Goal: Transaction & Acquisition: Purchase product/service

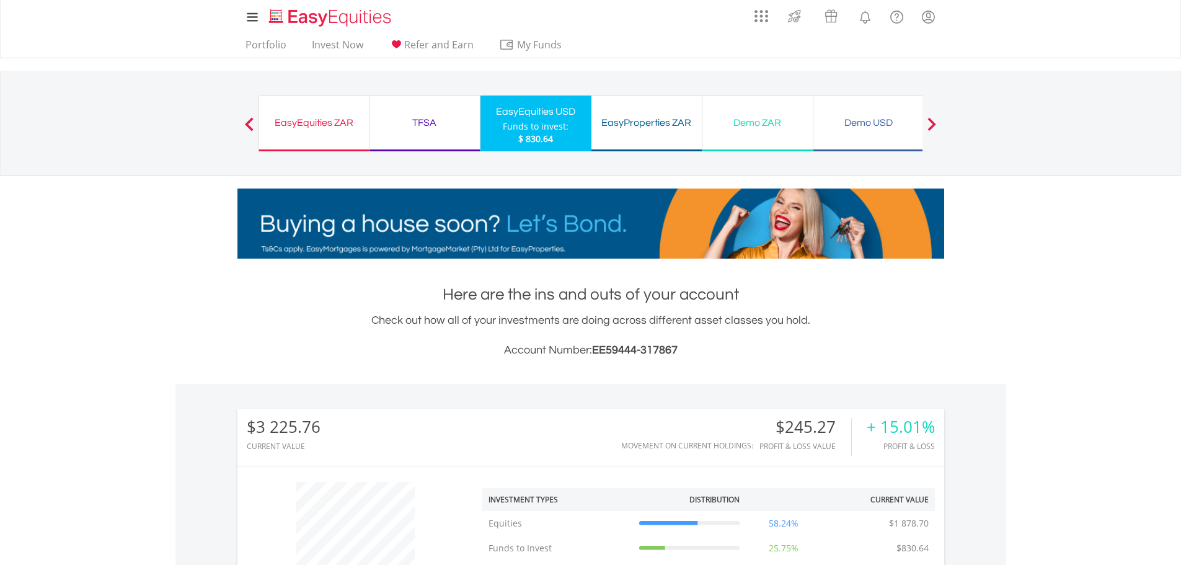
scroll to position [119, 236]
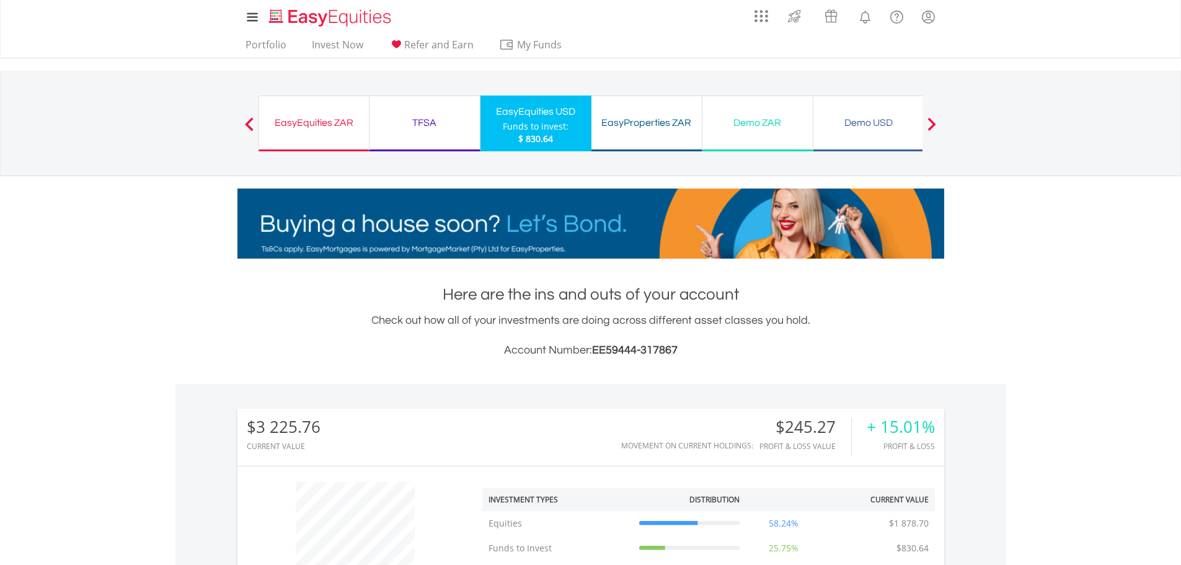
click at [306, 121] on div "EasyEquities ZAR" at bounding box center [314, 122] width 95 height 17
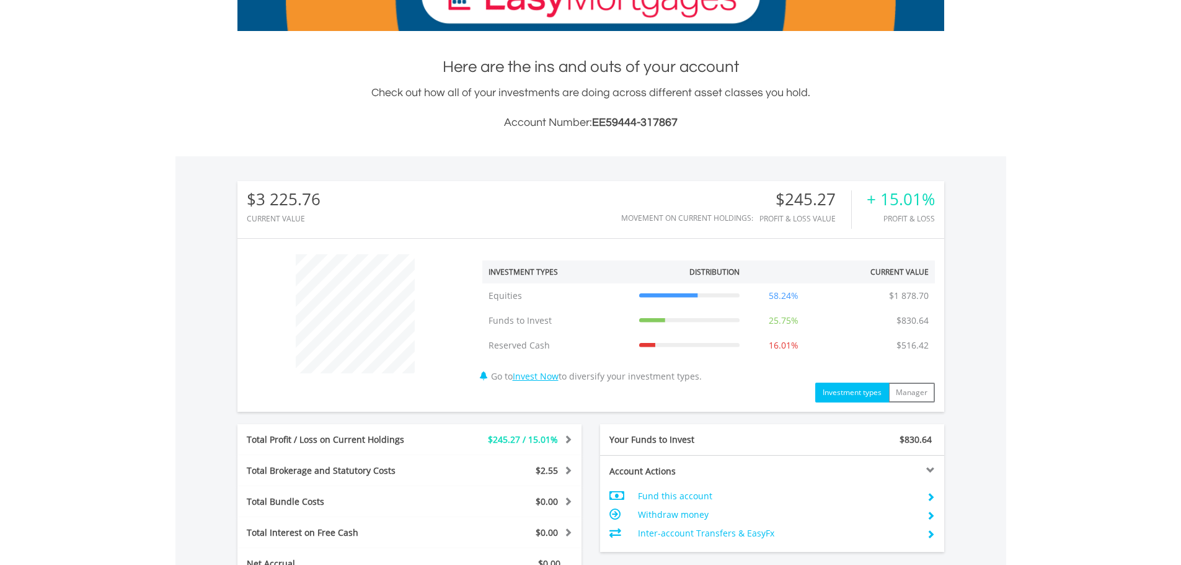
scroll to position [0, 0]
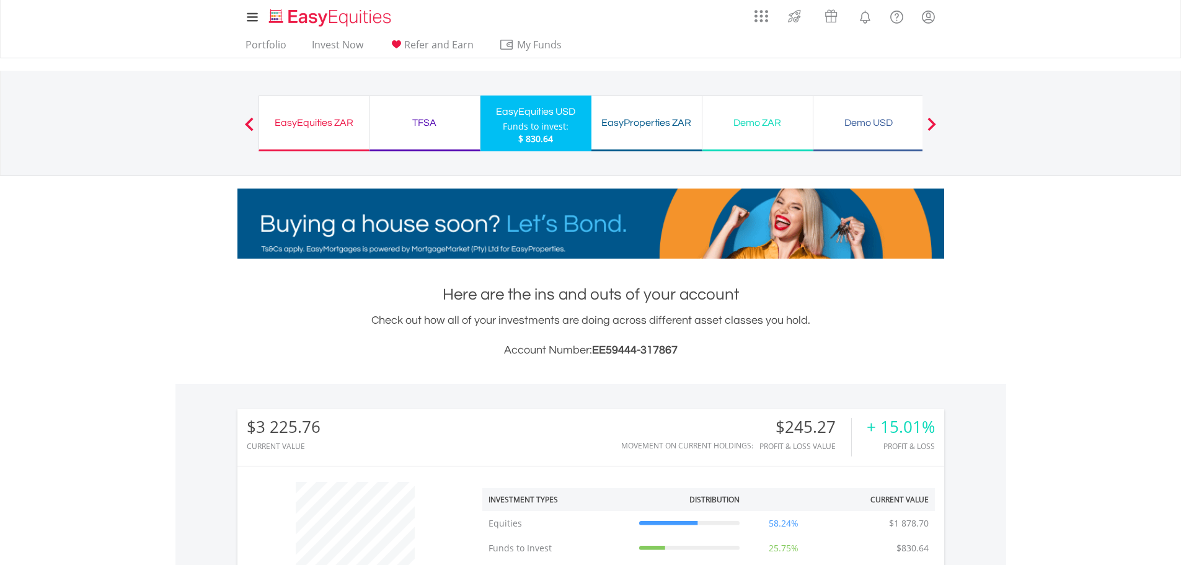
click at [314, 129] on div "EasyEquities ZAR" at bounding box center [314, 122] width 95 height 17
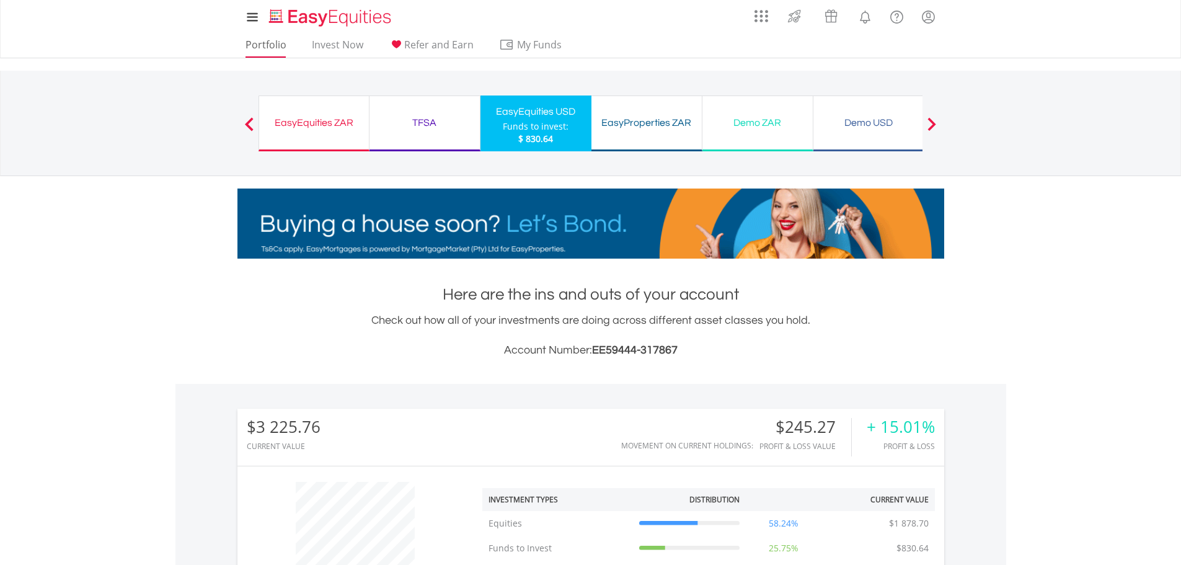
click at [255, 43] on link "Portfolio" at bounding box center [266, 47] width 51 height 19
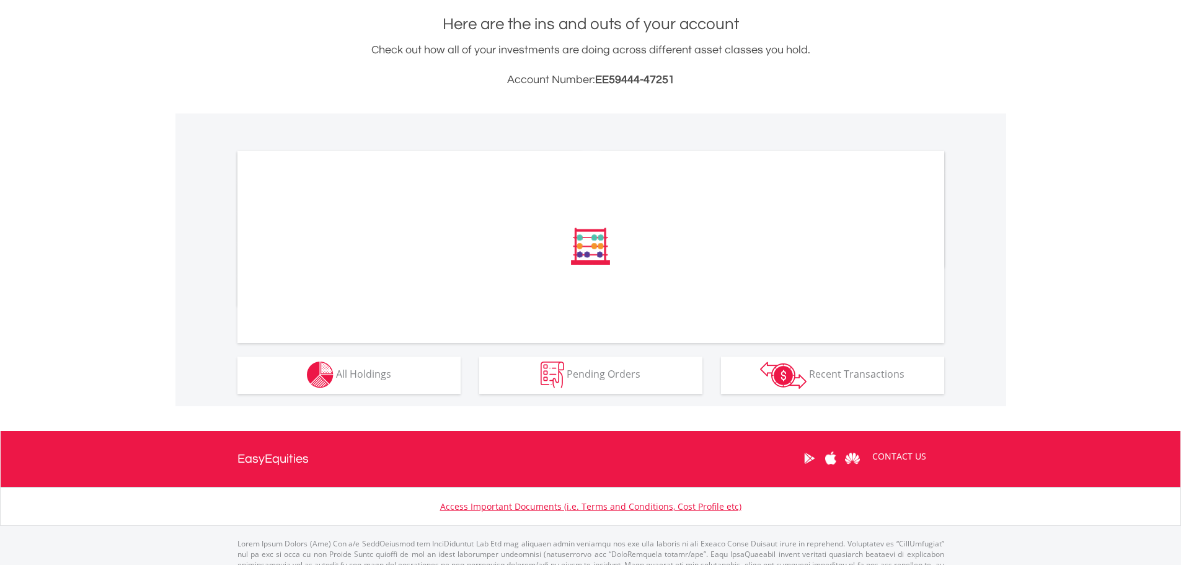
scroll to position [316, 0]
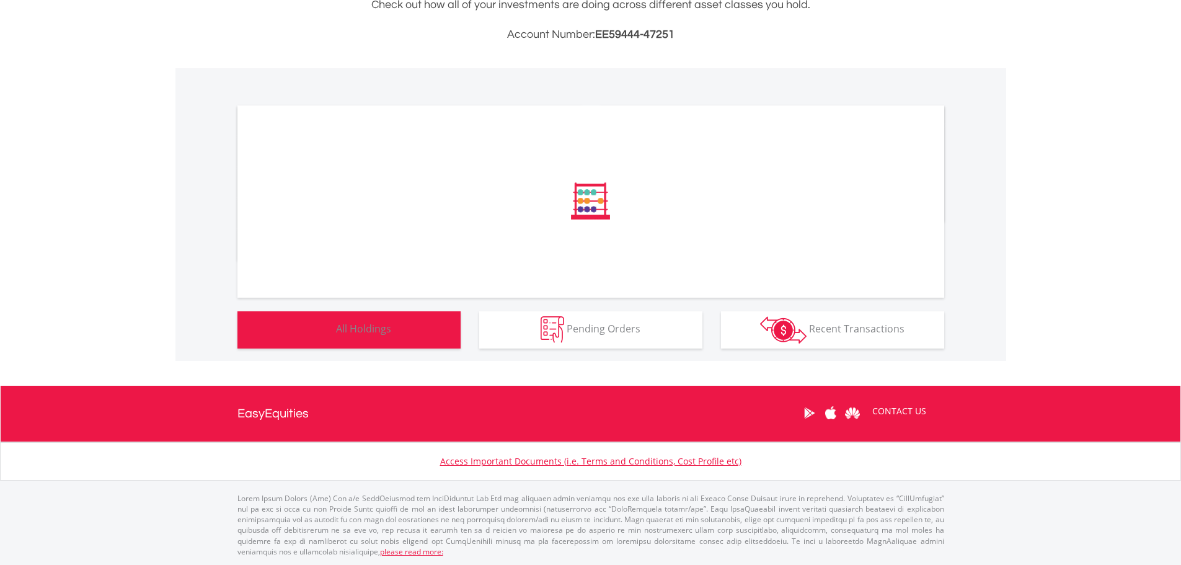
click at [379, 337] on button "Holdings All Holdings" at bounding box center [348, 329] width 223 height 37
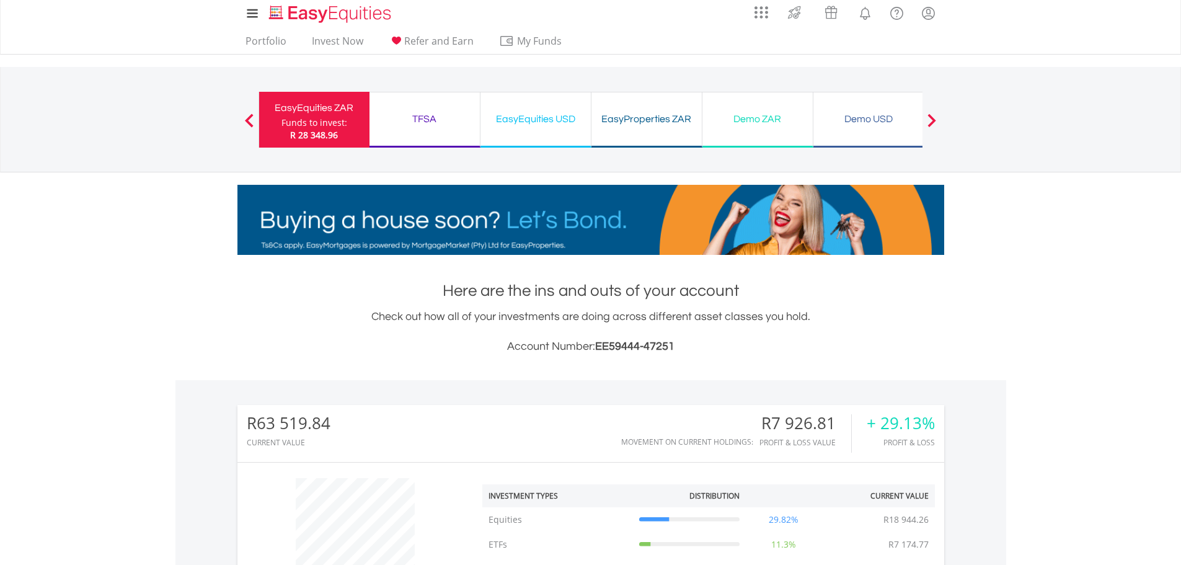
scroll to position [0, 0]
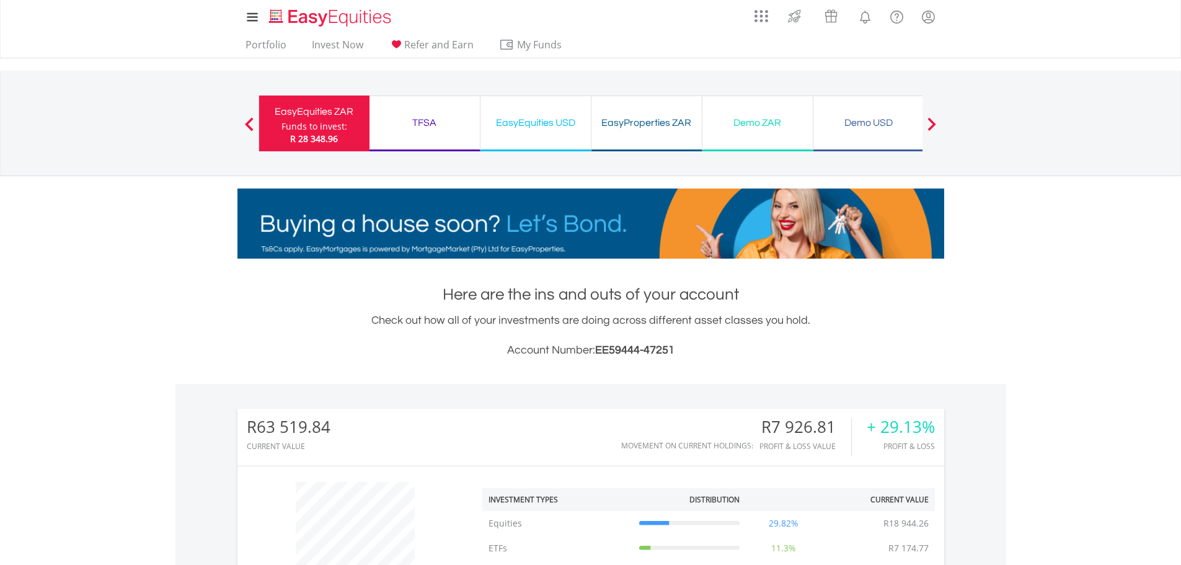
click at [545, 123] on div "EasyEquities USD" at bounding box center [535, 122] width 95 height 17
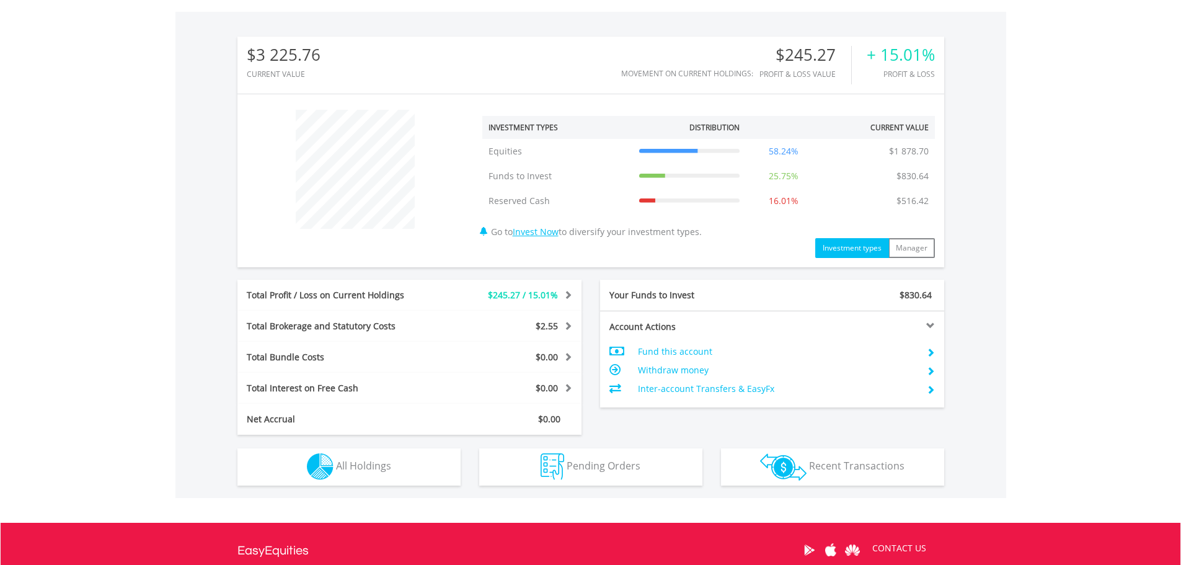
scroll to position [434, 0]
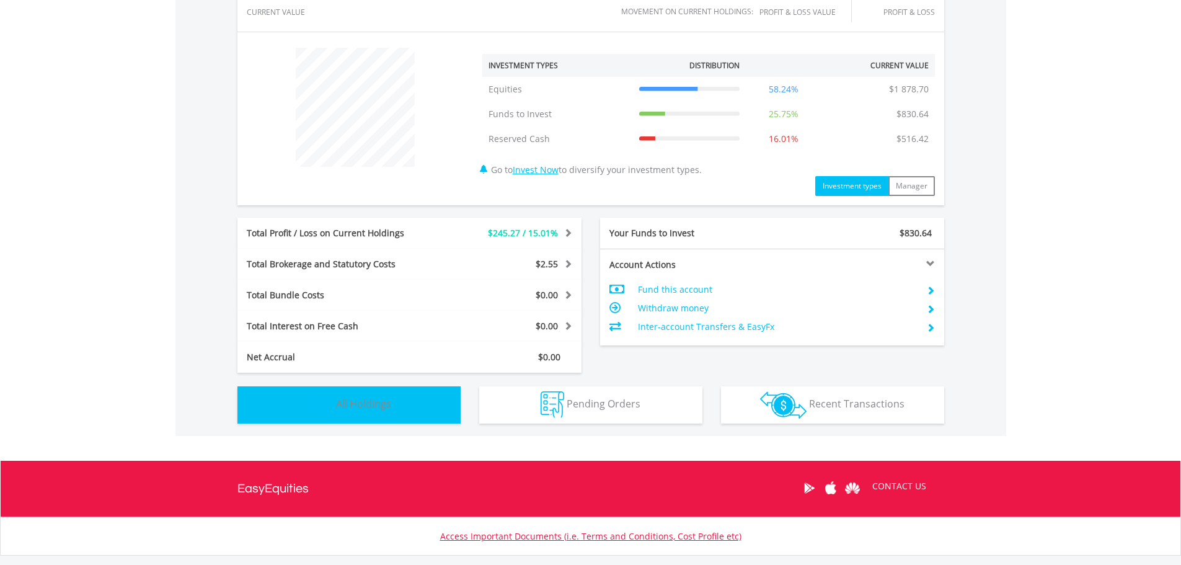
click at [418, 403] on button "Holdings All Holdings" at bounding box center [348, 404] width 223 height 37
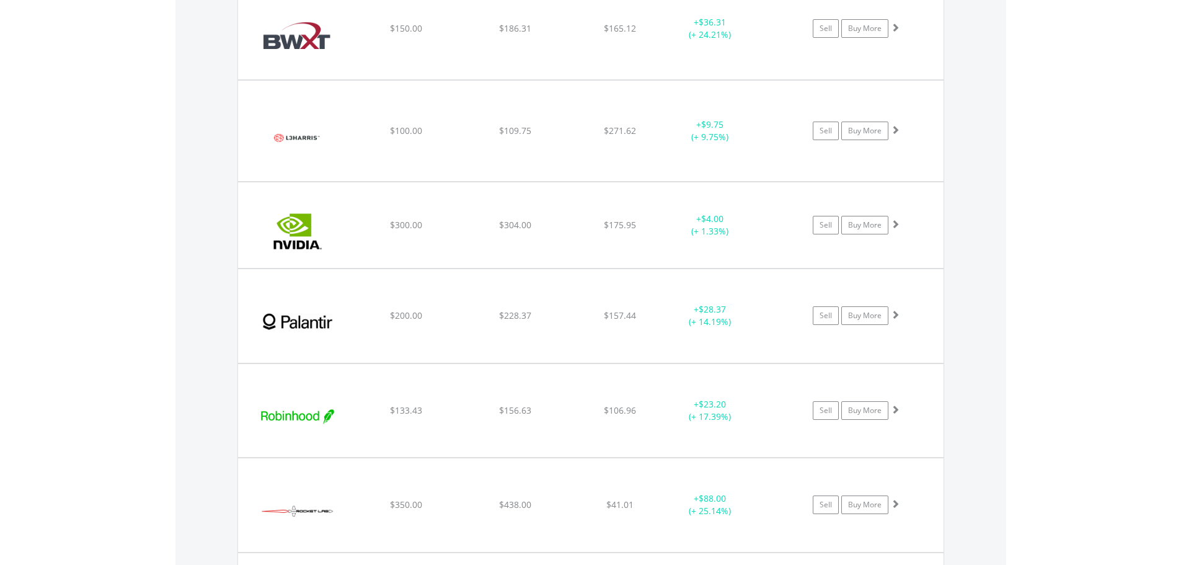
scroll to position [1116, 0]
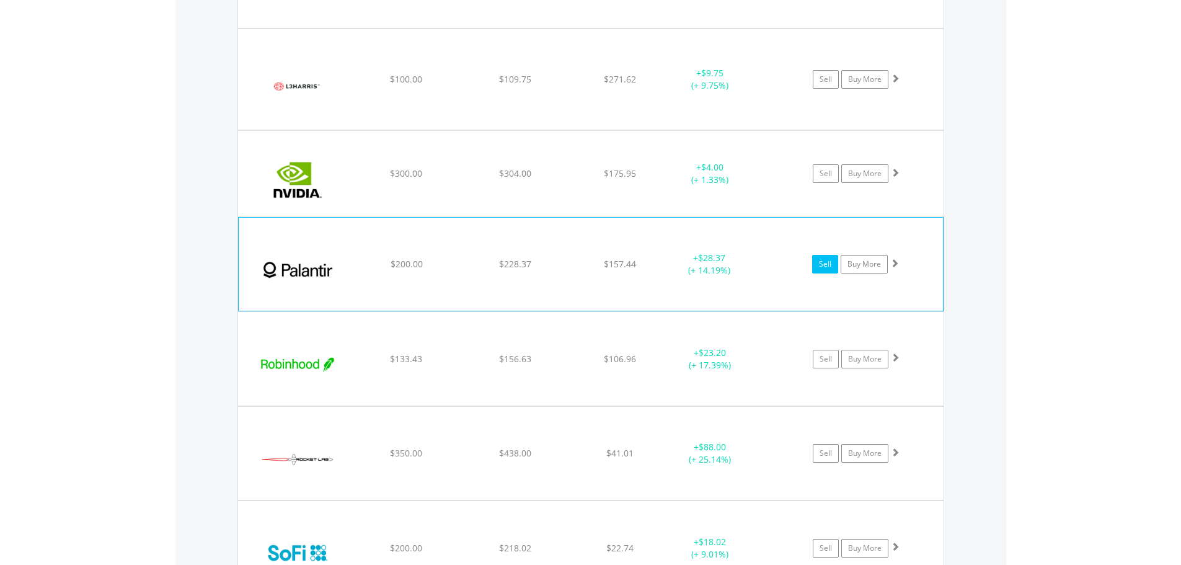
click at [831, 268] on link "Sell" at bounding box center [825, 264] width 26 height 19
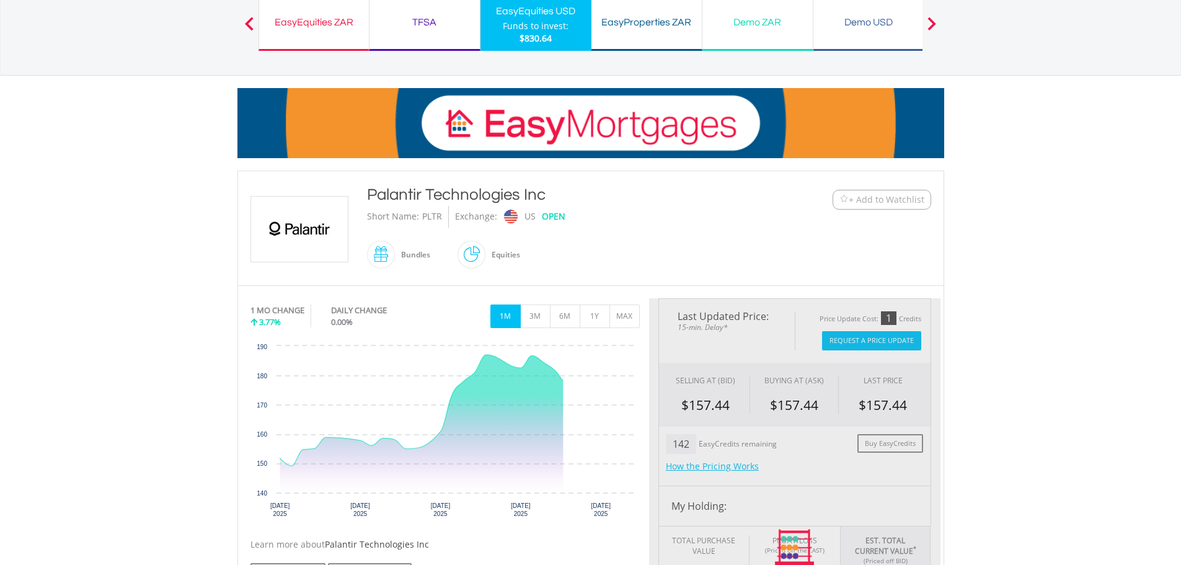
scroll to position [496, 0]
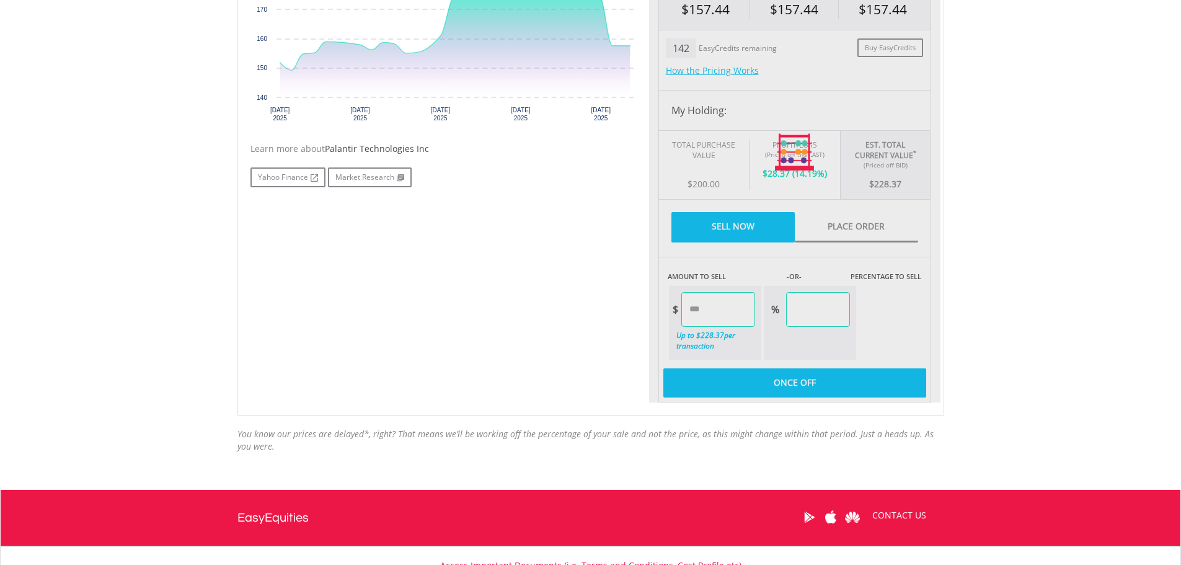
type input "******"
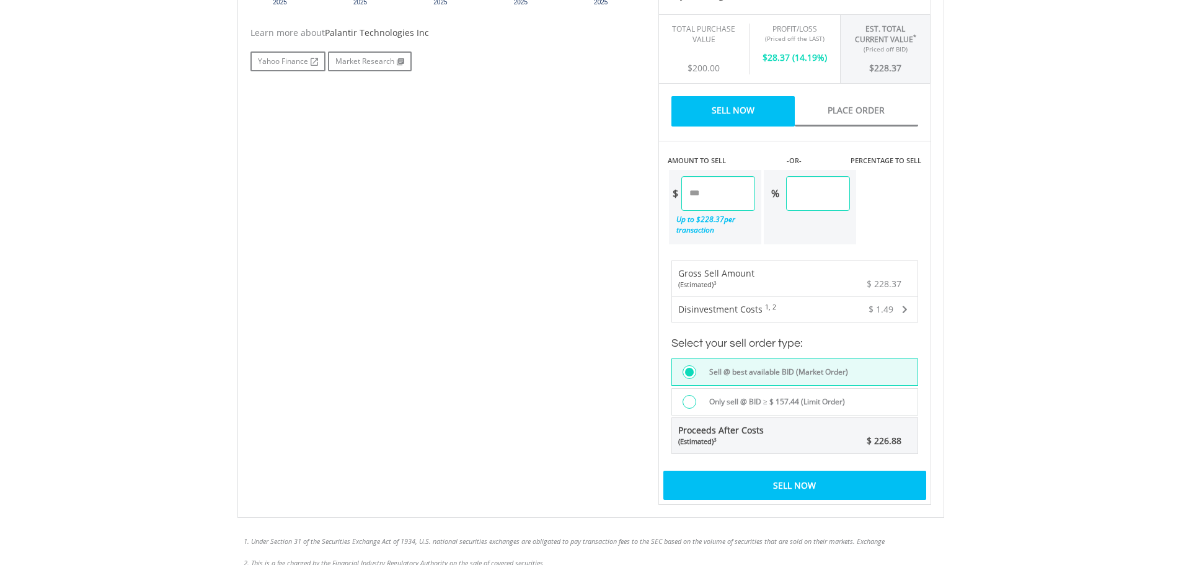
scroll to position [620, 0]
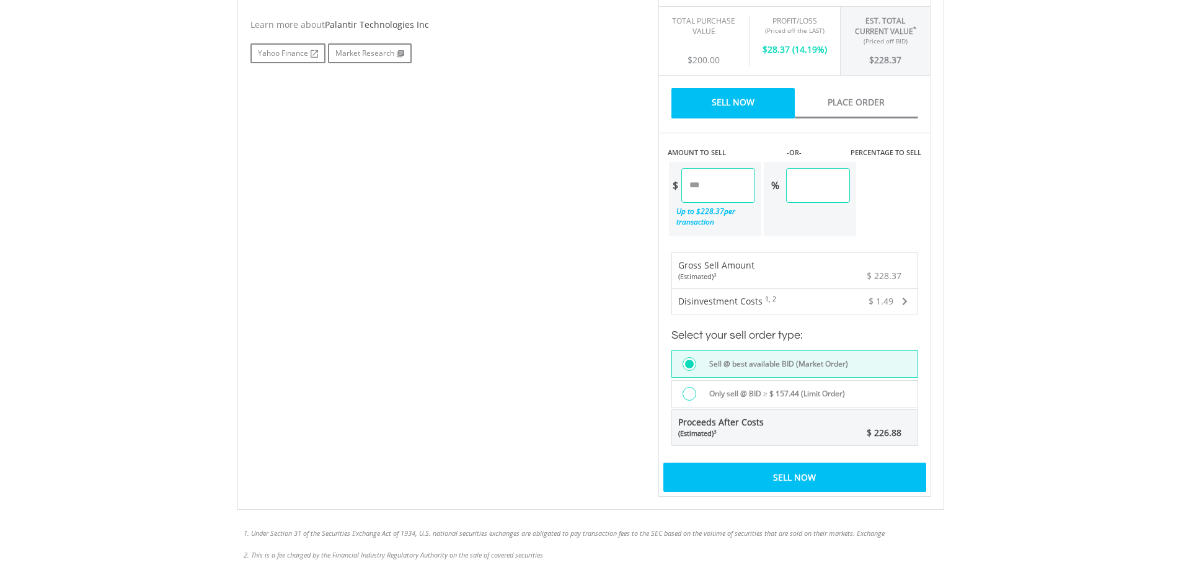
click at [774, 396] on label "Only sell @ BID ≥ $ 157.44 (Limit Order)" at bounding box center [773, 394] width 143 height 14
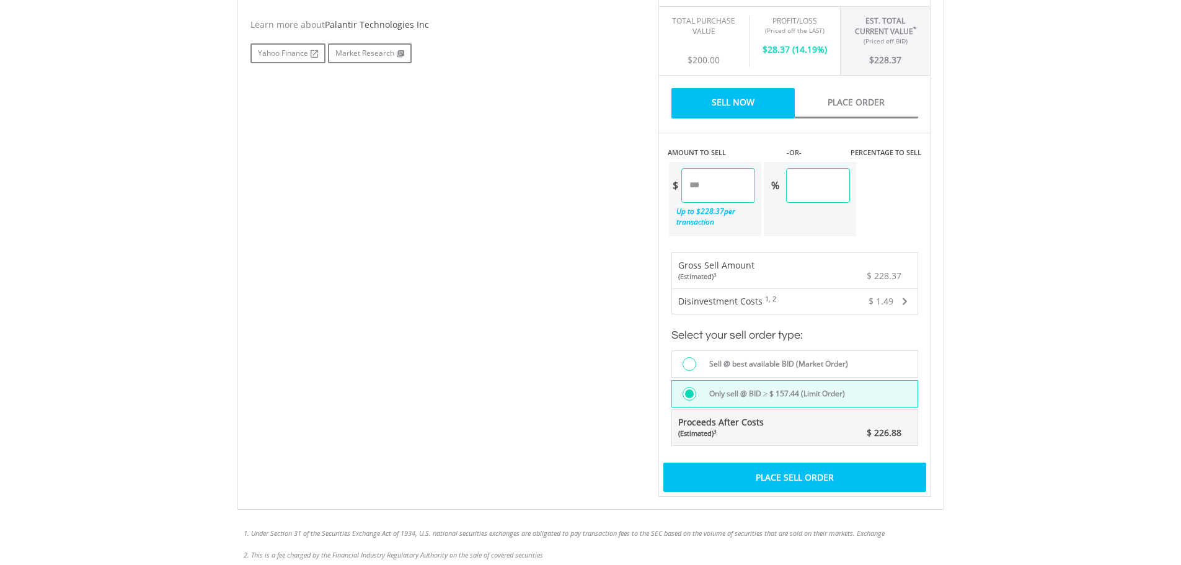
click at [777, 366] on label "Sell @ best available BID (Market Order)" at bounding box center [775, 364] width 146 height 14
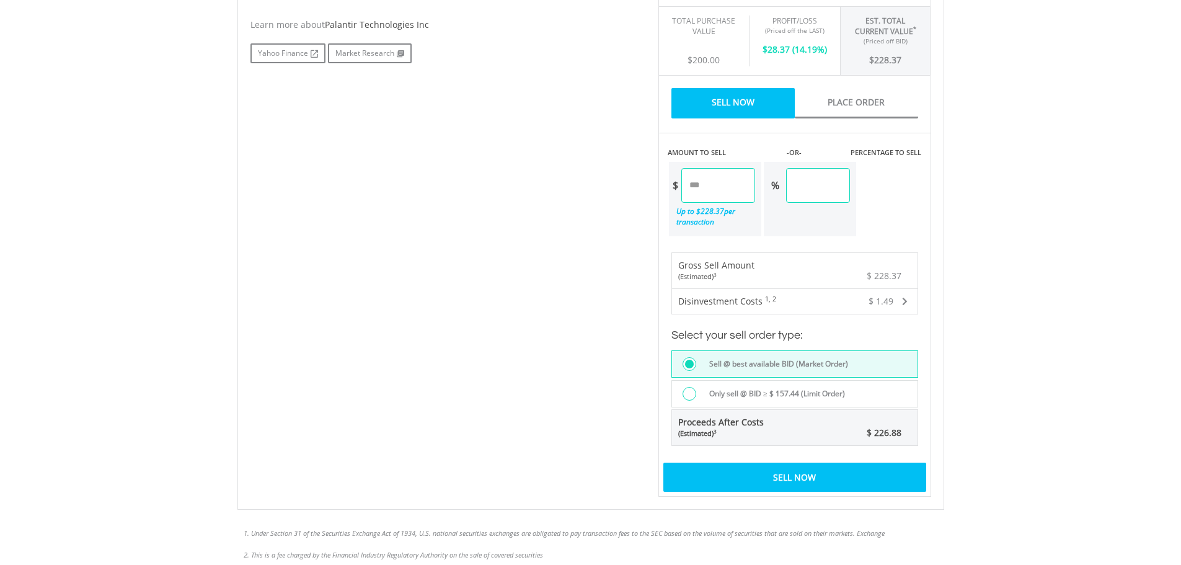
click at [830, 474] on div "Sell Now" at bounding box center [794, 476] width 263 height 29
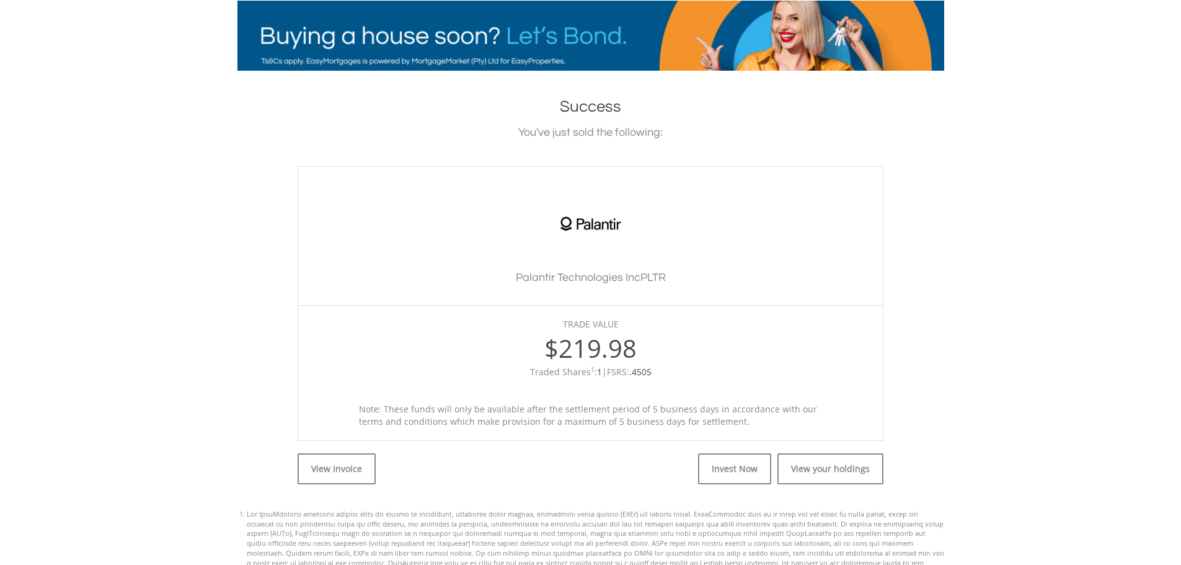
scroll to position [417, 0]
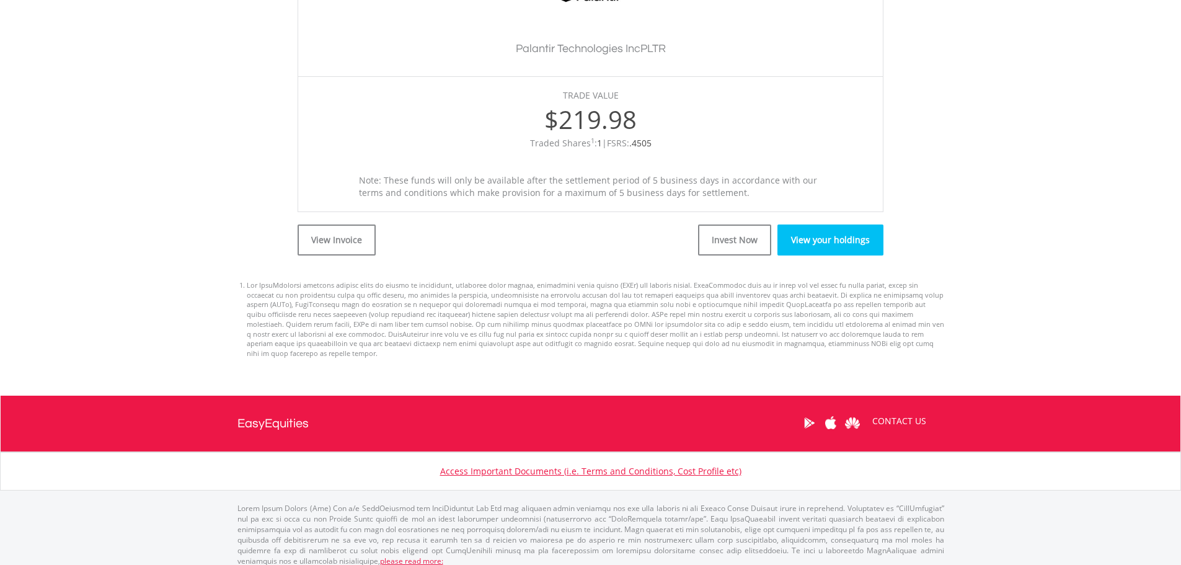
click at [815, 247] on link "View your holdings" at bounding box center [830, 239] width 106 height 31
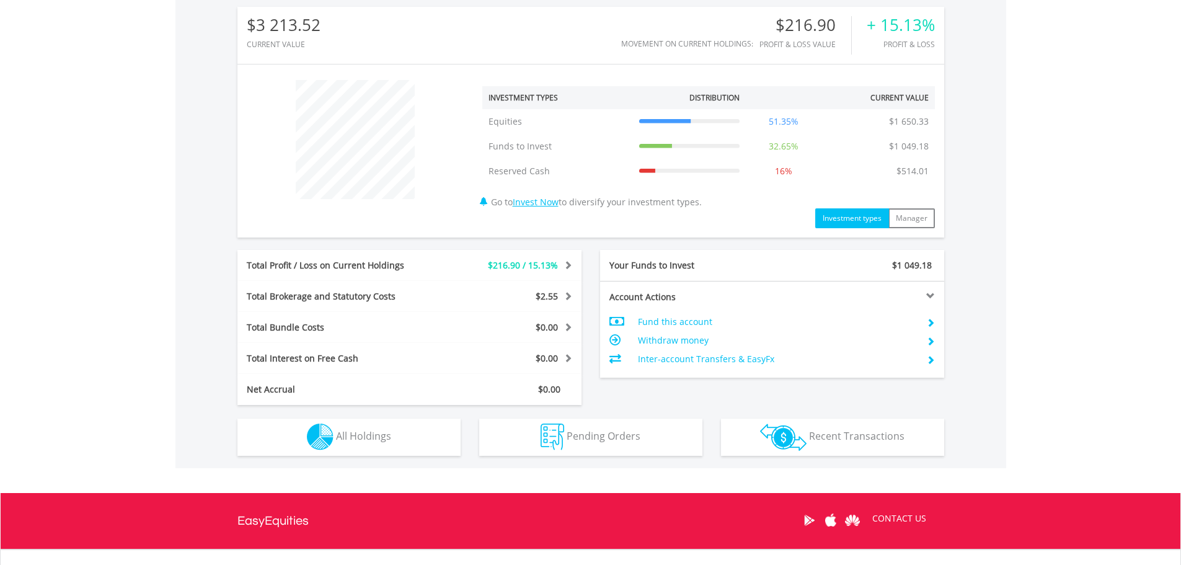
scroll to position [509, 0]
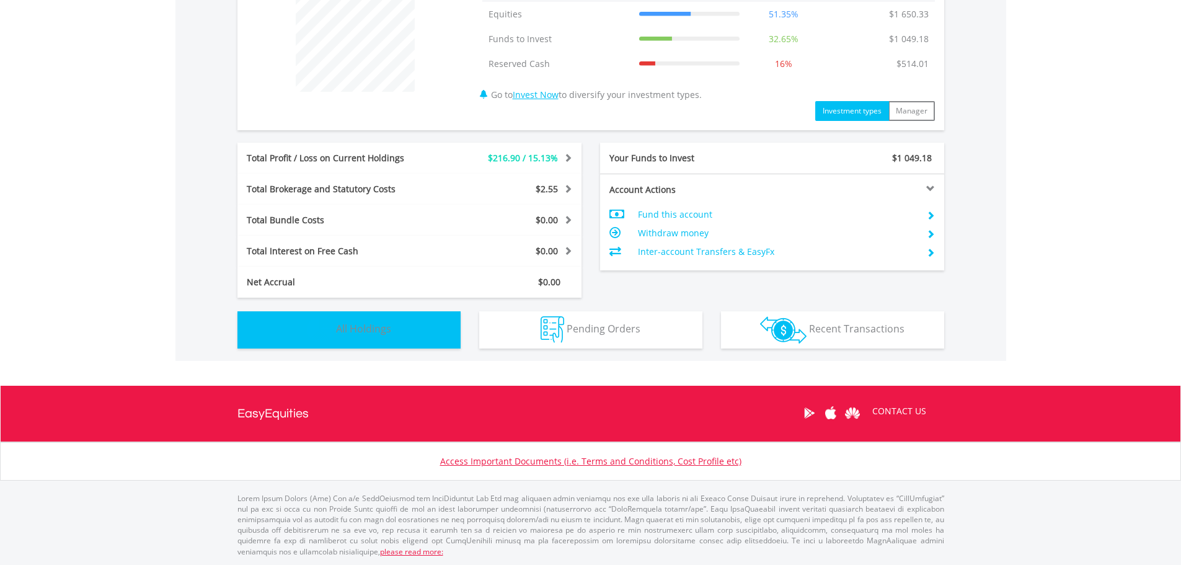
click at [336, 340] on button "Holdings All Holdings" at bounding box center [348, 329] width 223 height 37
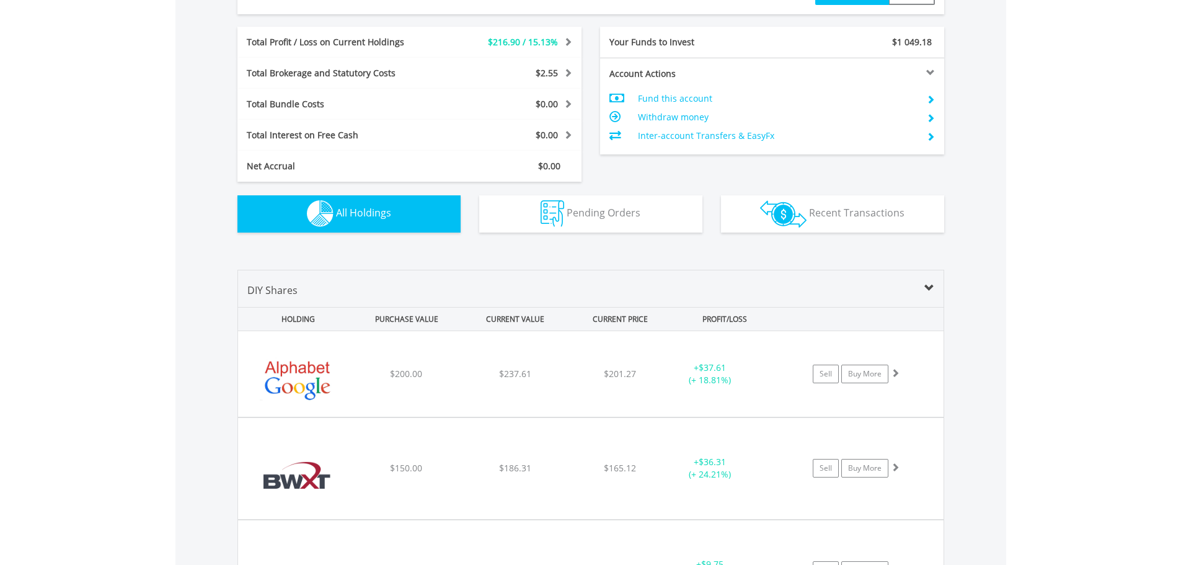
scroll to position [537, 0]
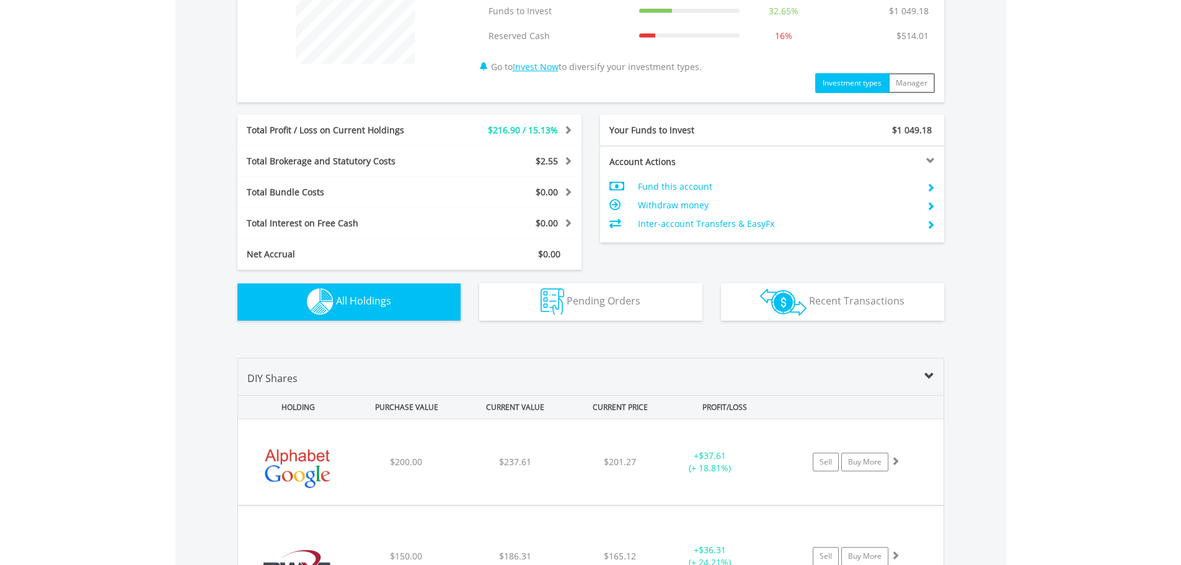
drag, startPoint x: 640, startPoint y: 299, endPoint x: 901, endPoint y: 289, distance: 261.1
click at [994, 285] on div "$3 213.52 CURRENT VALUE Movement on Current Holdings: $216.90 Profit & Loss Val…" at bounding box center [590, 90] width 831 height 486
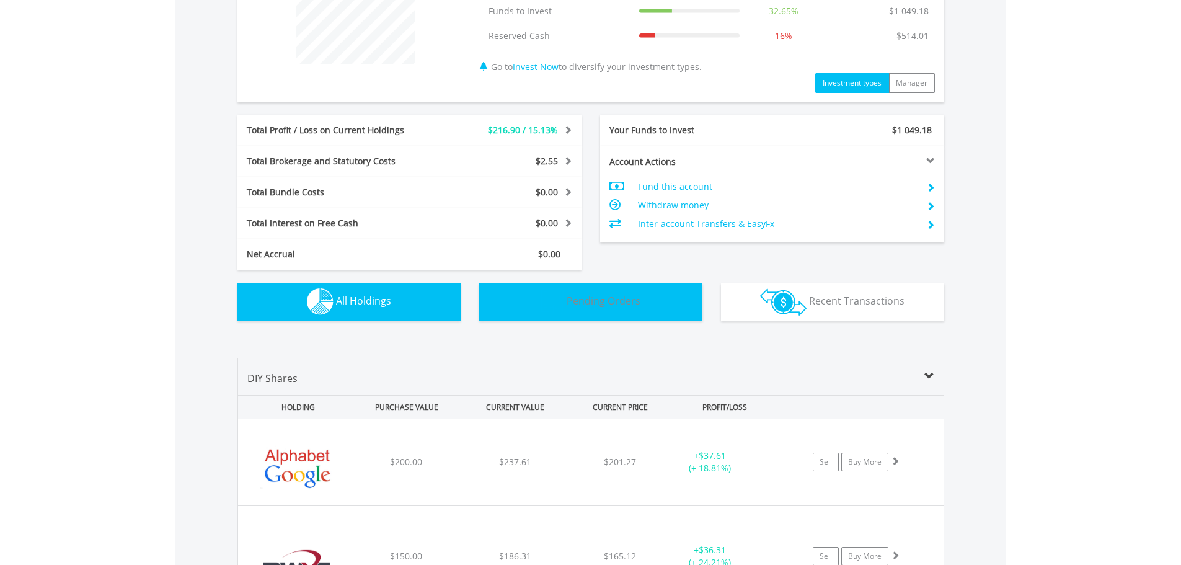
click at [563, 294] on img "button" at bounding box center [553, 301] width 24 height 27
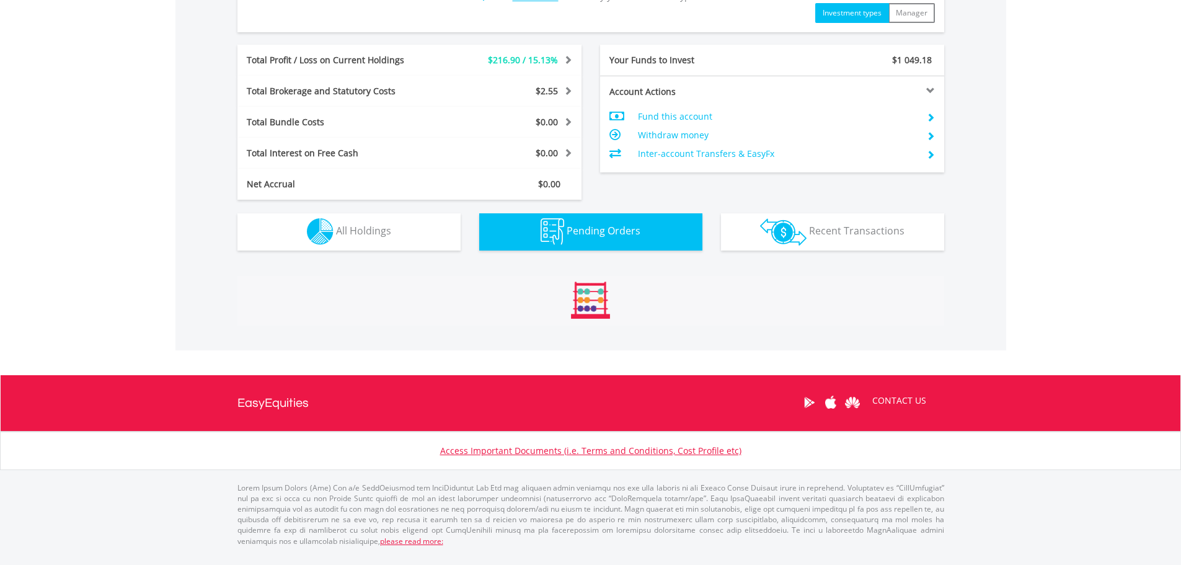
scroll to position [883, 0]
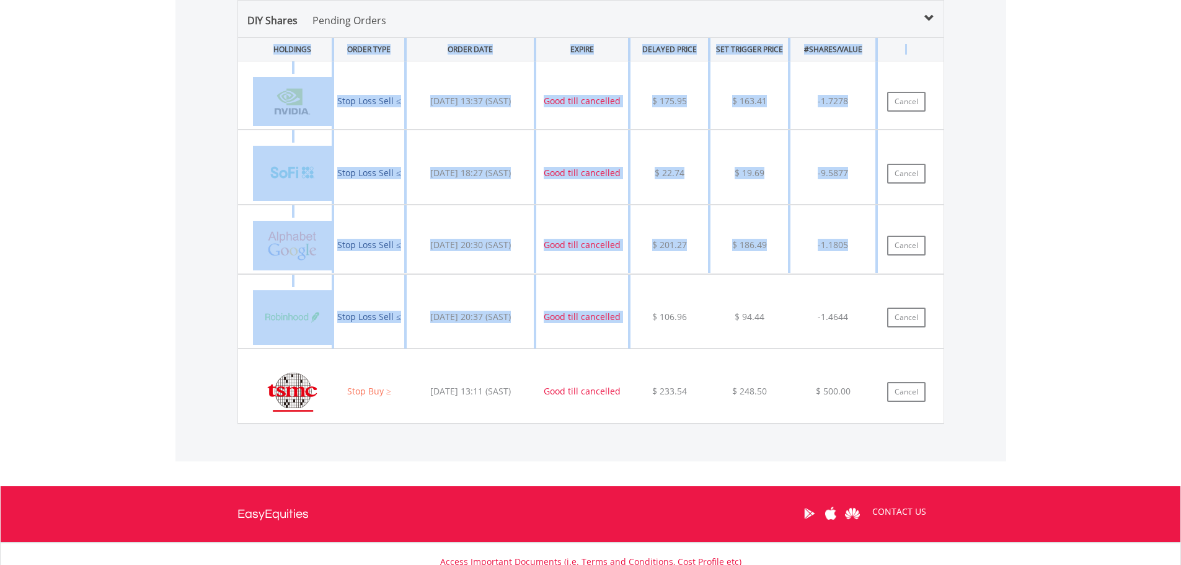
drag, startPoint x: 215, startPoint y: 51, endPoint x: 666, endPoint y: 298, distance: 514.3
click at [666, 298] on div "DIY Shares Pending Orders HOLDINGS ORDER TYPE ORDER DATE EXPIRE DELAYED PRICE S…" at bounding box center [590, 224] width 831 height 474
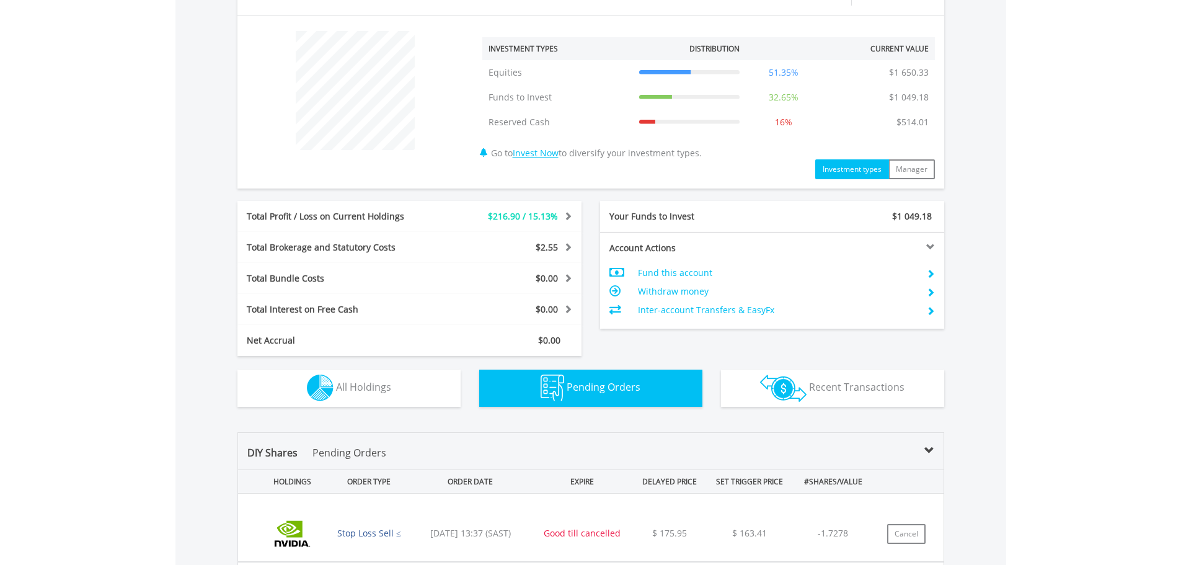
scroll to position [449, 0]
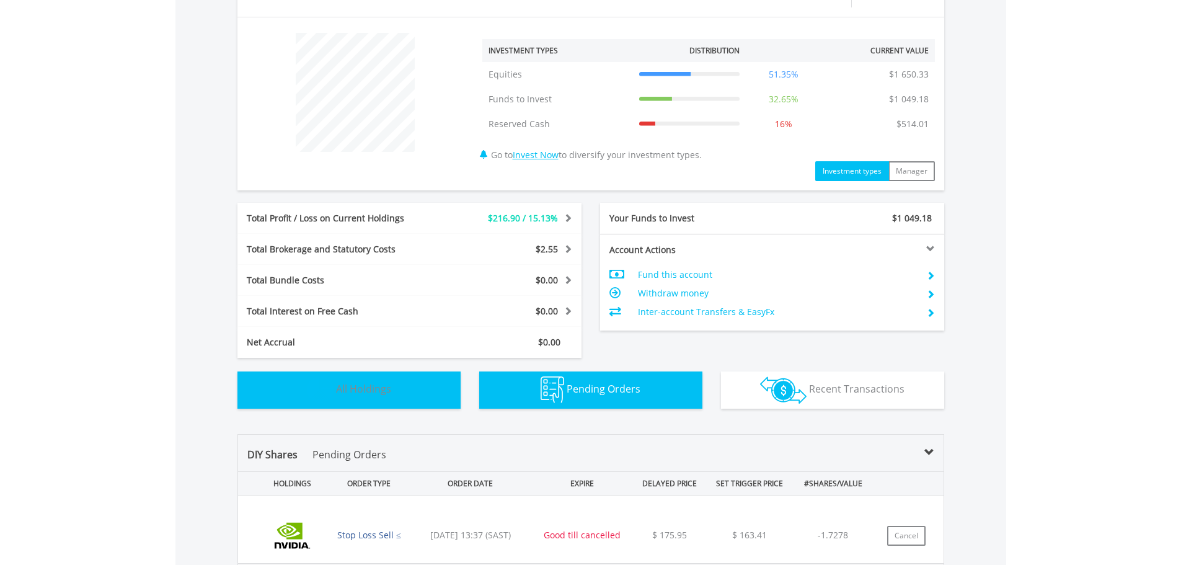
click at [372, 381] on button "Holdings All Holdings" at bounding box center [348, 389] width 223 height 37
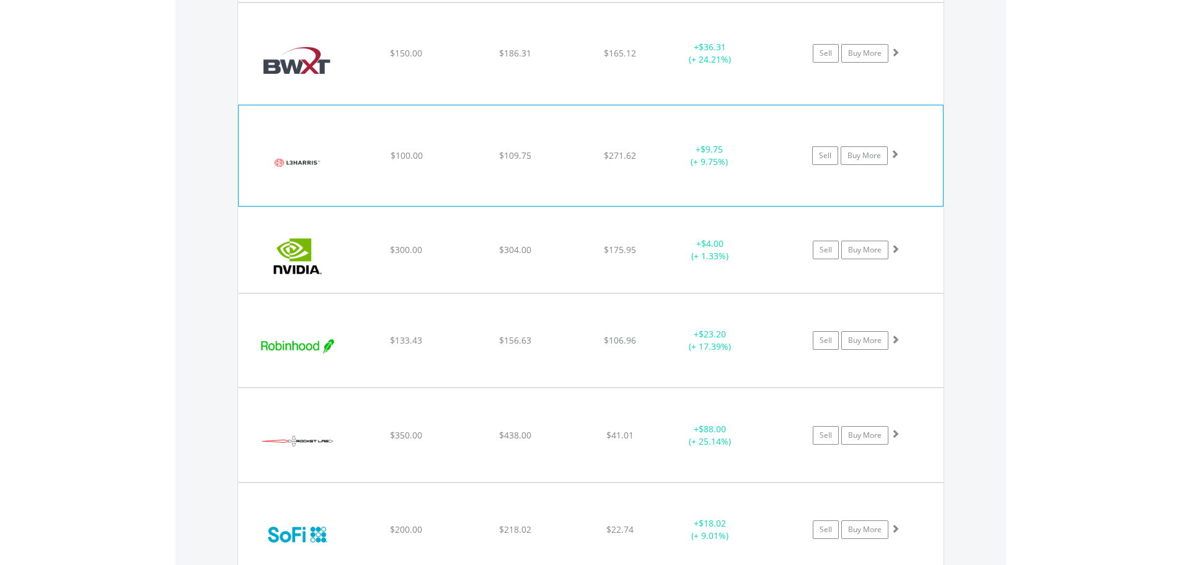
scroll to position [1069, 0]
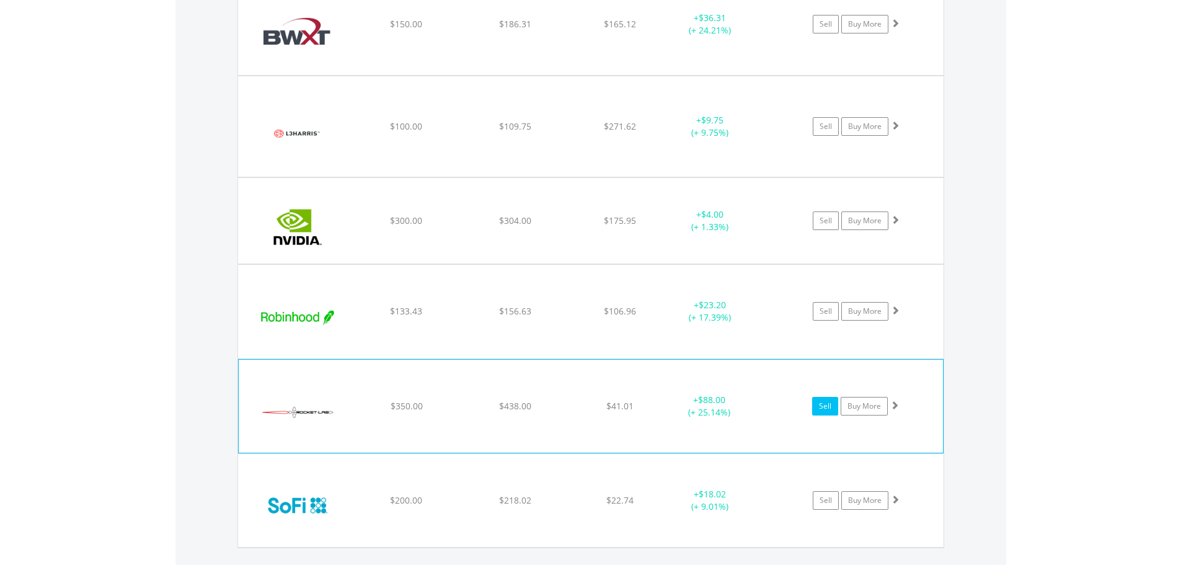
click at [823, 410] on link "Sell" at bounding box center [825, 406] width 26 height 19
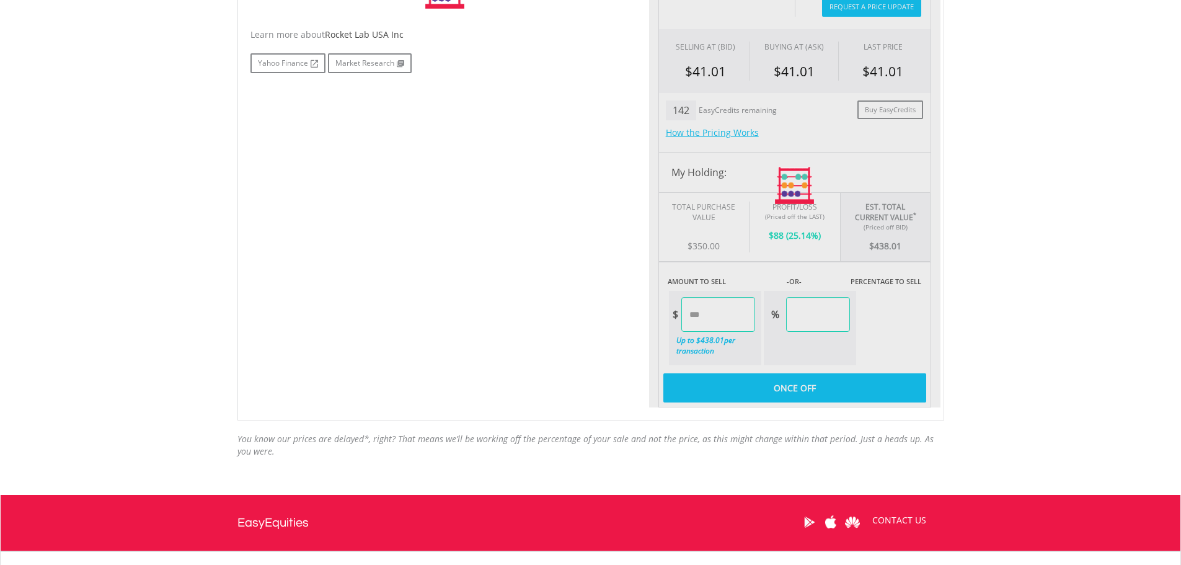
scroll to position [382, 0]
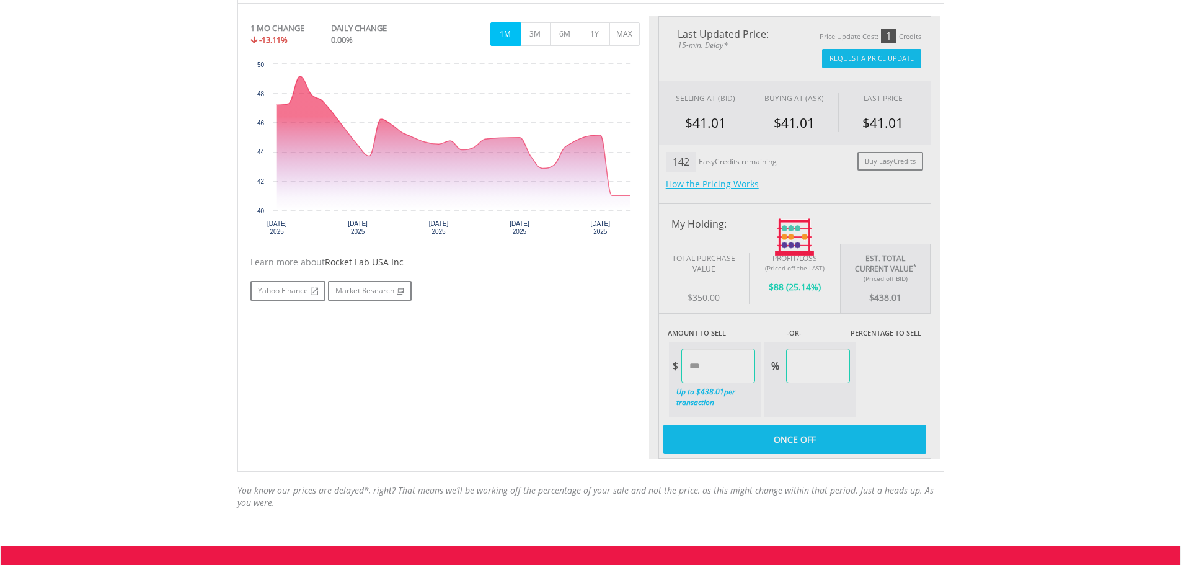
type input "******"
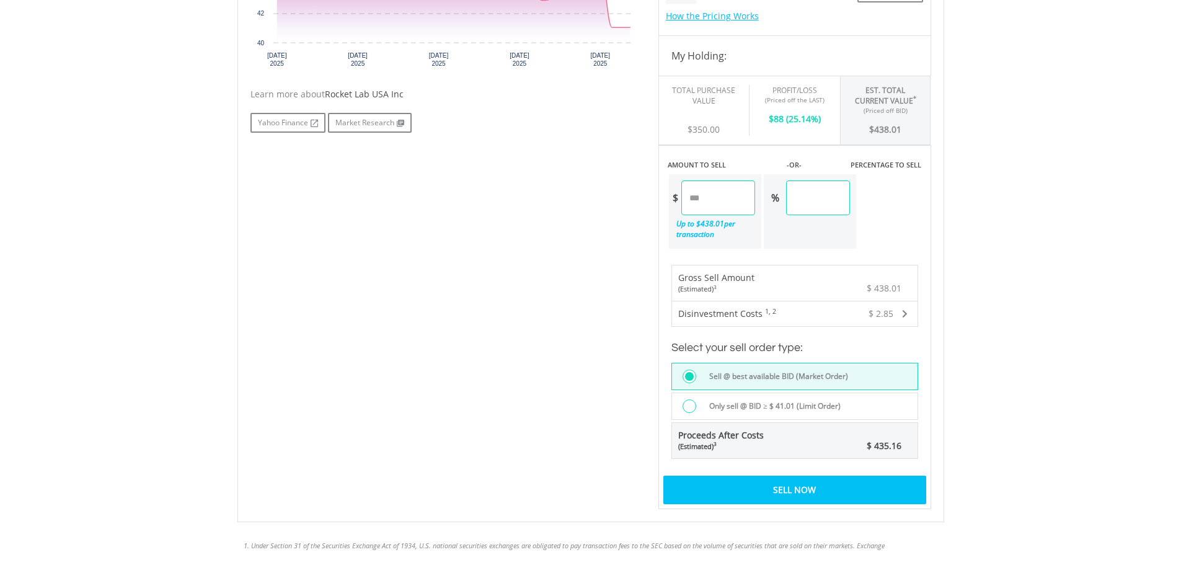
scroll to position [568, 0]
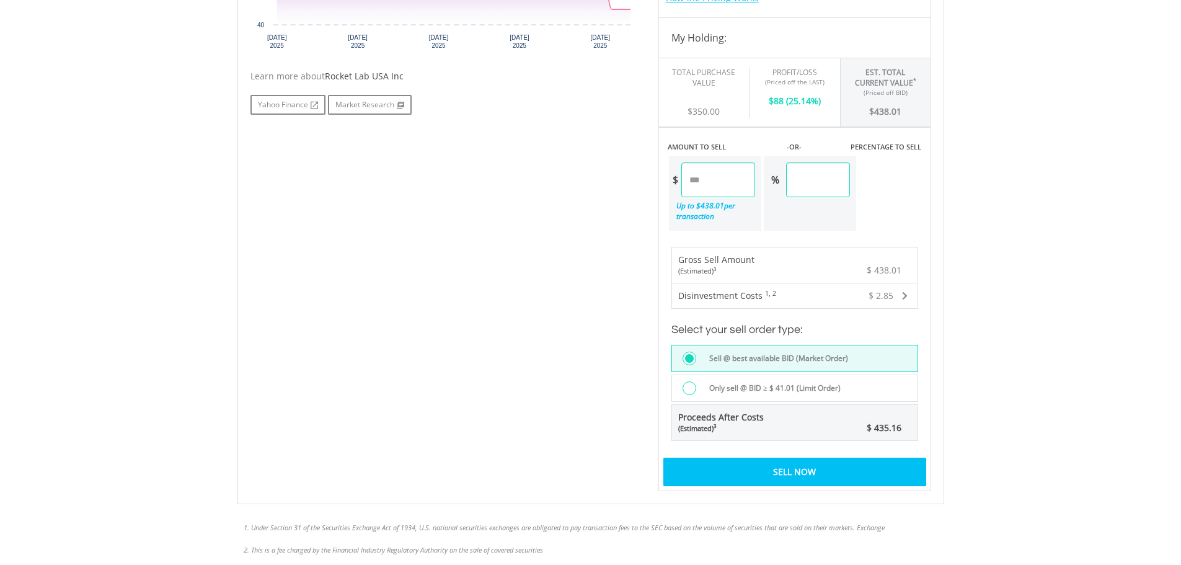
click at [821, 474] on div "Sell Now" at bounding box center [794, 471] width 263 height 29
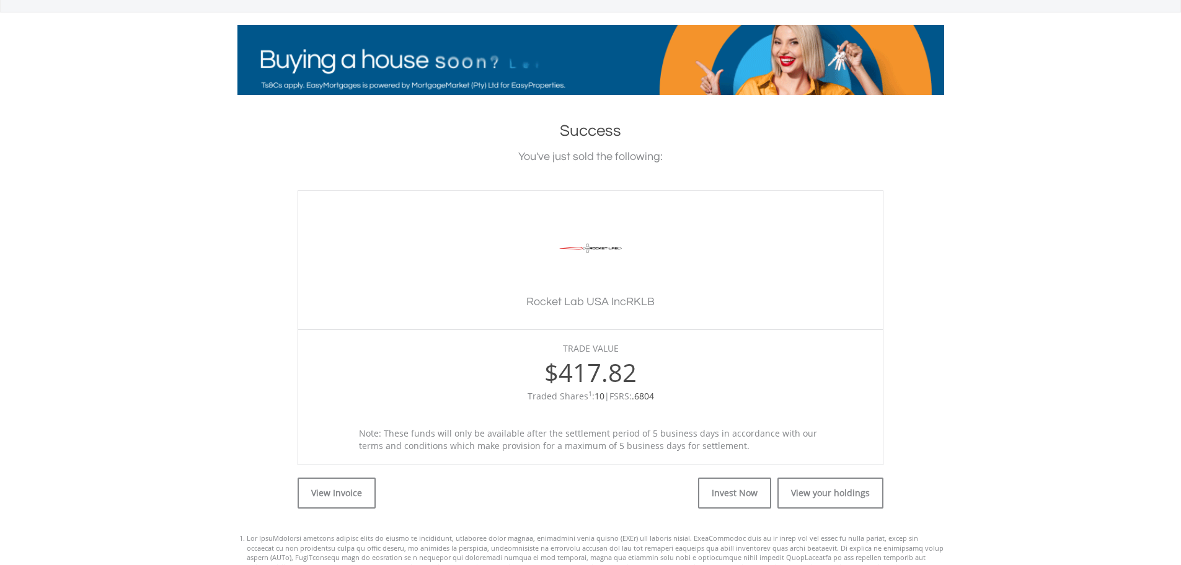
scroll to position [417, 0]
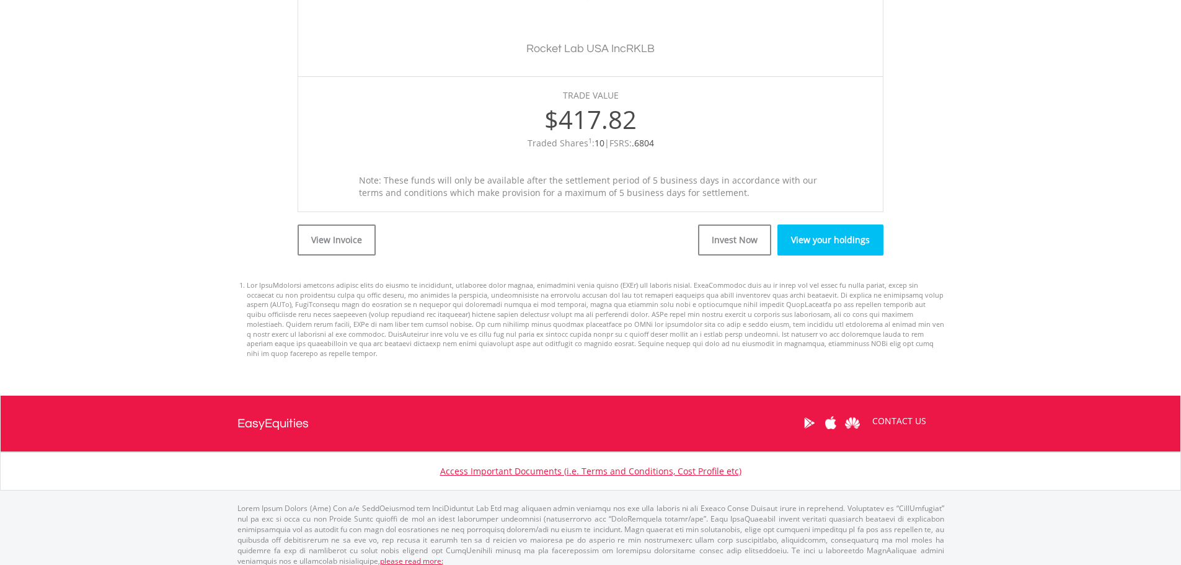
click at [842, 243] on link "View your holdings" at bounding box center [830, 239] width 106 height 31
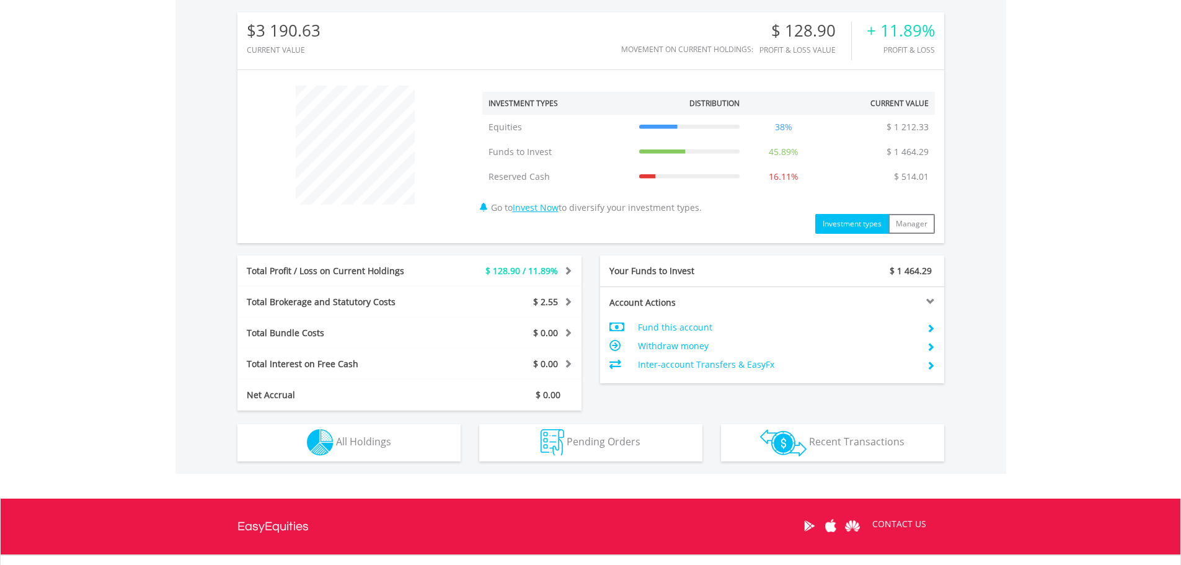
scroll to position [509, 0]
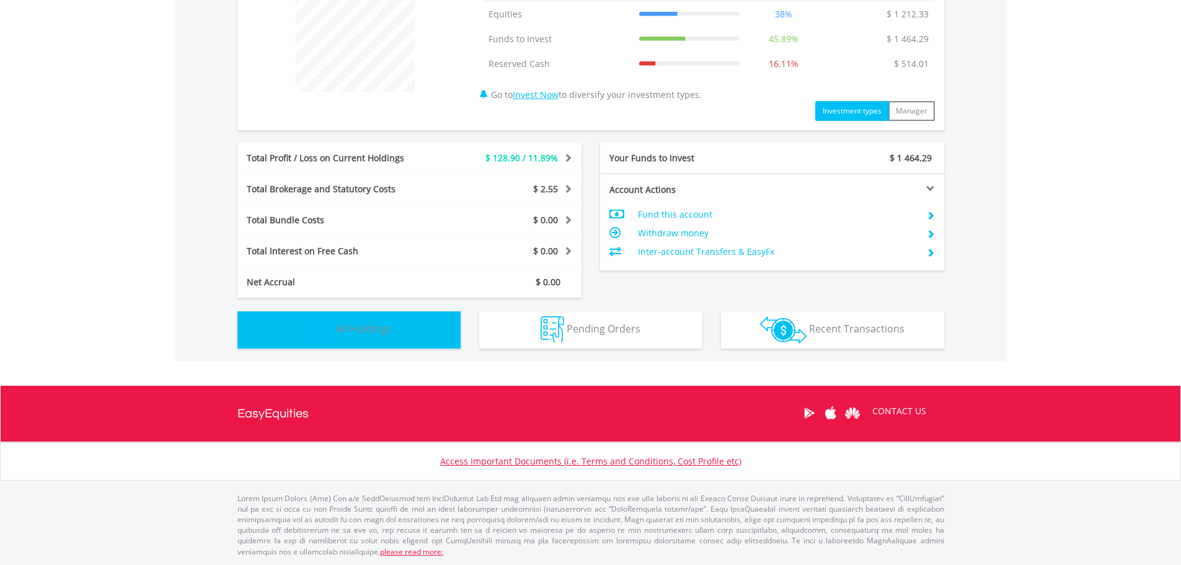
click at [374, 334] on span "All Holdings" at bounding box center [363, 329] width 55 height 14
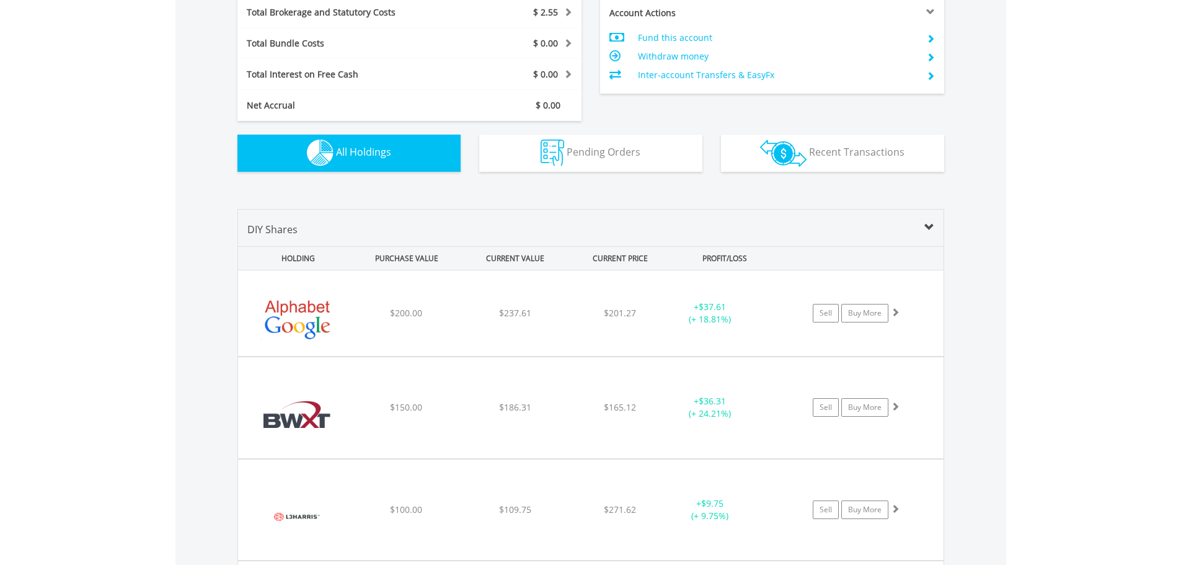
scroll to position [647, 0]
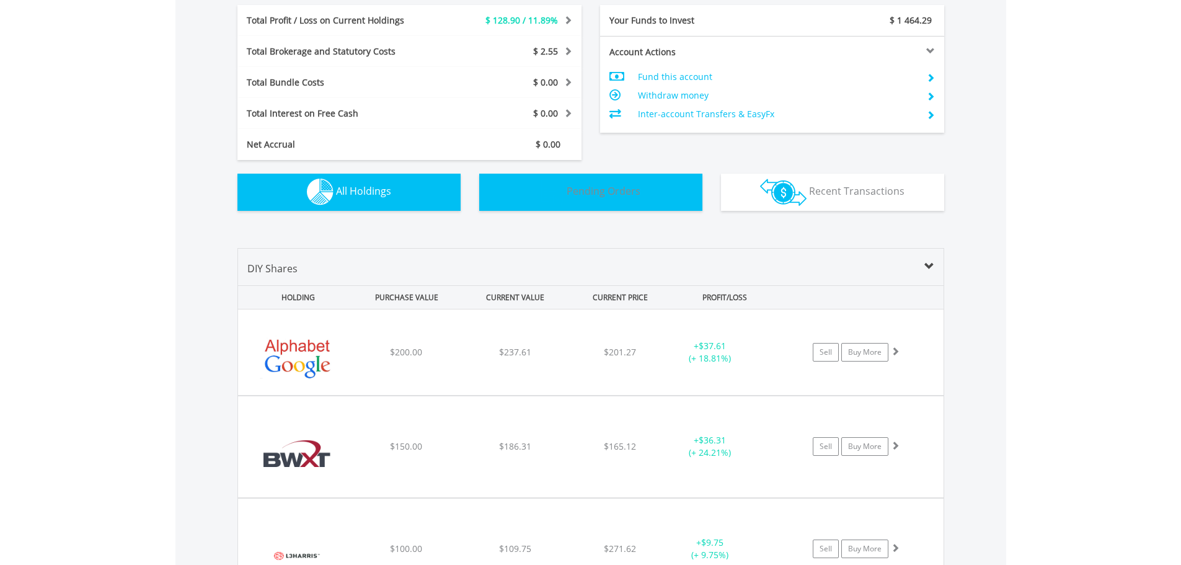
click at [619, 202] on button "Pending Orders Pending Orders" at bounding box center [590, 192] width 223 height 37
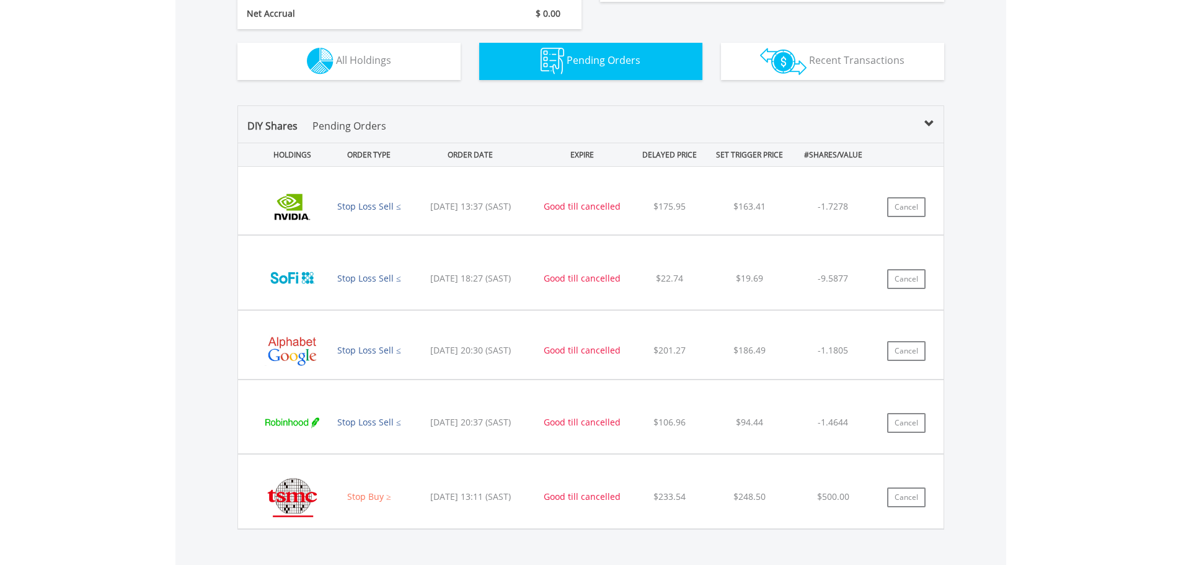
scroll to position [883, 0]
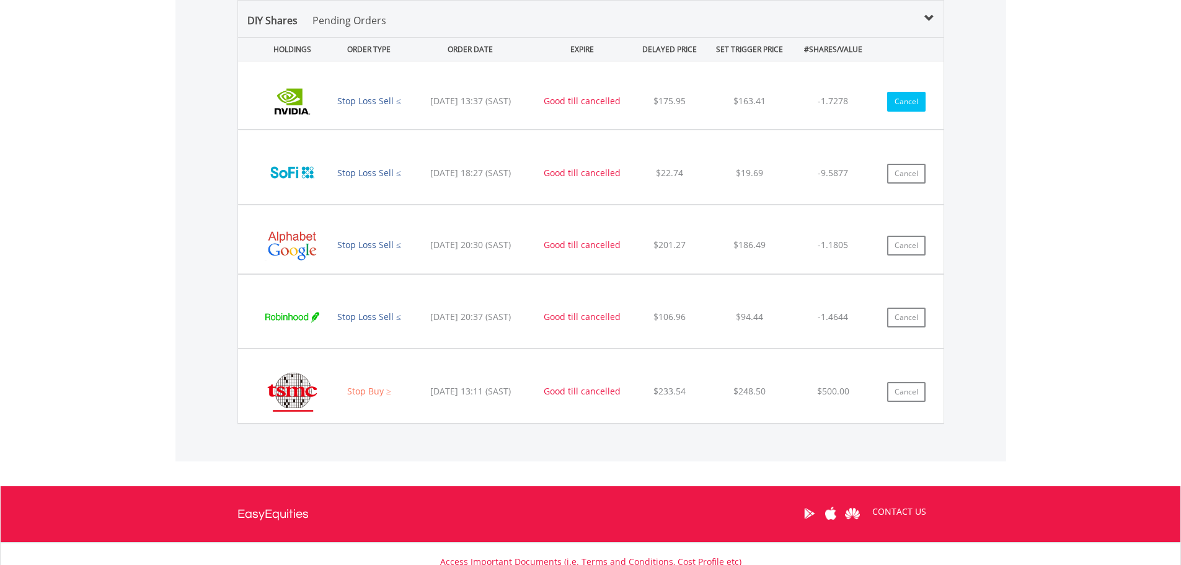
click at [904, 105] on button "Cancel" at bounding box center [906, 102] width 38 height 20
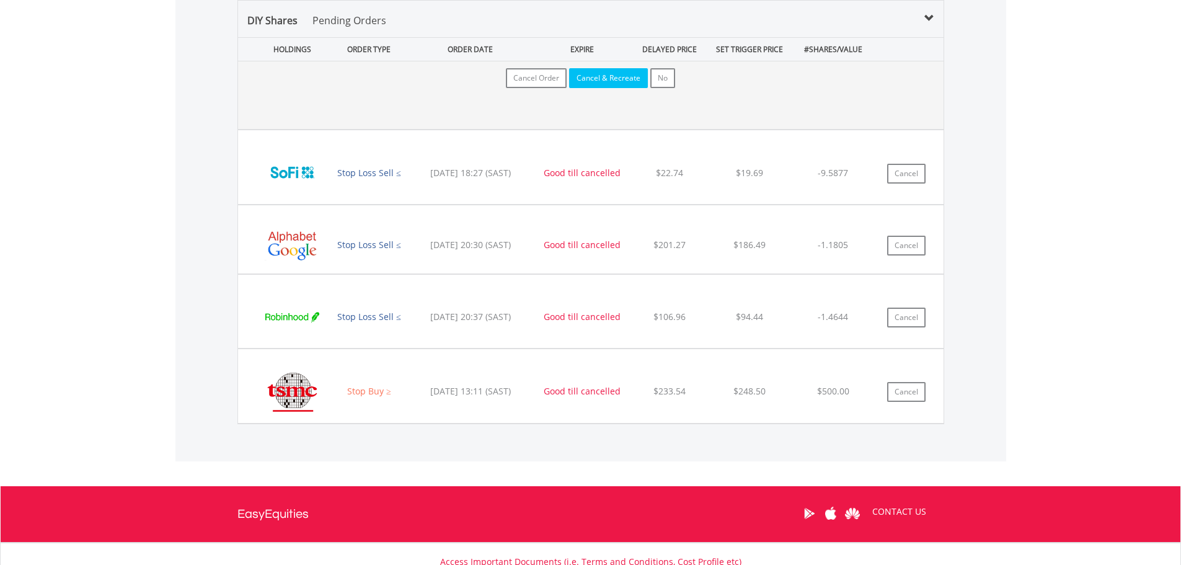
click at [593, 82] on button "Cancel & Recreate" at bounding box center [608, 78] width 79 height 20
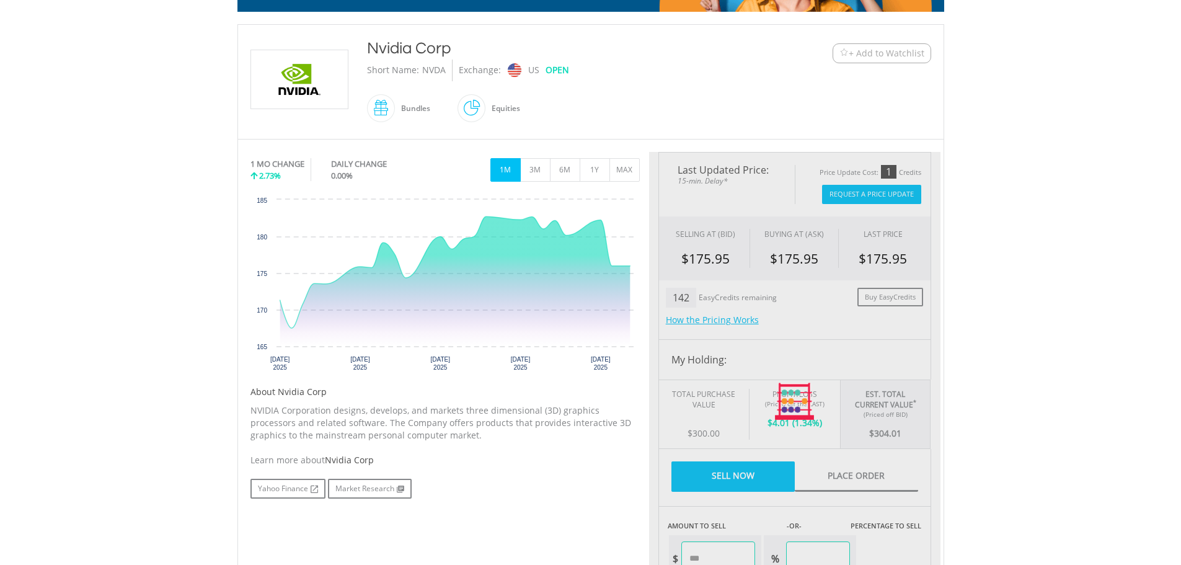
type input "******"
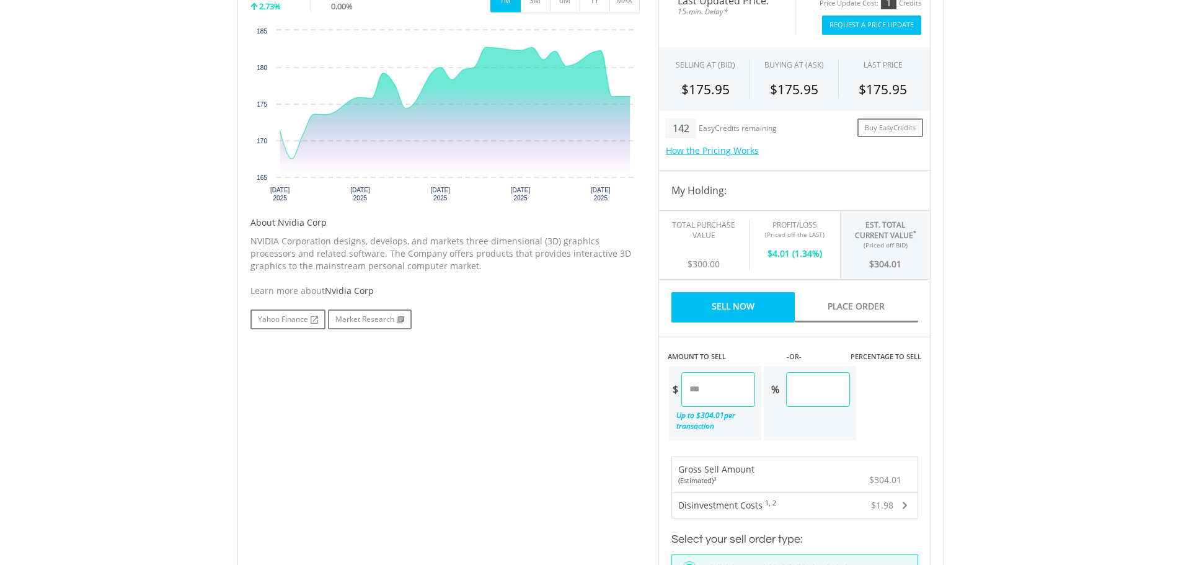
scroll to position [434, 0]
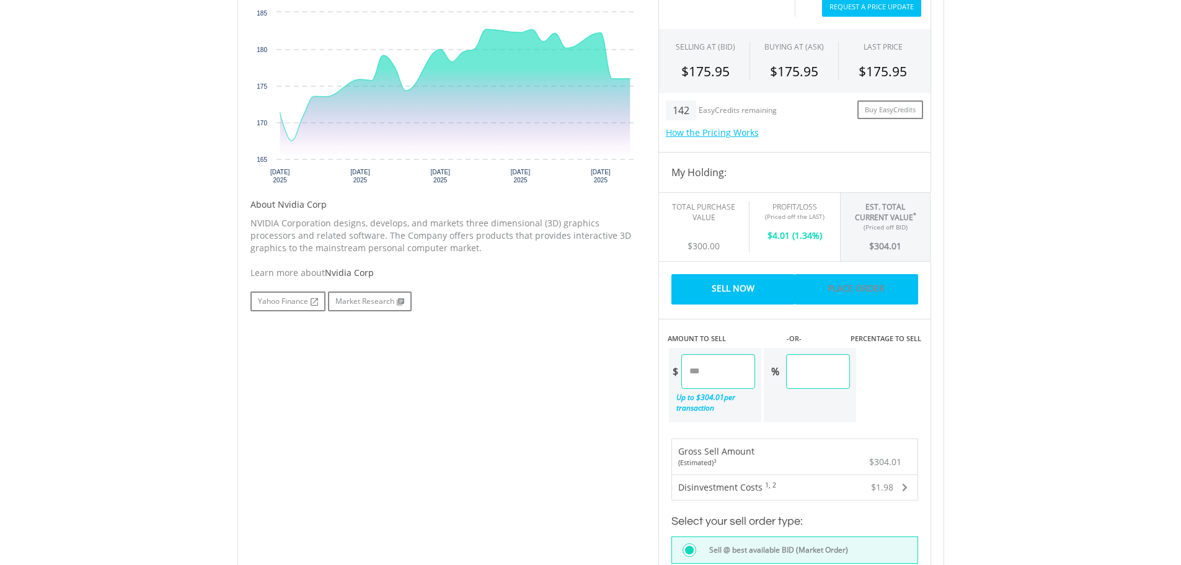
click at [840, 283] on link "Place Order" at bounding box center [856, 289] width 123 height 30
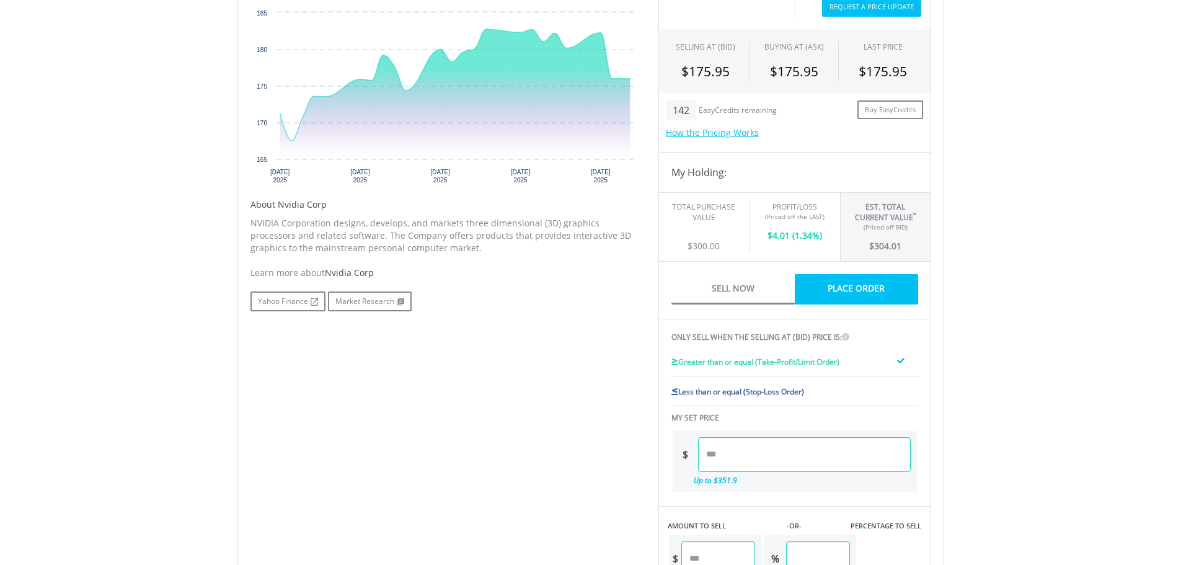
click at [766, 454] on input "number" at bounding box center [804, 454] width 213 height 35
click at [764, 446] on input "***" at bounding box center [804, 454] width 213 height 35
type input "******"
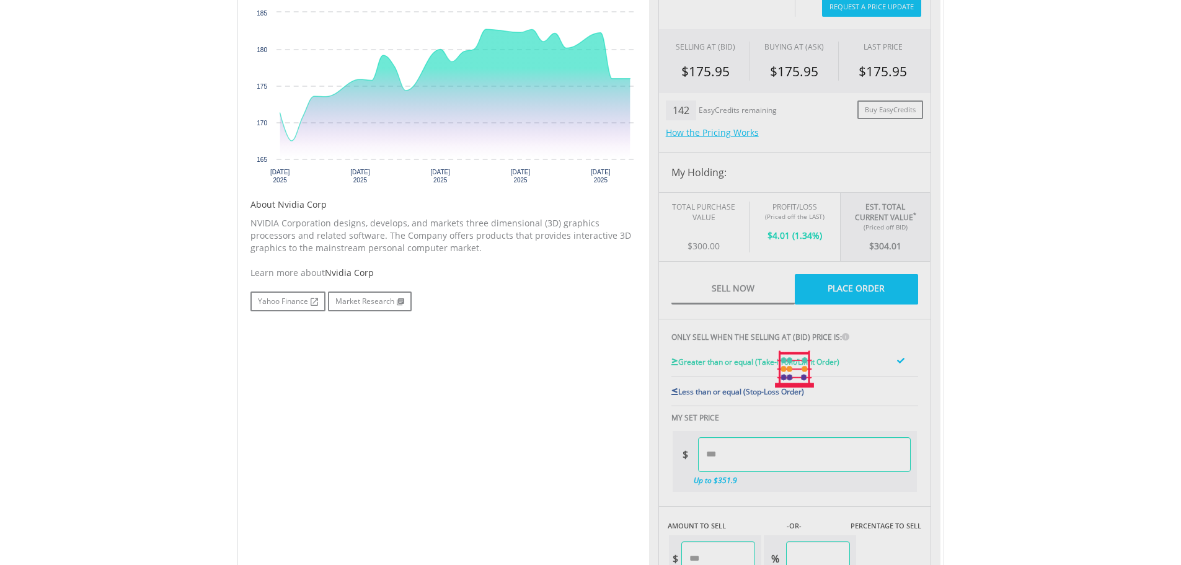
click at [1009, 405] on body "My Investments Invest Now New Listings Sell My Recurring Investments Pending Or…" at bounding box center [590, 332] width 1181 height 1532
type input "******"
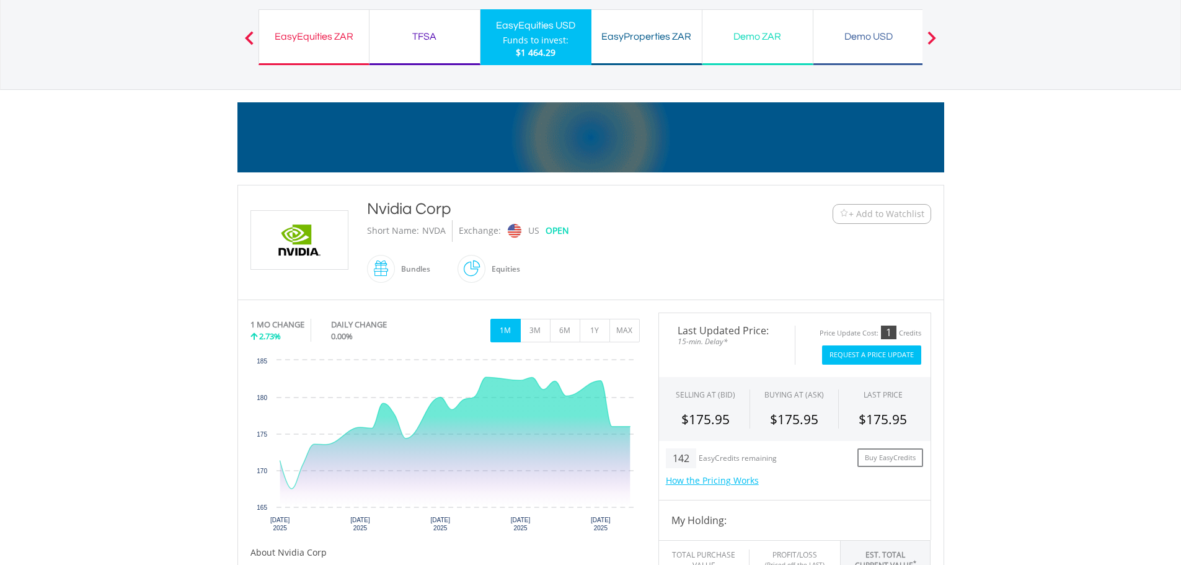
scroll to position [0, 0]
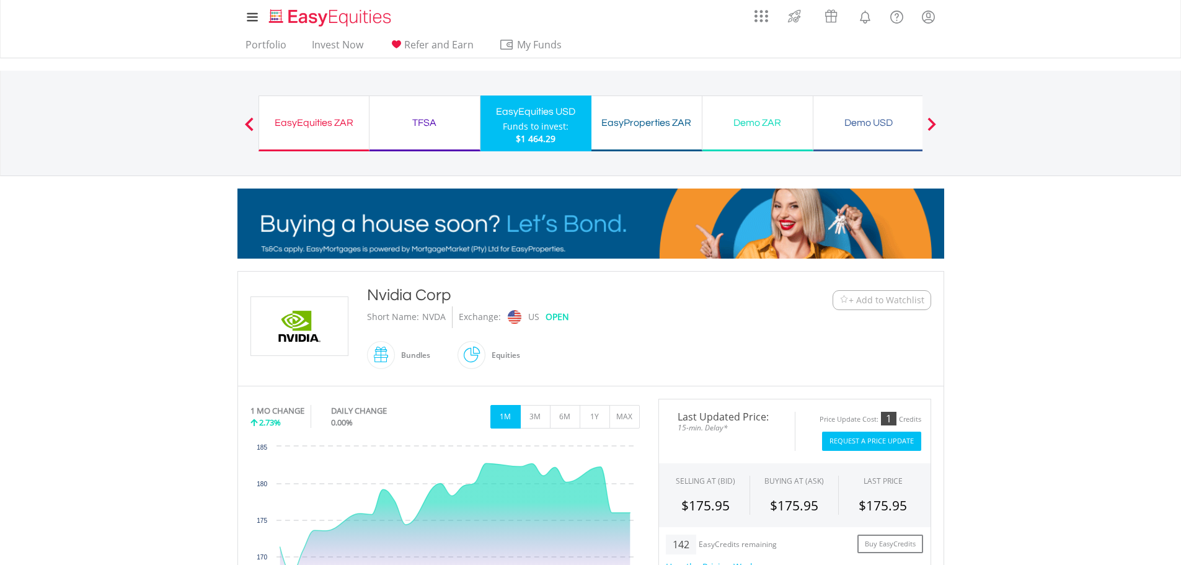
click at [534, 113] on div "EasyEquities USD" at bounding box center [536, 111] width 96 height 17
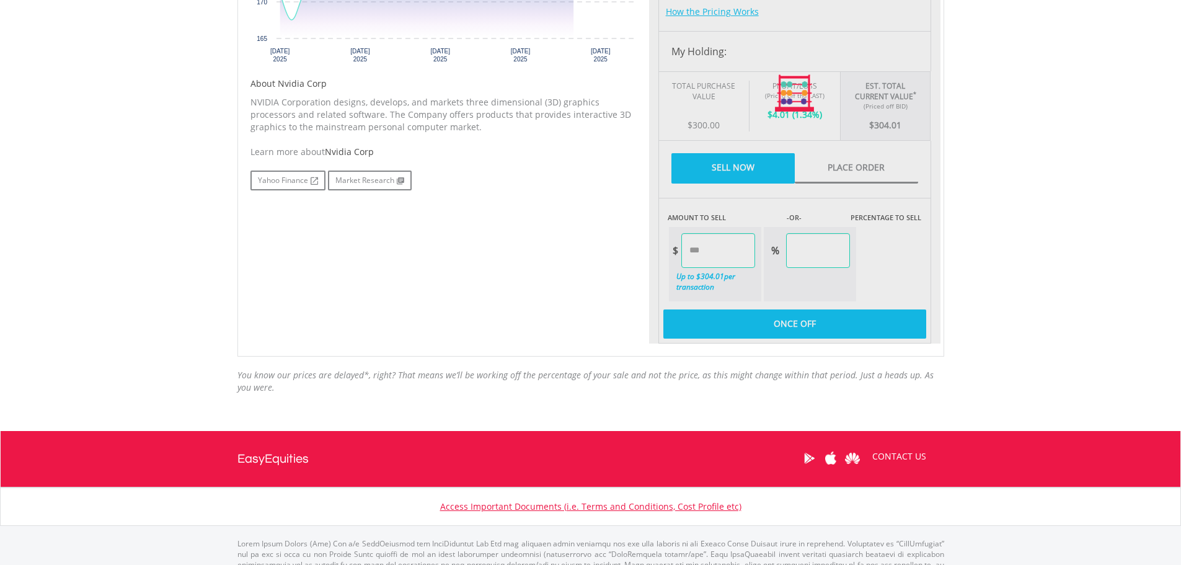
scroll to position [558, 0]
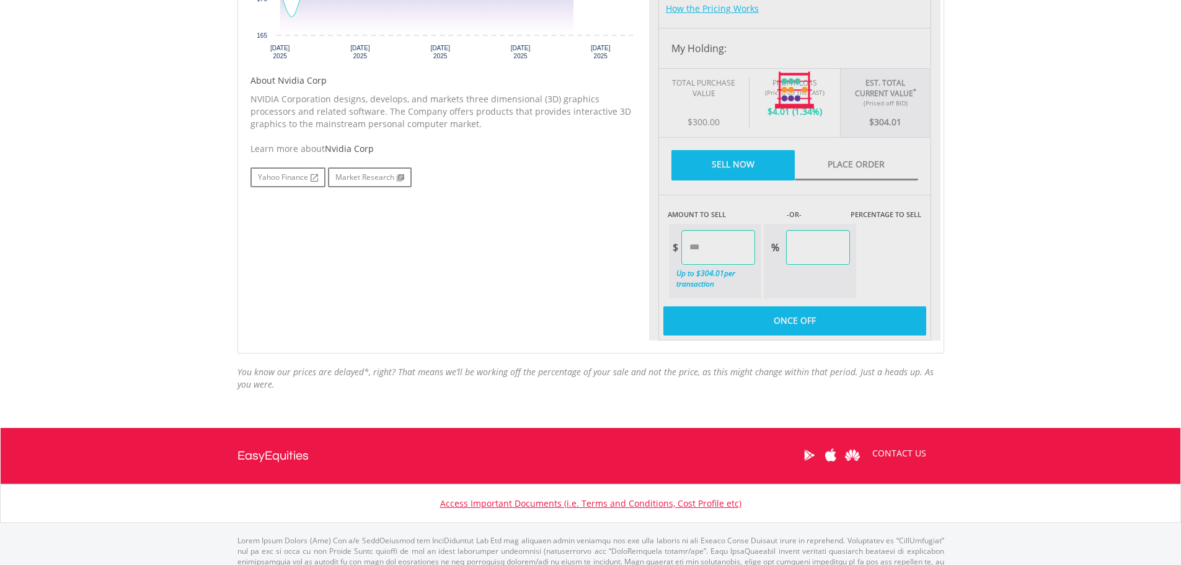
type input "******"
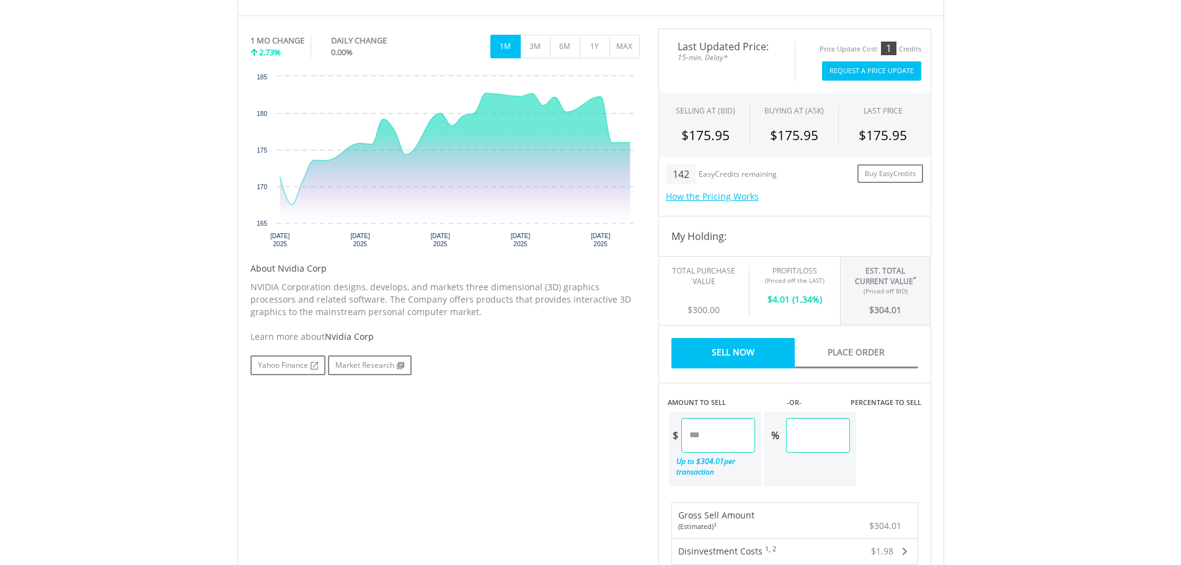
scroll to position [0, 0]
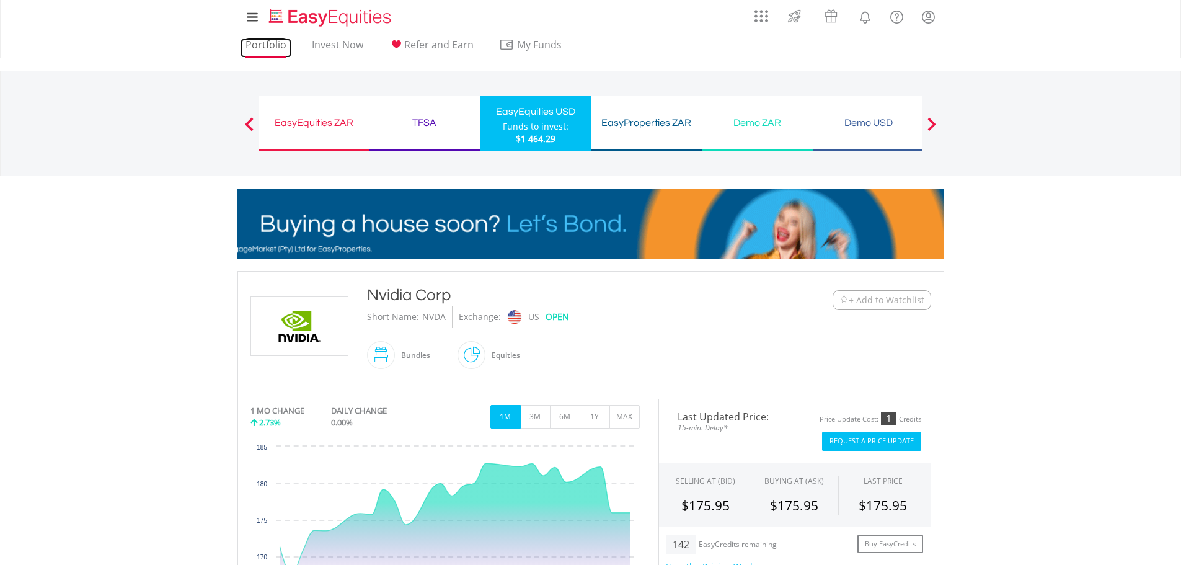
click at [259, 43] on link "Portfolio" at bounding box center [266, 47] width 51 height 19
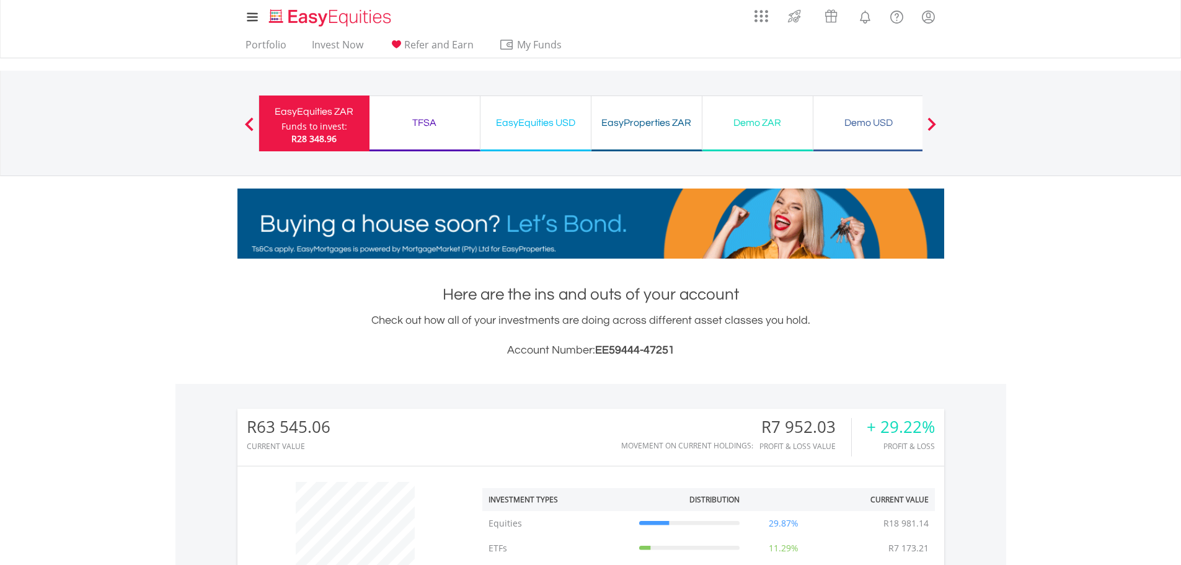
click at [559, 123] on div "EasyEquities USD" at bounding box center [535, 122] width 95 height 17
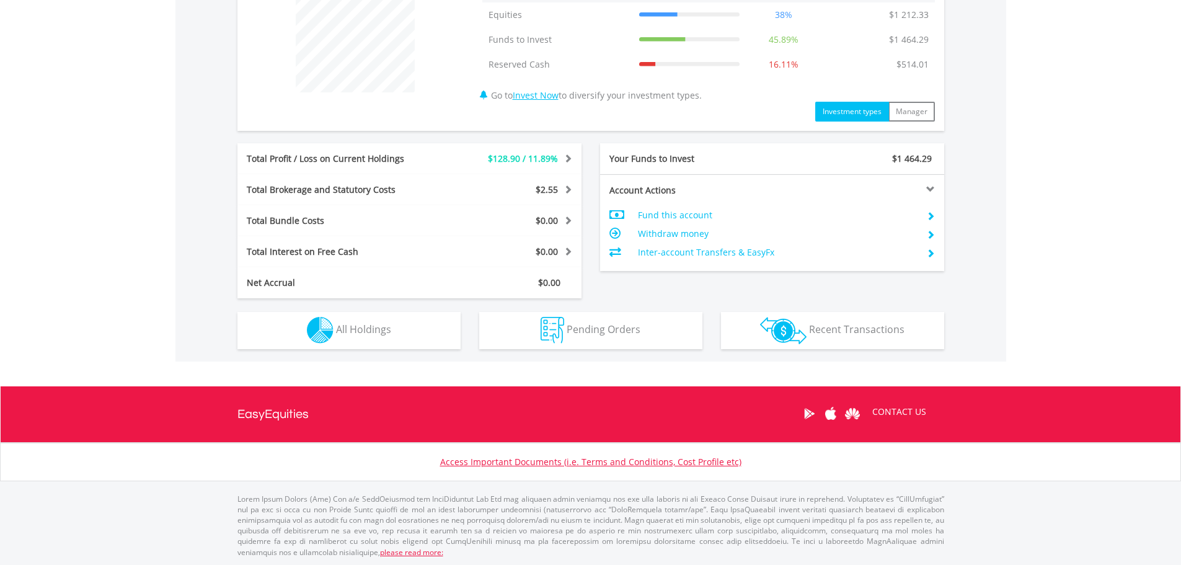
scroll to position [509, 0]
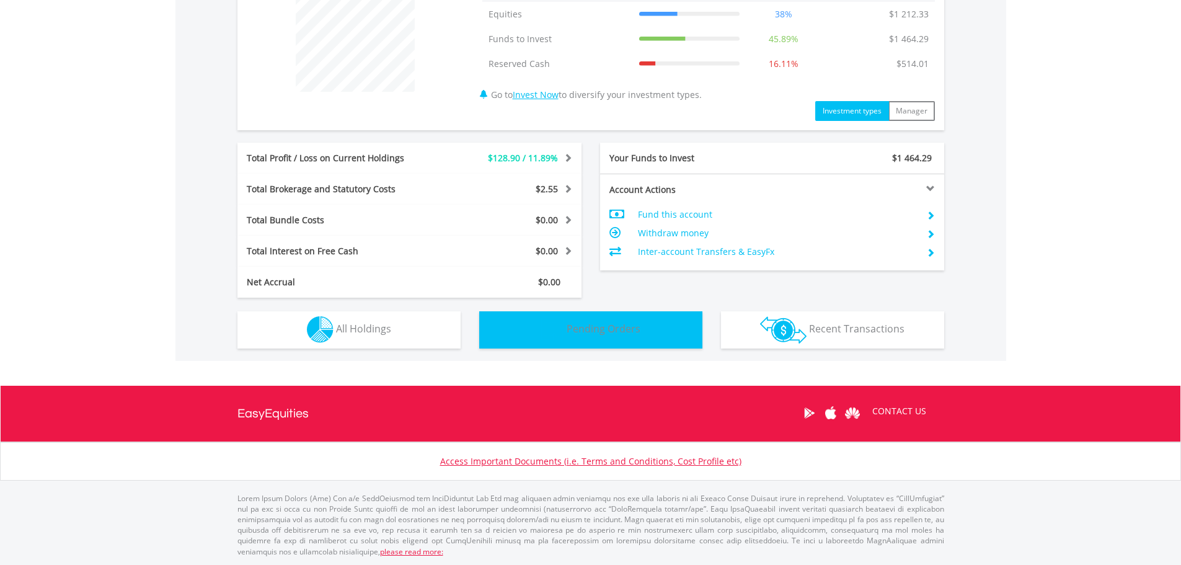
click at [608, 323] on span "Pending Orders" at bounding box center [604, 329] width 74 height 14
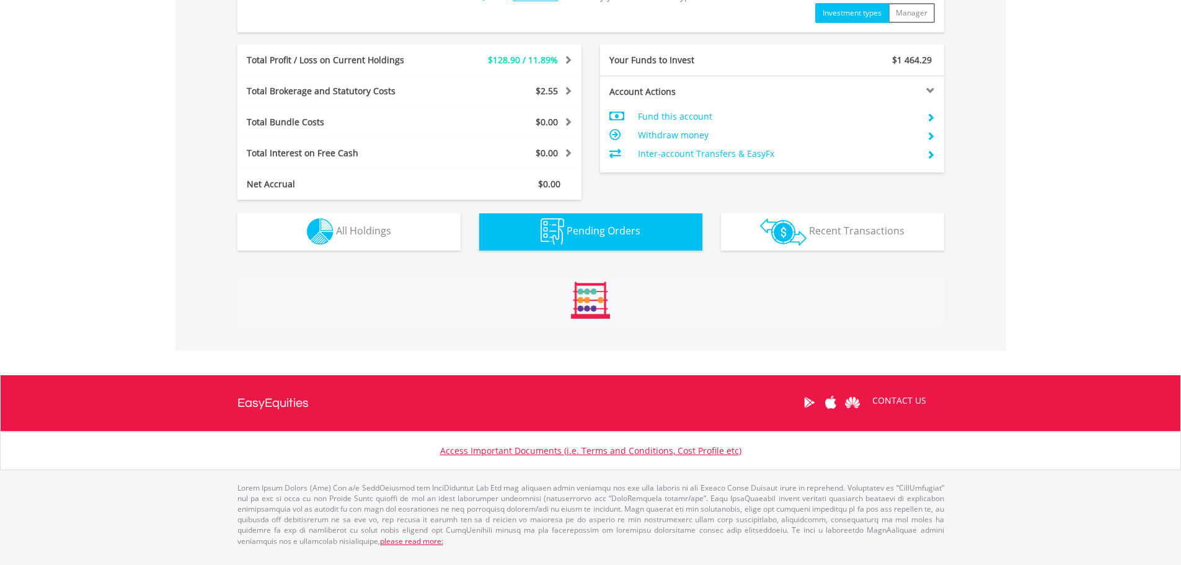
scroll to position [883, 0]
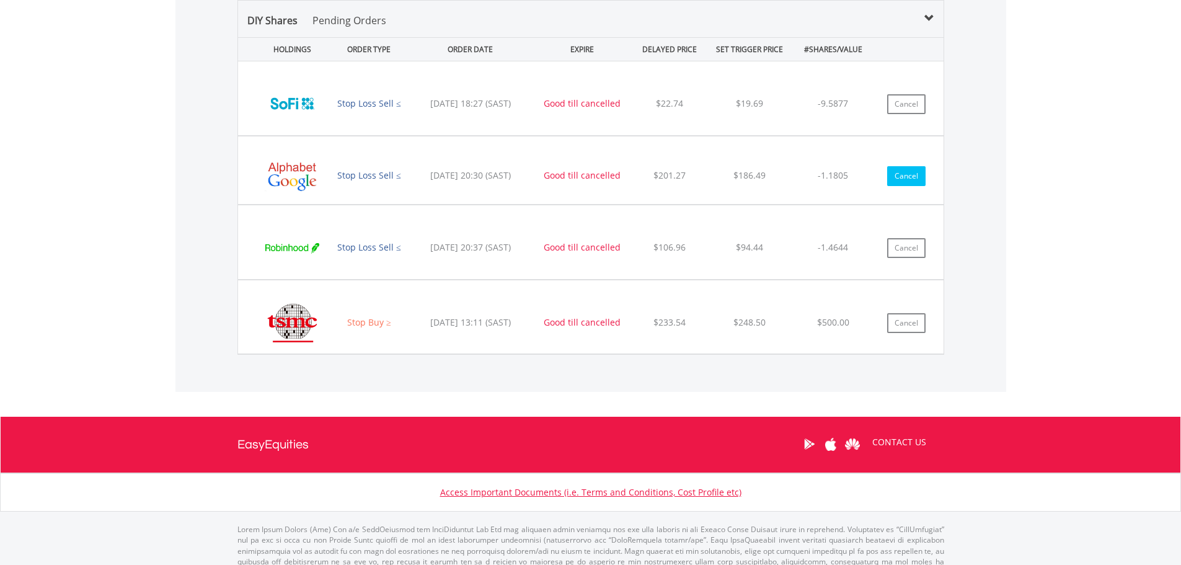
click at [918, 177] on button "Cancel" at bounding box center [906, 176] width 38 height 20
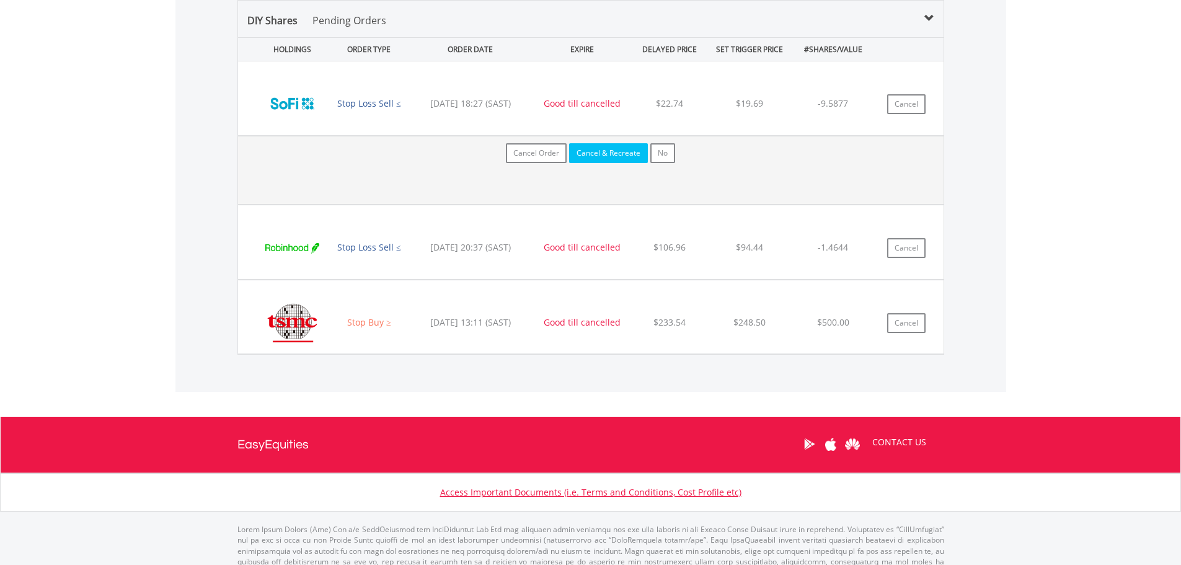
click at [599, 156] on button "Cancel & Recreate" at bounding box center [608, 153] width 79 height 20
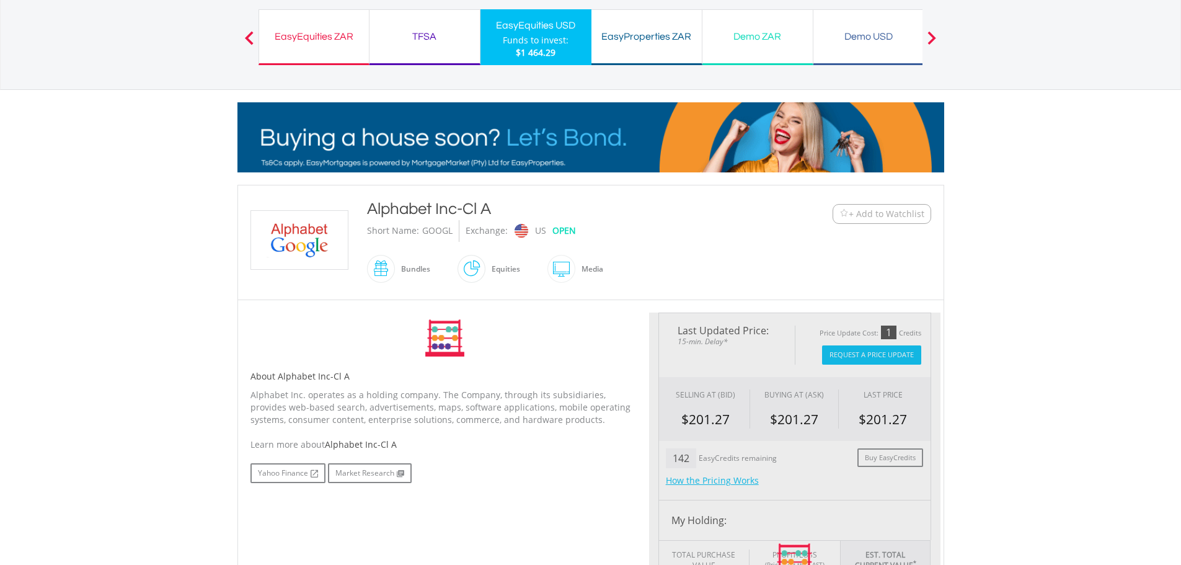
type input "******"
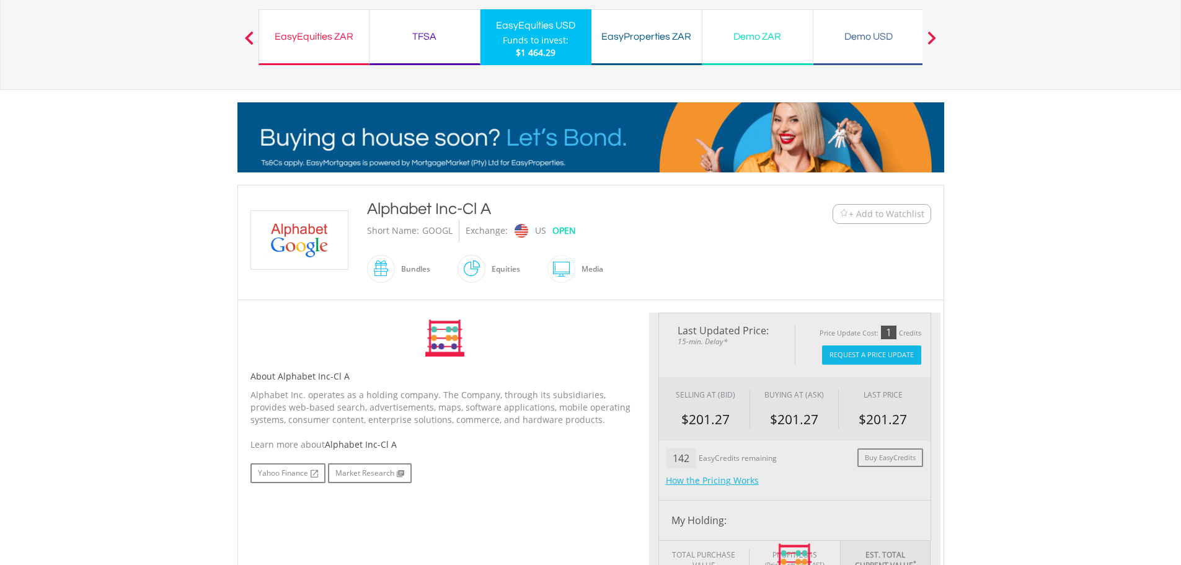
type input "******"
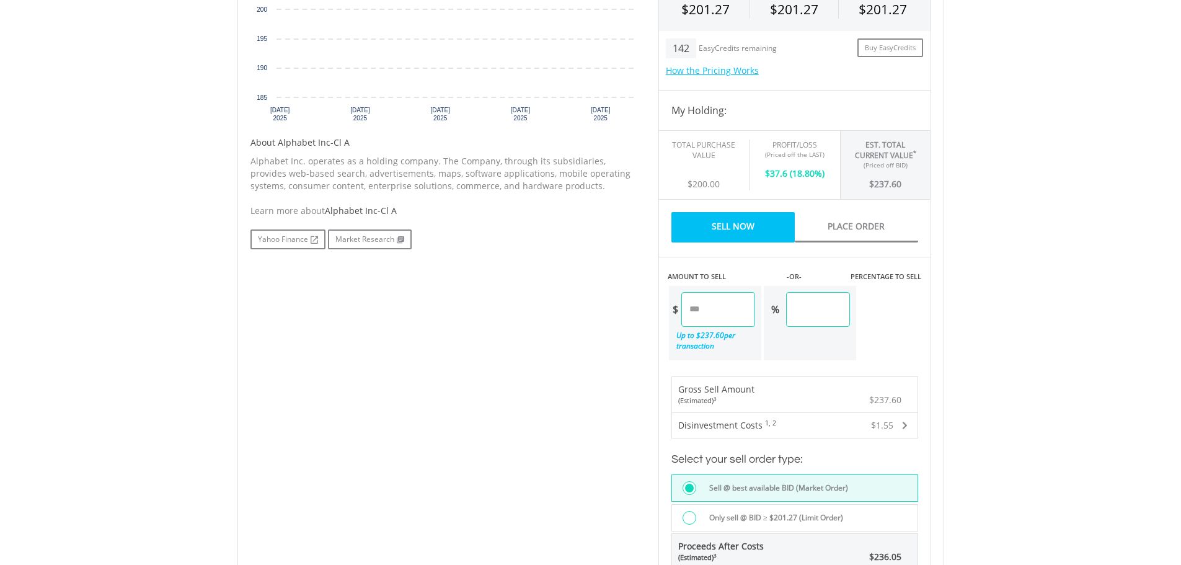
scroll to position [672, 0]
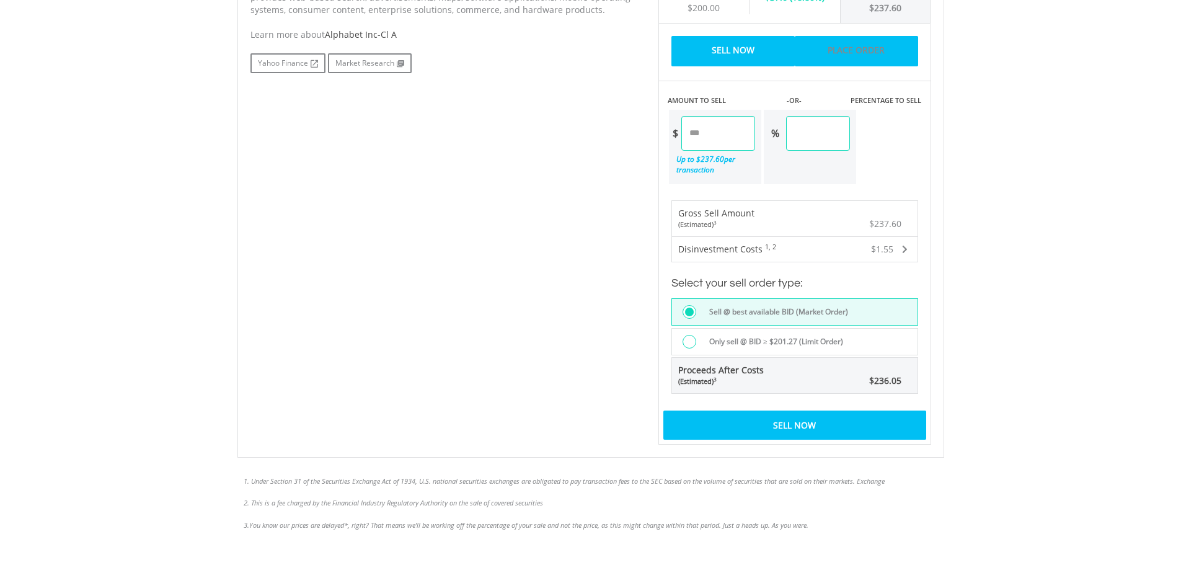
click at [865, 45] on link "Place Order" at bounding box center [856, 51] width 123 height 30
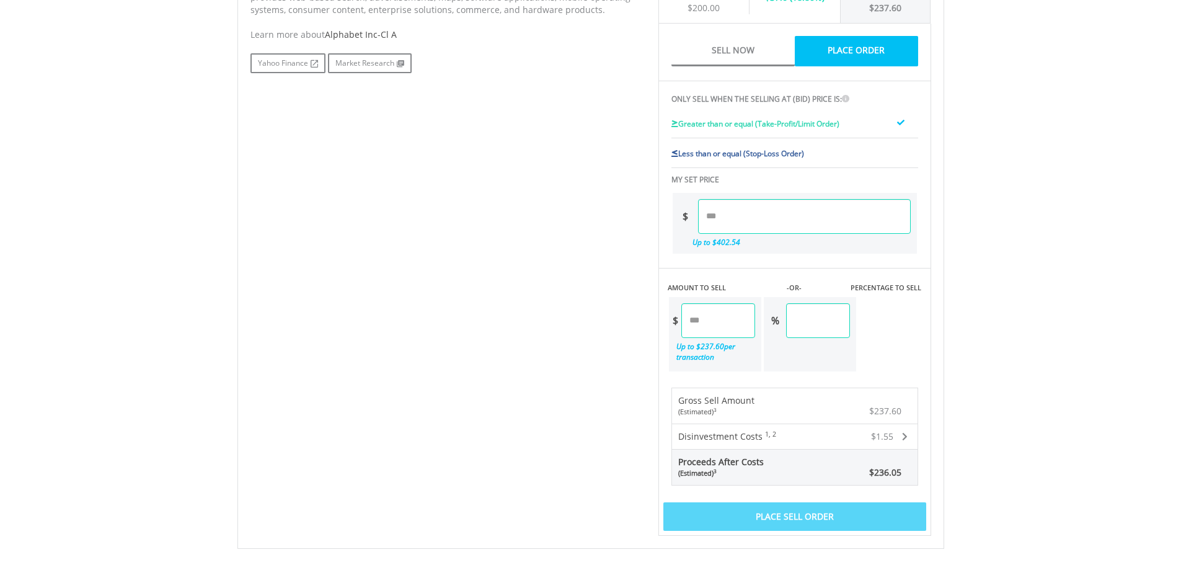
click at [742, 221] on input "number" at bounding box center [804, 216] width 213 height 35
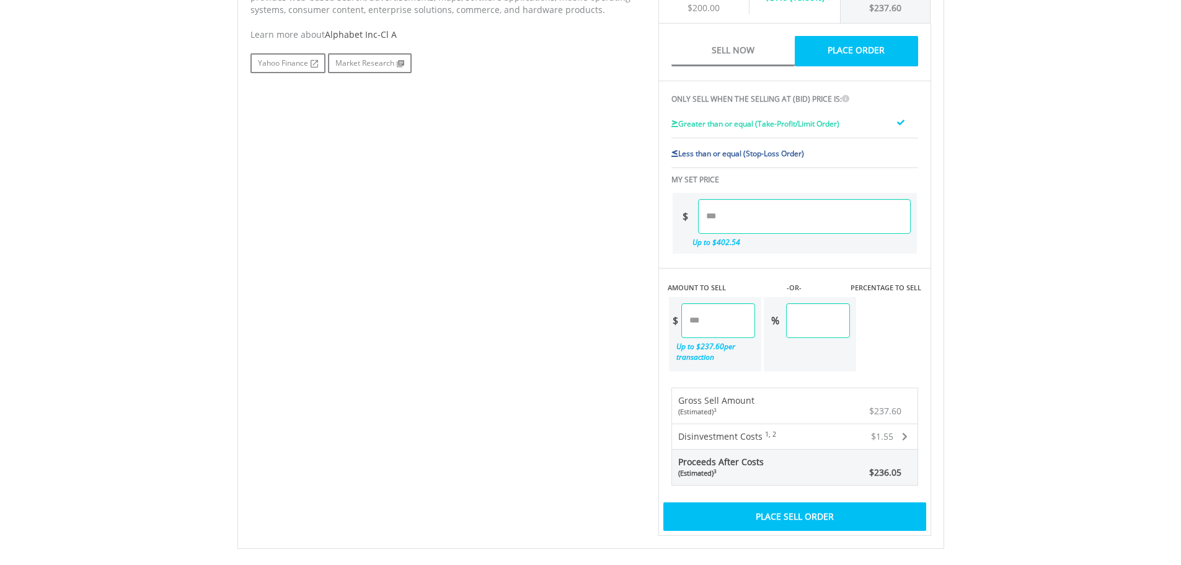
type input "***"
click at [784, 231] on input "******" at bounding box center [804, 216] width 213 height 35
type input "******"
click at [908, 283] on div "Last Updated Price: 15-min. Delay* Price Update Cost: 1 Credits Request A Price…" at bounding box center [794, 132] width 291 height 810
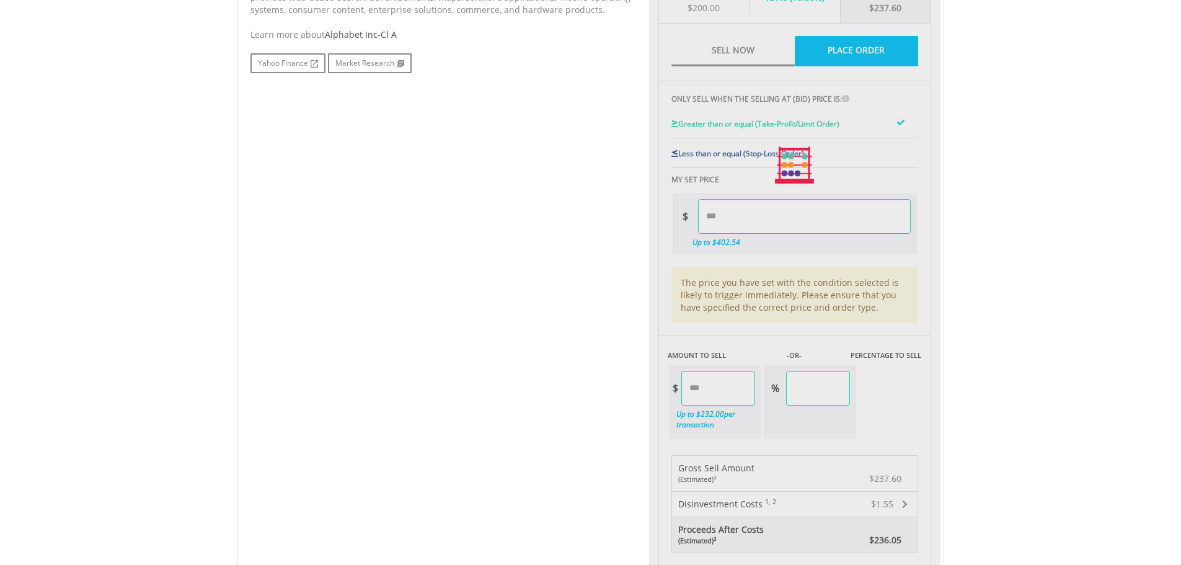
type input "******"
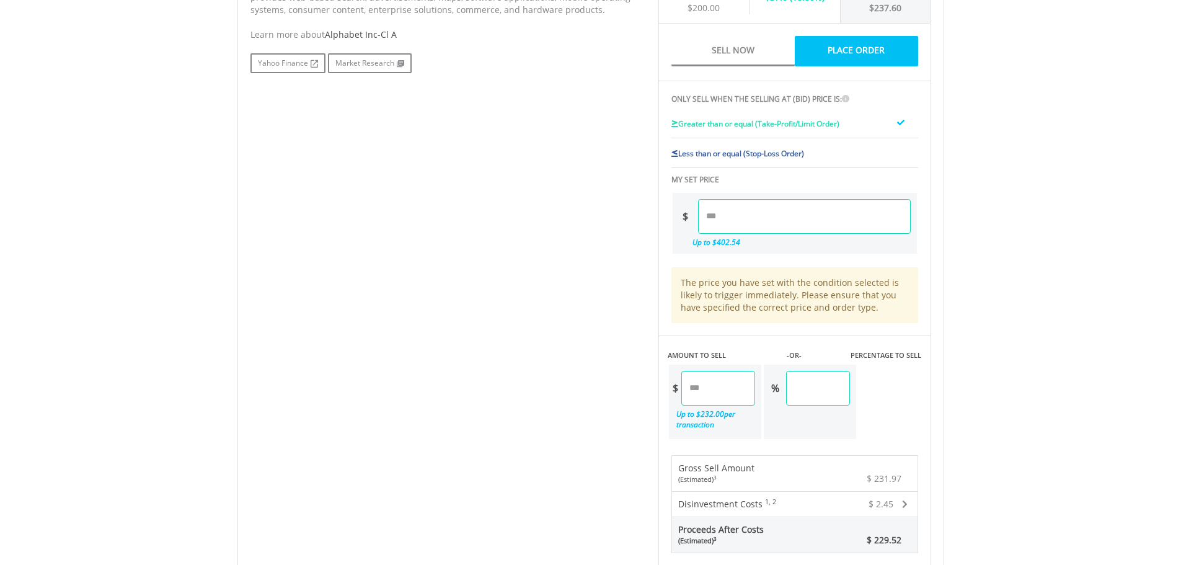
click at [762, 152] on span "Less than or equal (Stop-Loss Order)" at bounding box center [741, 153] width 126 height 11
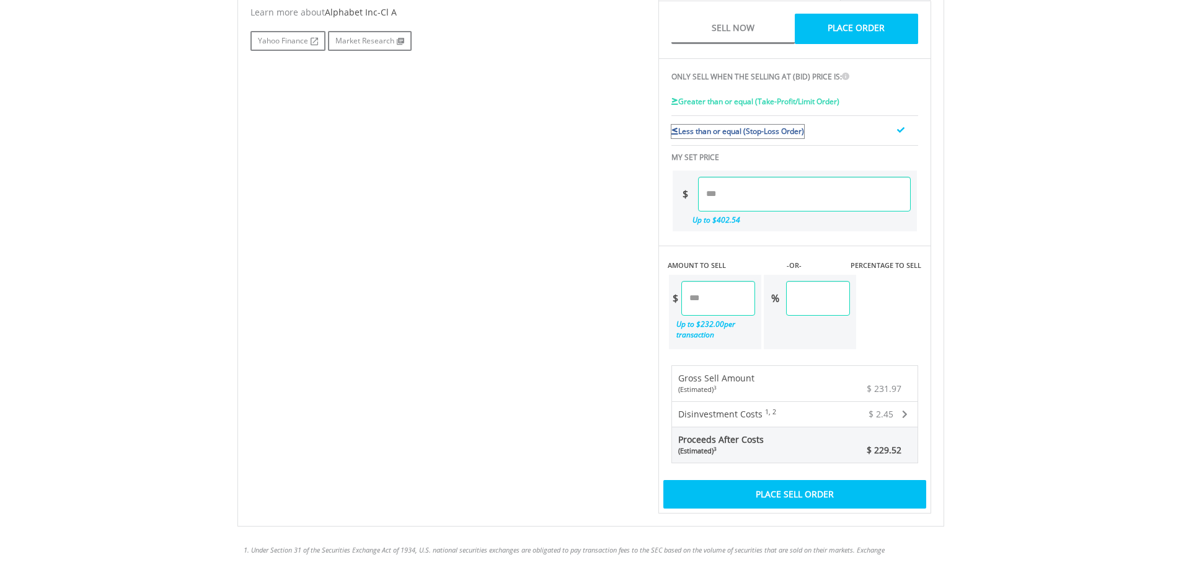
scroll to position [734, 0]
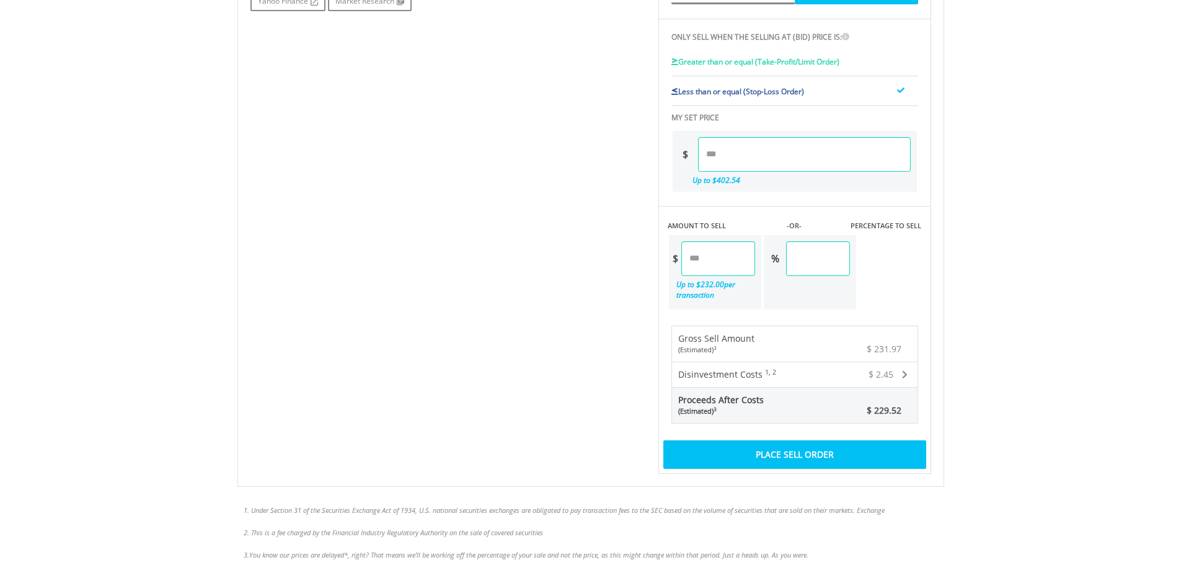
click at [816, 458] on div "Place Sell Order" at bounding box center [794, 454] width 263 height 29
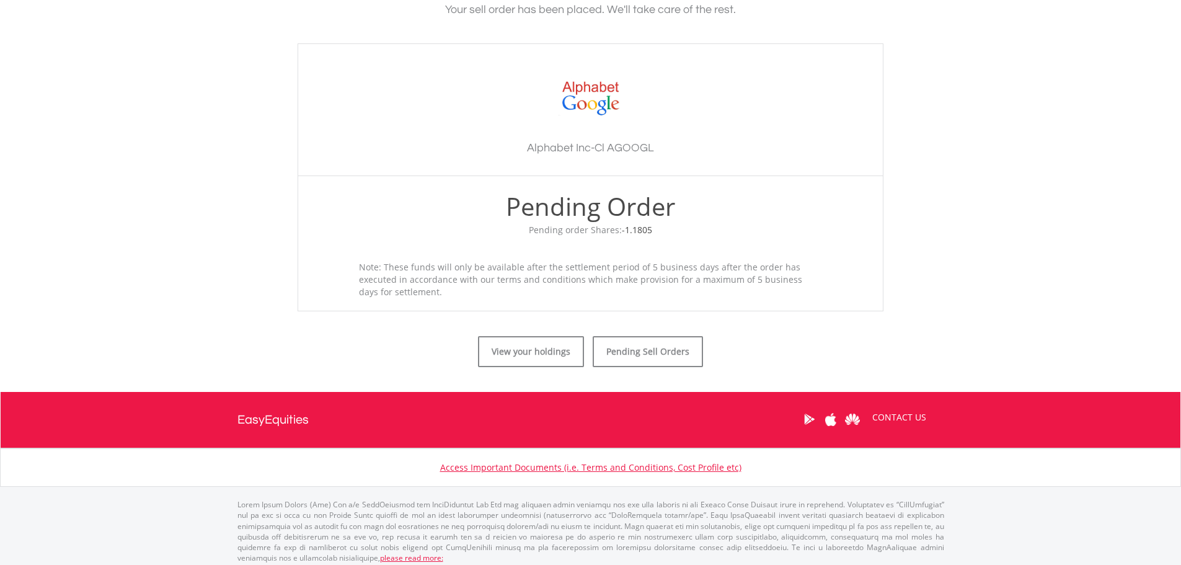
scroll to position [317, 0]
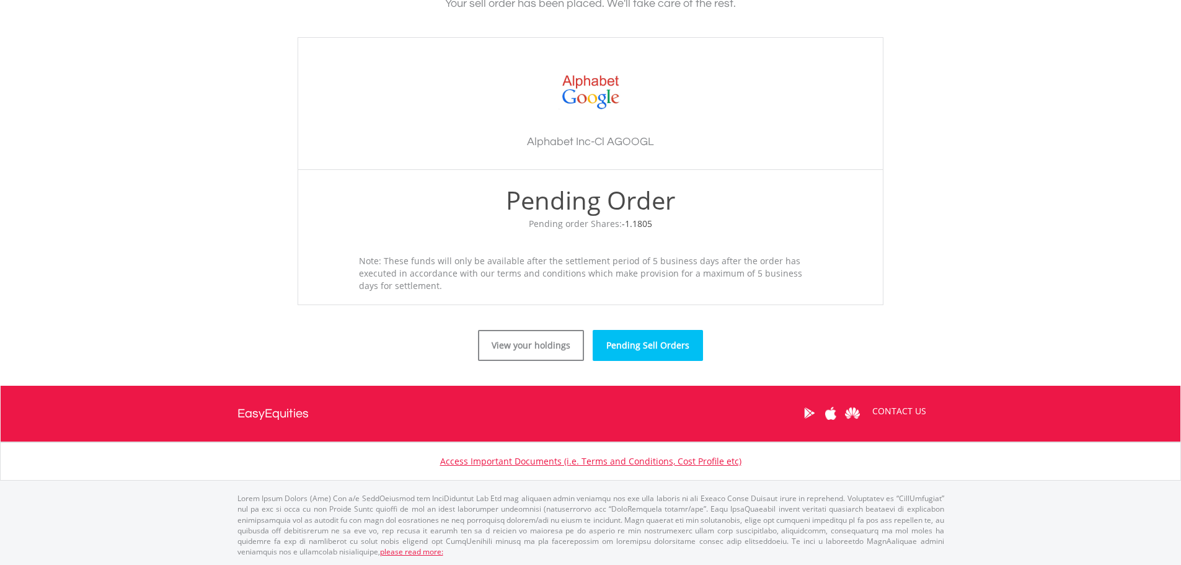
click at [637, 349] on link "Pending Sell Orders" at bounding box center [648, 345] width 110 height 31
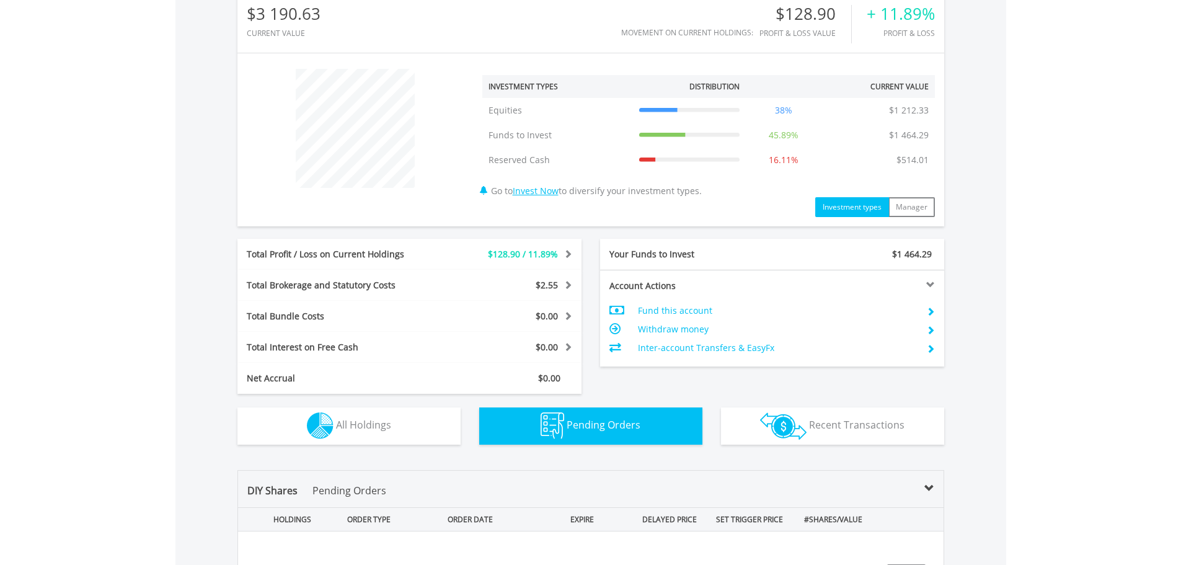
scroll to position [542, 0]
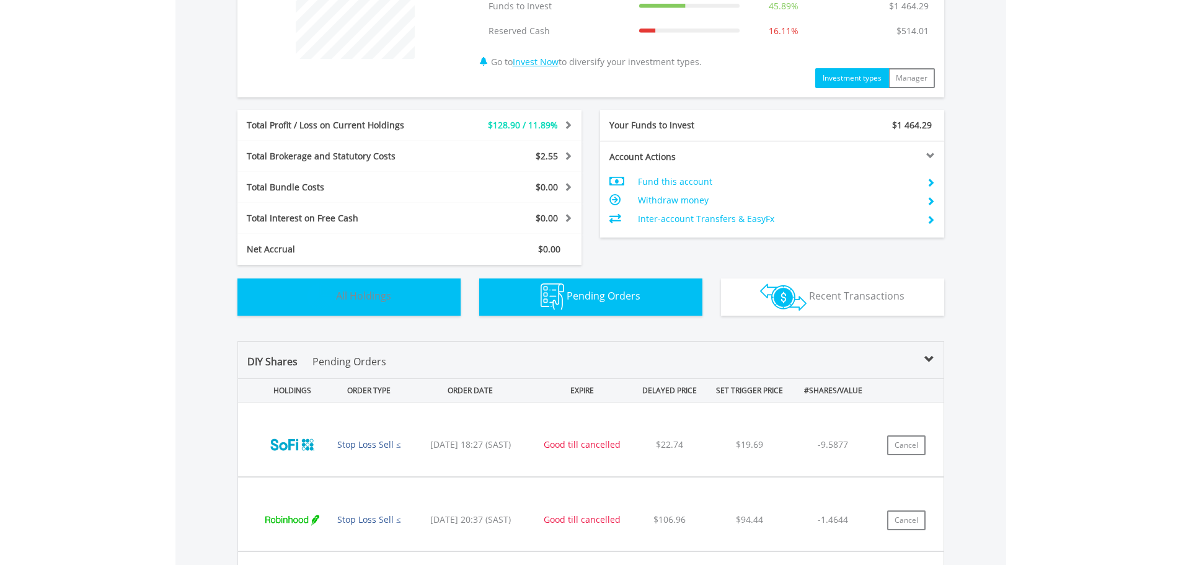
click at [378, 299] on span "All Holdings" at bounding box center [363, 296] width 55 height 14
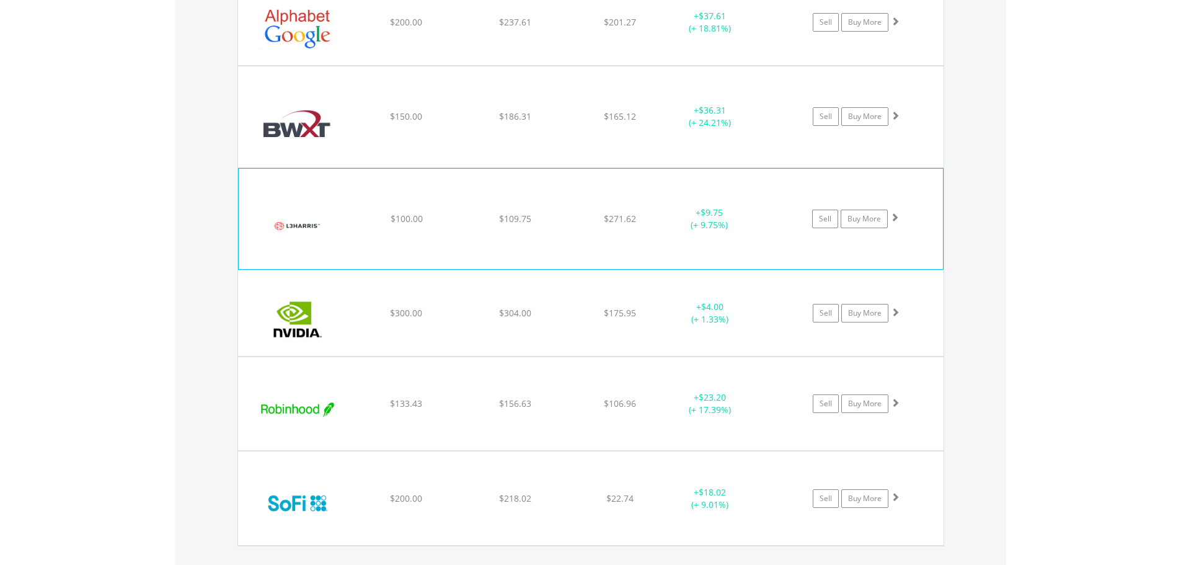
scroll to position [1186, 0]
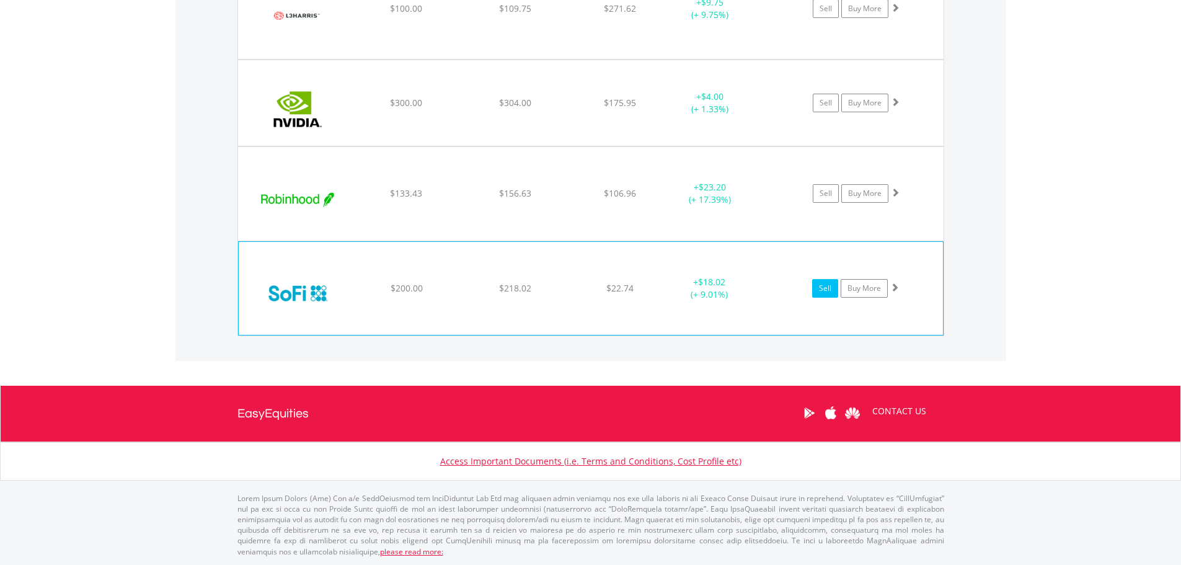
click at [829, 291] on link "Sell" at bounding box center [825, 288] width 26 height 19
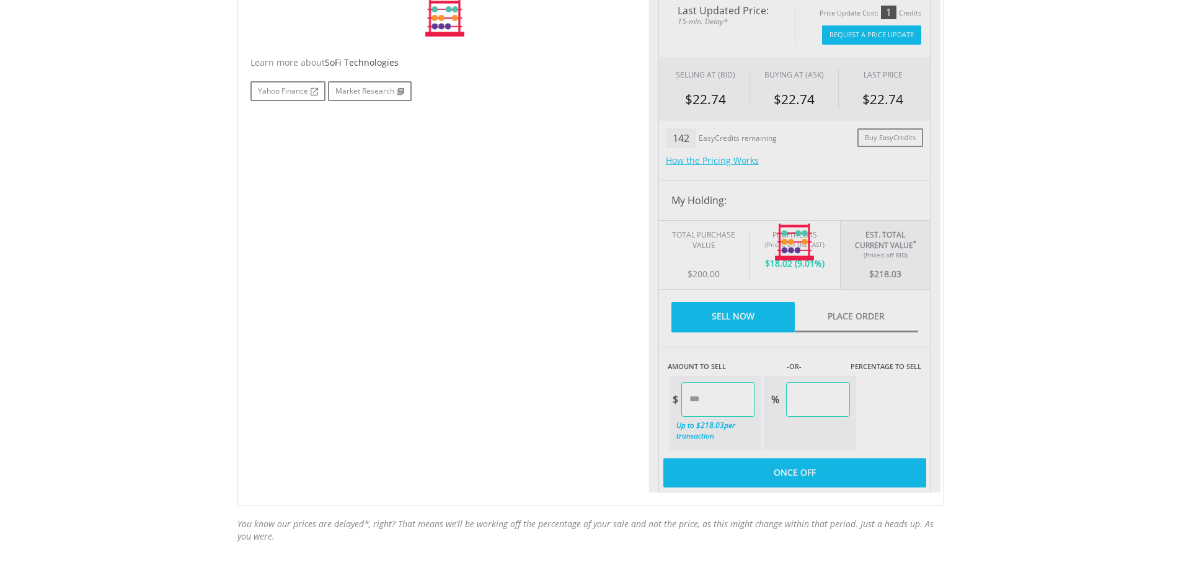
type input "******"
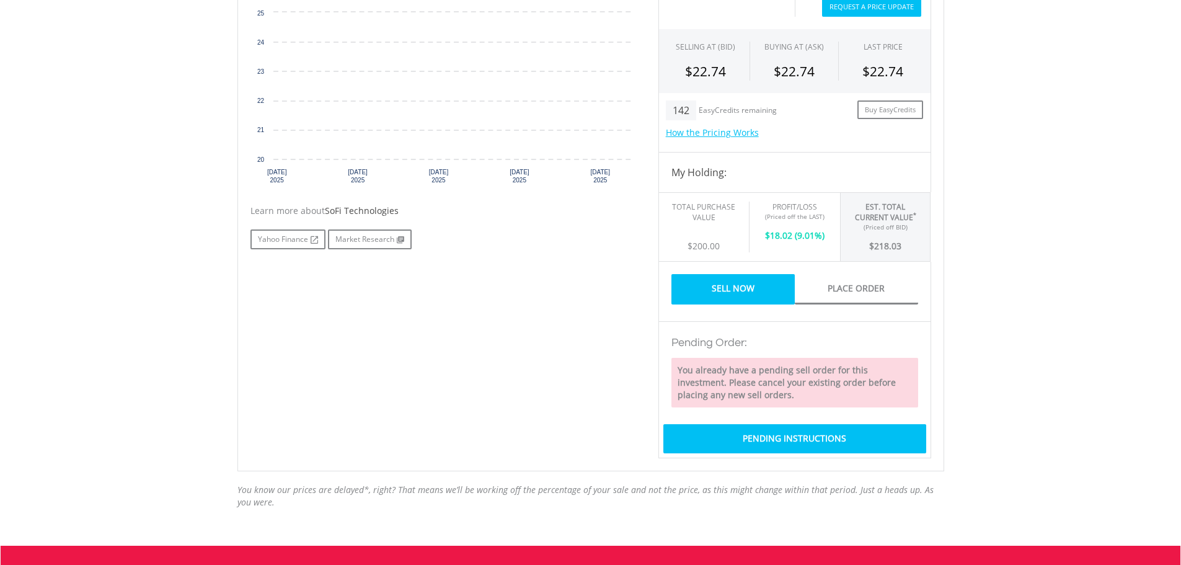
scroll to position [382, 0]
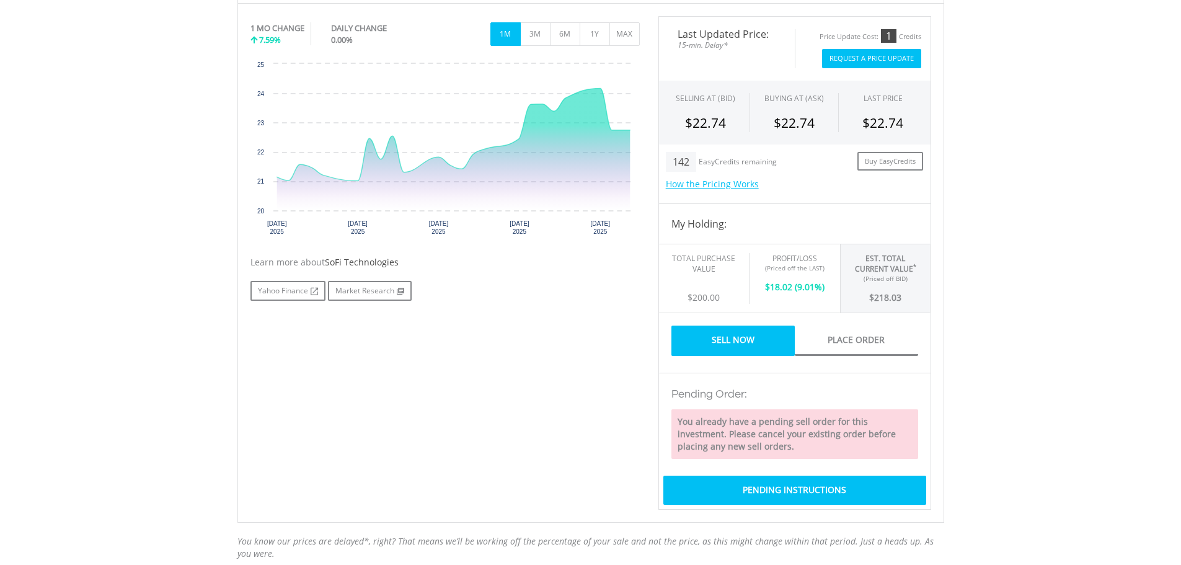
click at [780, 486] on div "Pending Instructions" at bounding box center [794, 489] width 263 height 29
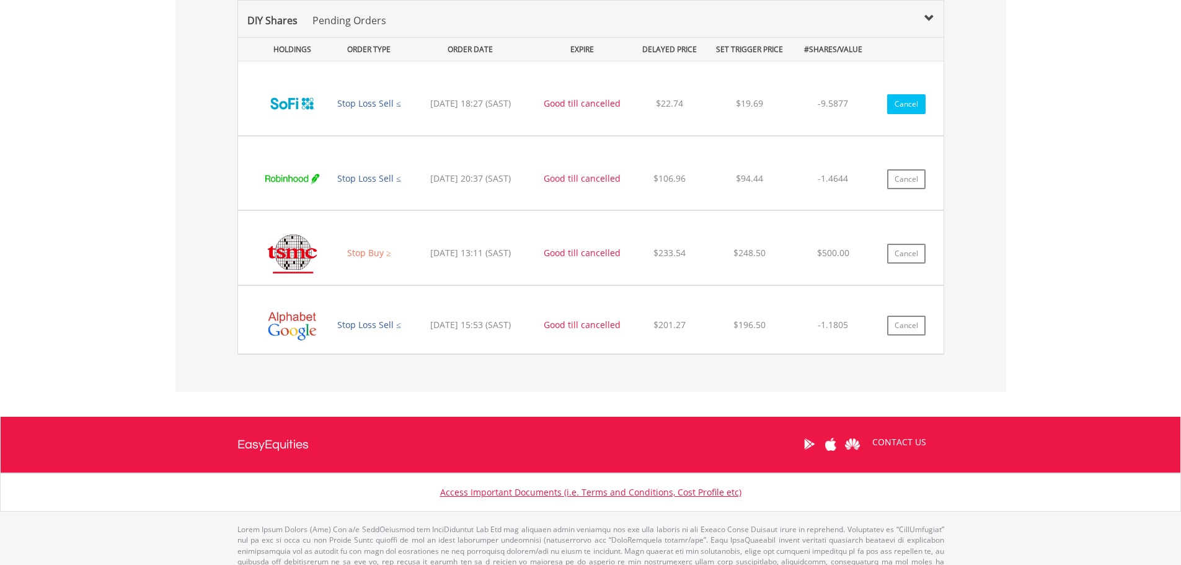
scroll to position [119, 236]
click at [899, 110] on button "Cancel" at bounding box center [906, 104] width 38 height 20
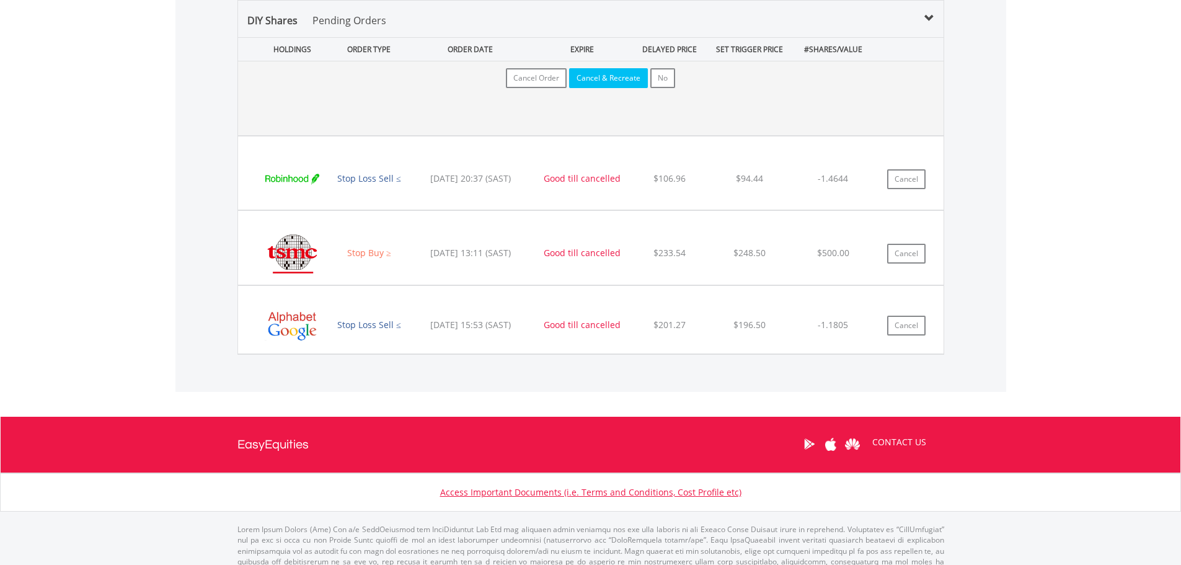
click at [603, 74] on button "Cancel & Recreate" at bounding box center [608, 78] width 79 height 20
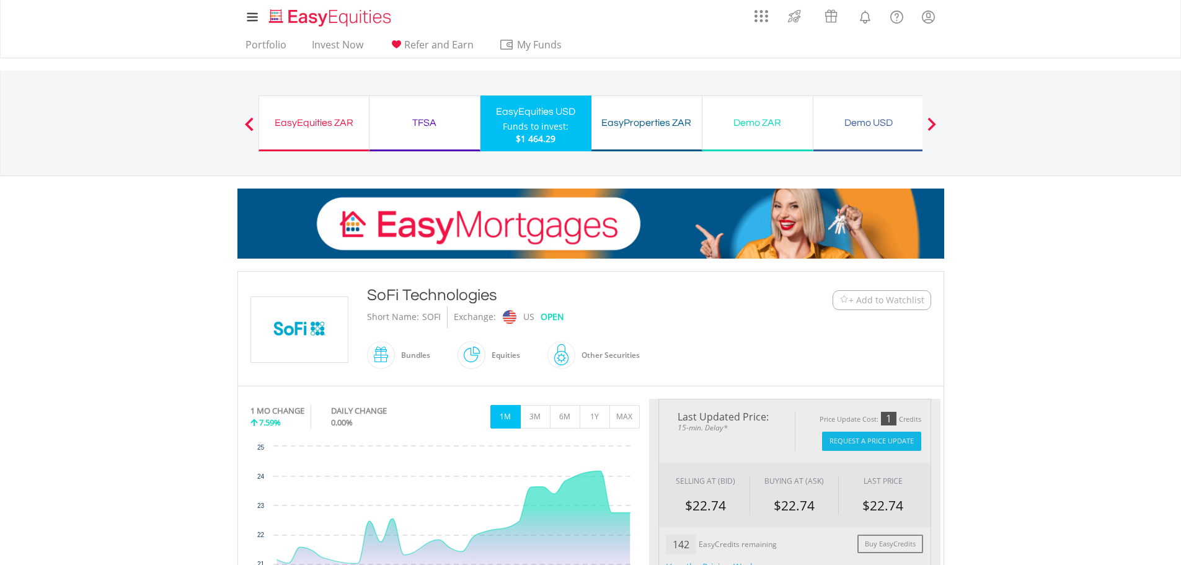
type input "******"
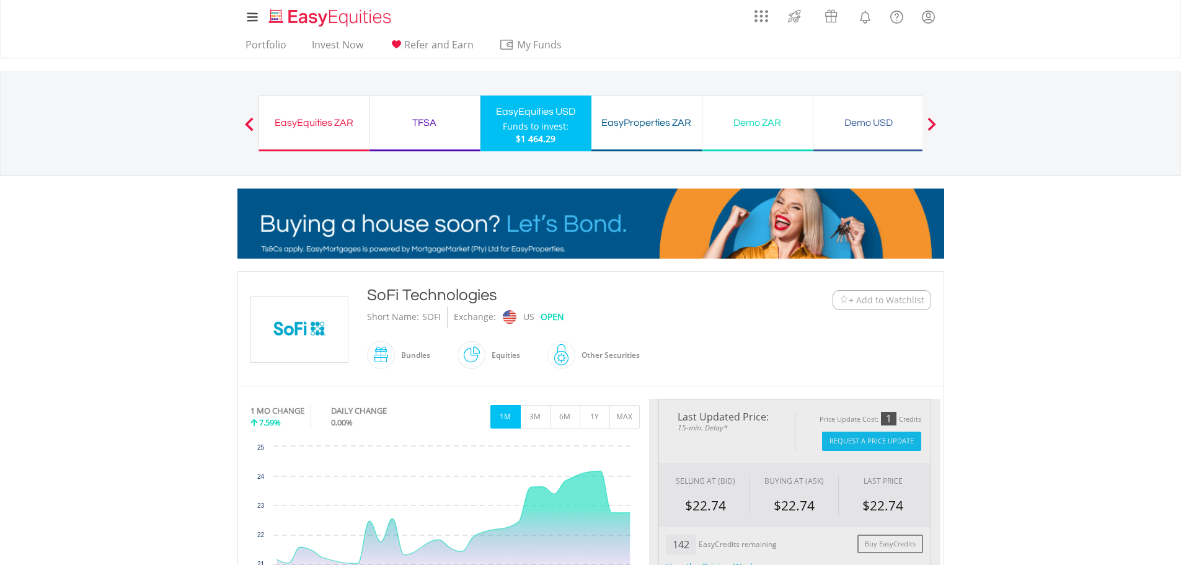
type input "******"
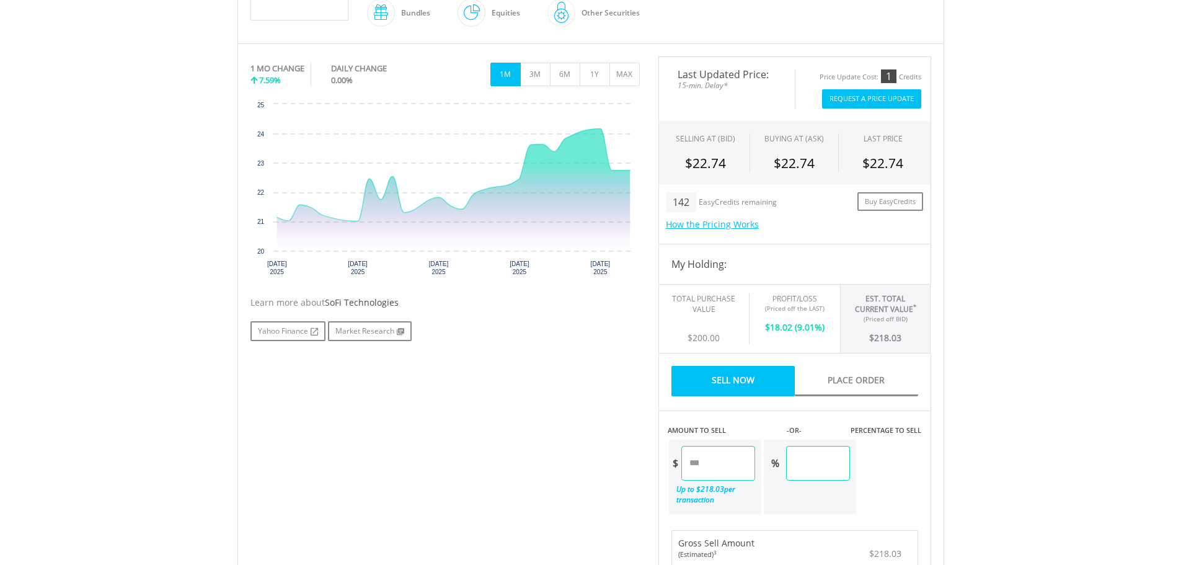
scroll to position [372, 0]
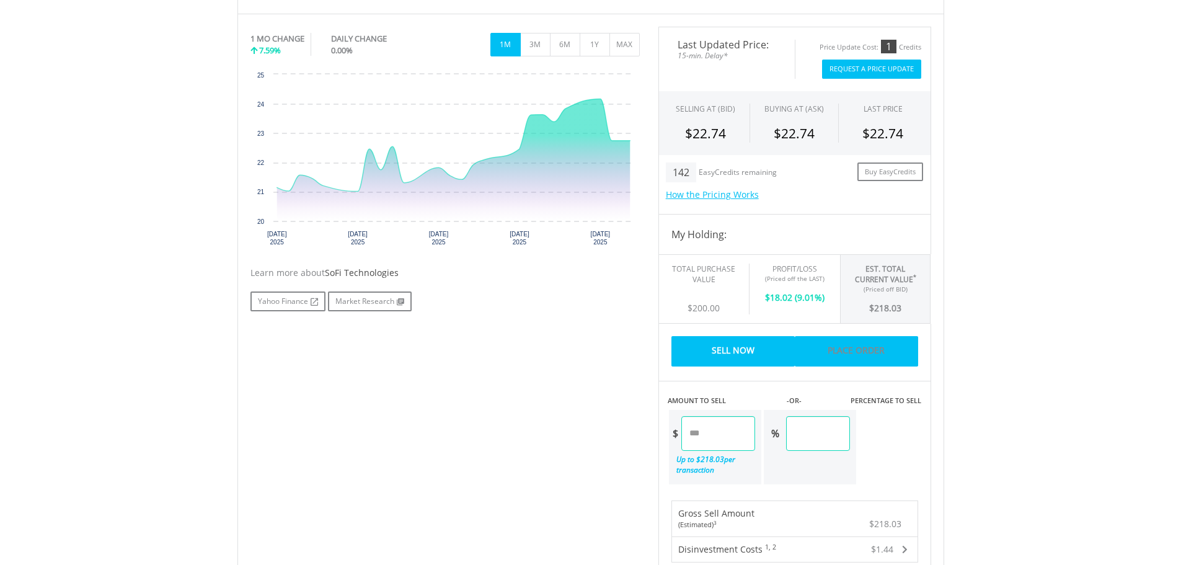
click at [849, 354] on link "Place Order" at bounding box center [856, 351] width 123 height 30
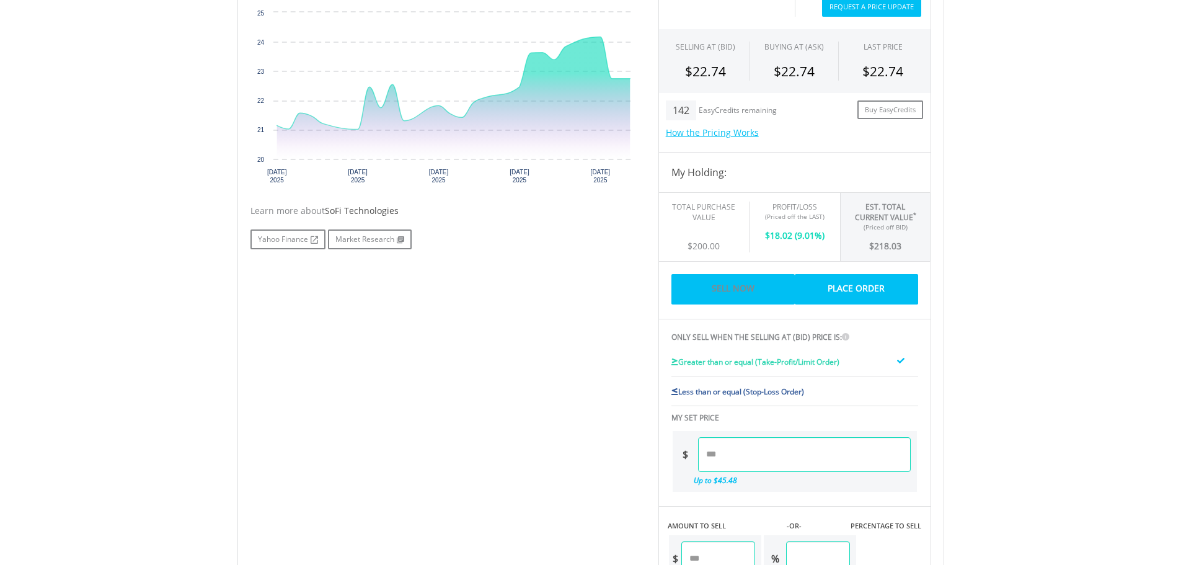
click at [735, 295] on link "Sell Now" at bounding box center [732, 289] width 123 height 30
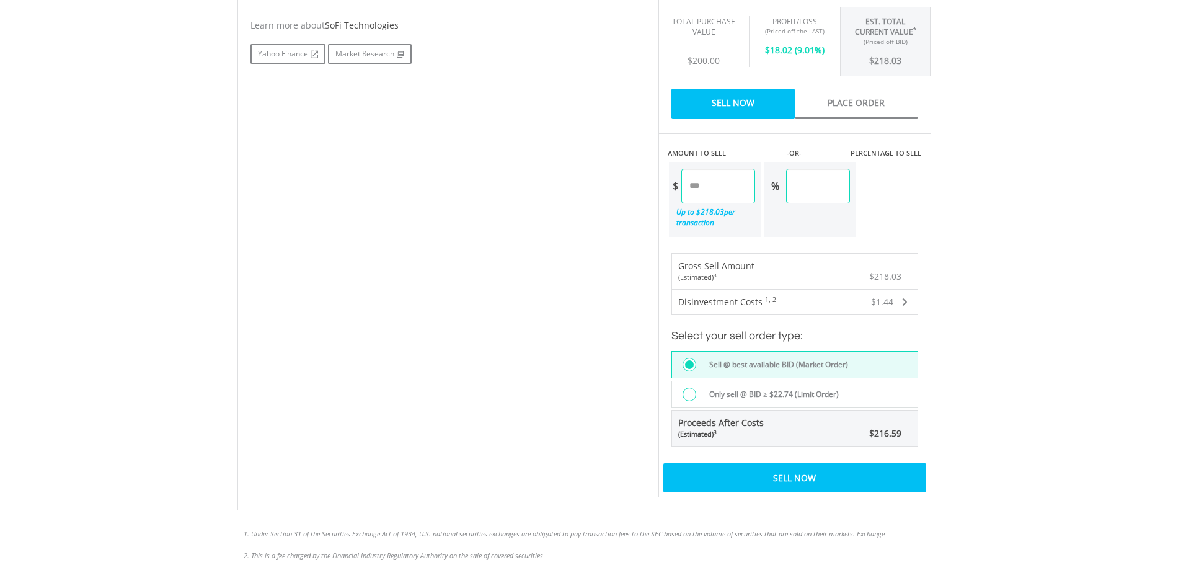
scroll to position [620, 0]
click at [766, 395] on label "Only sell @ BID ≥ $22.74 (Limit Order)" at bounding box center [770, 394] width 137 height 14
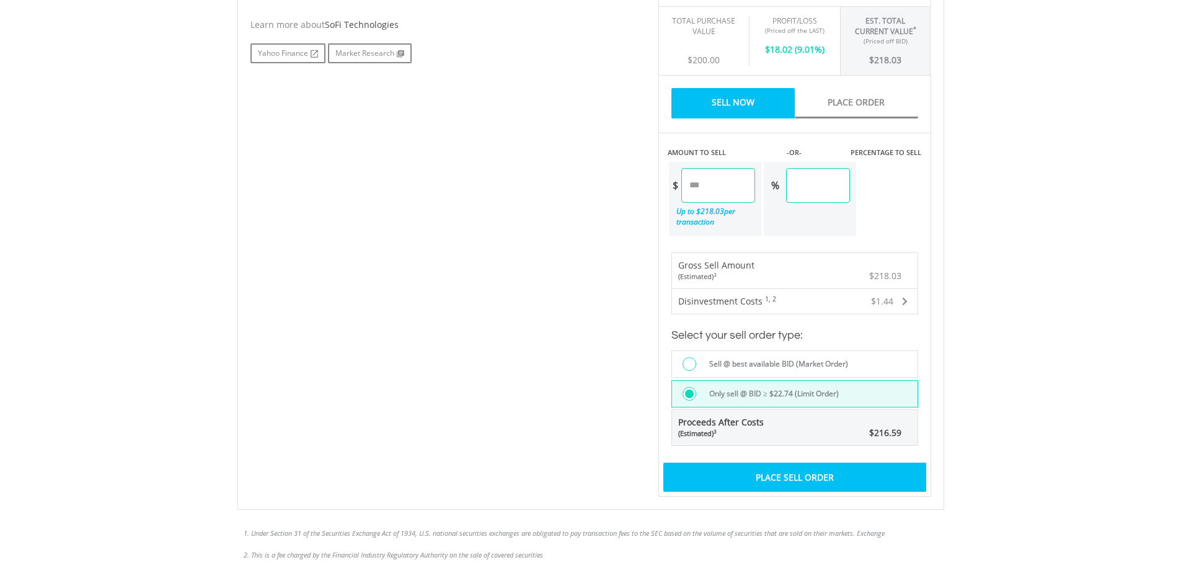
click at [807, 472] on div "Place Sell Order" at bounding box center [794, 476] width 263 height 29
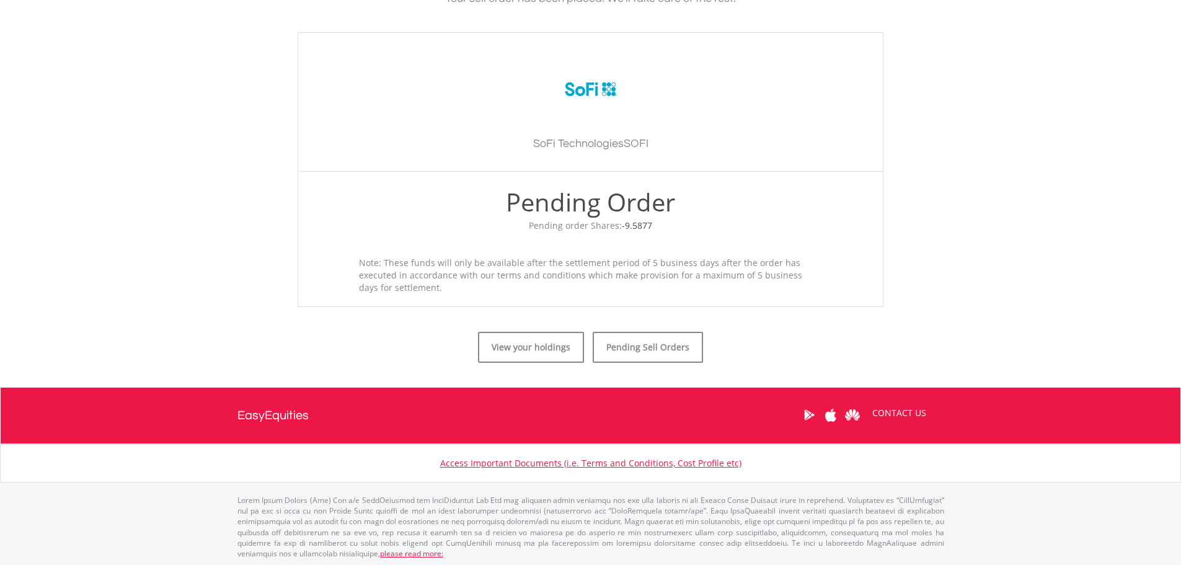
scroll to position [324, 0]
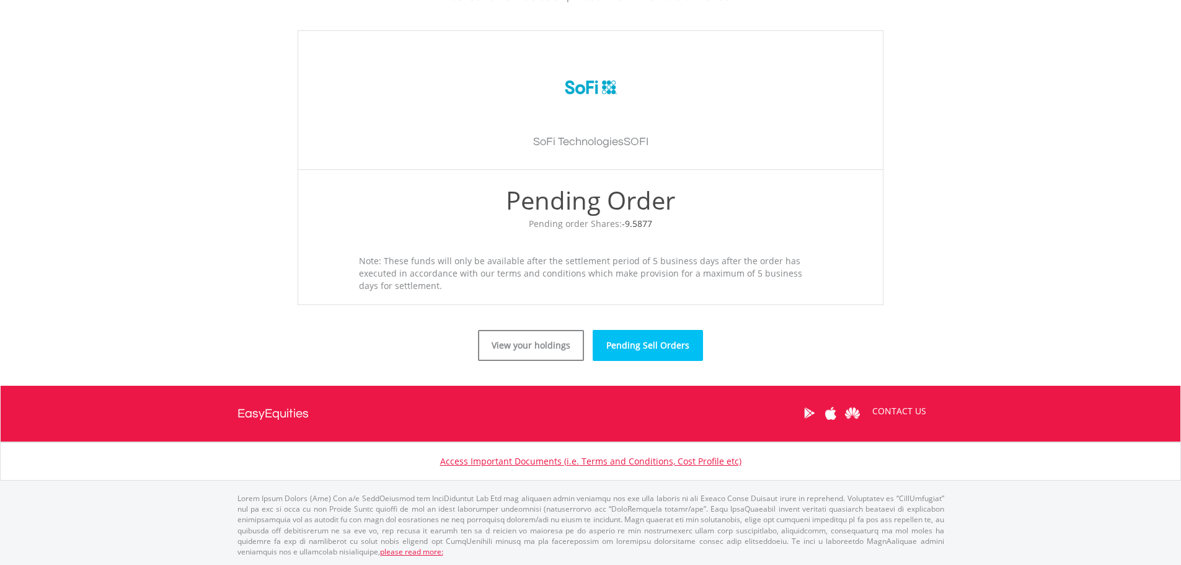
click at [632, 349] on link "Pending Sell Orders" at bounding box center [648, 345] width 110 height 31
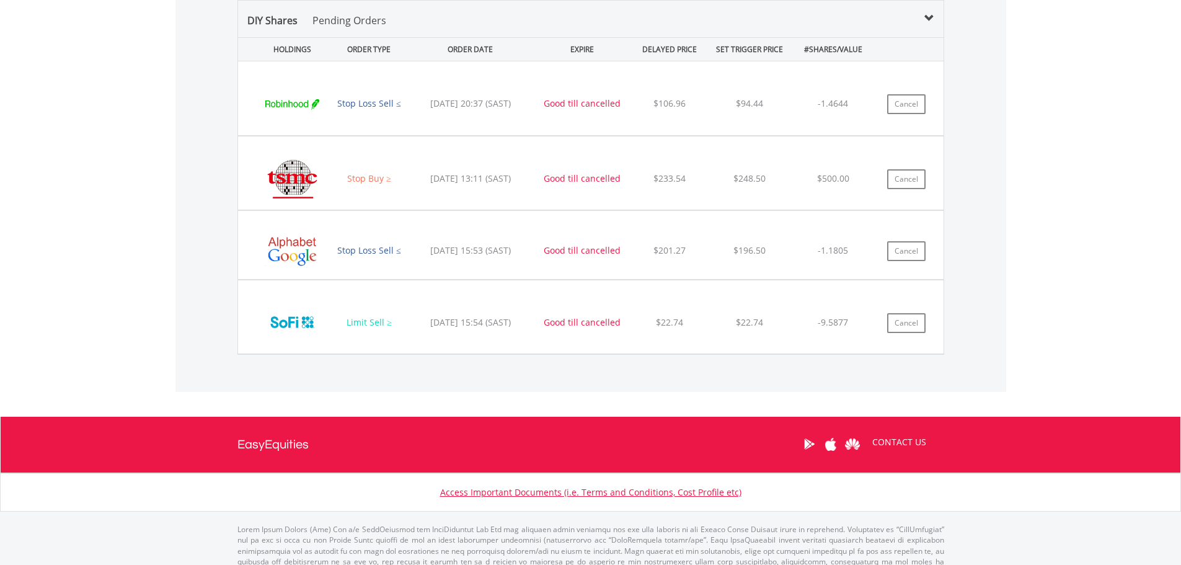
scroll to position [119, 236]
click at [893, 324] on button "Cancel" at bounding box center [906, 323] width 38 height 20
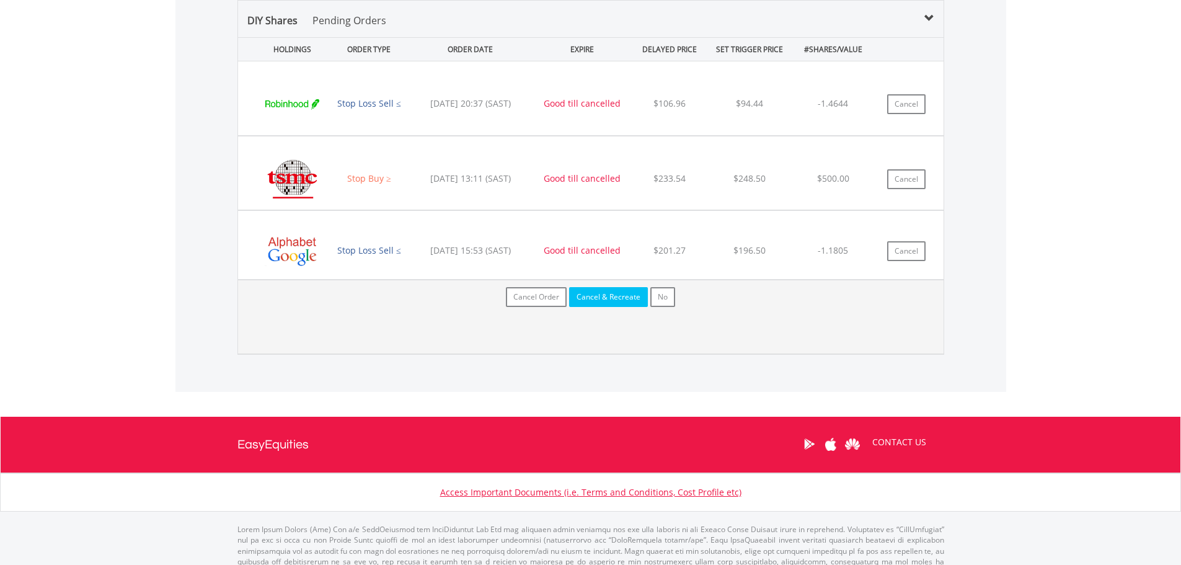
click at [598, 301] on button "Cancel & Recreate" at bounding box center [608, 297] width 79 height 20
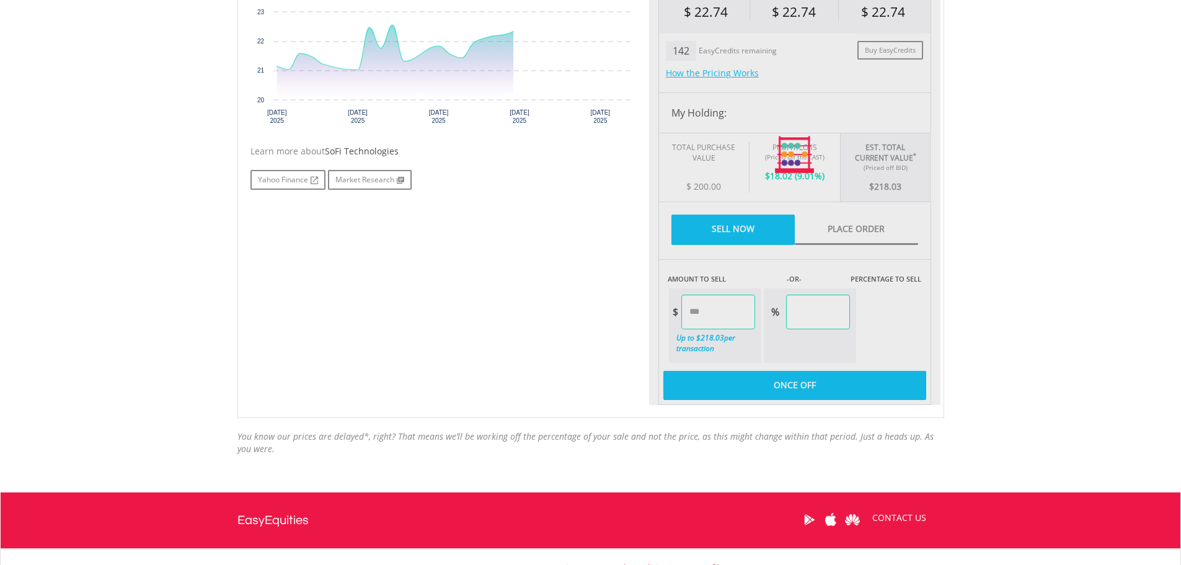
scroll to position [496, 0]
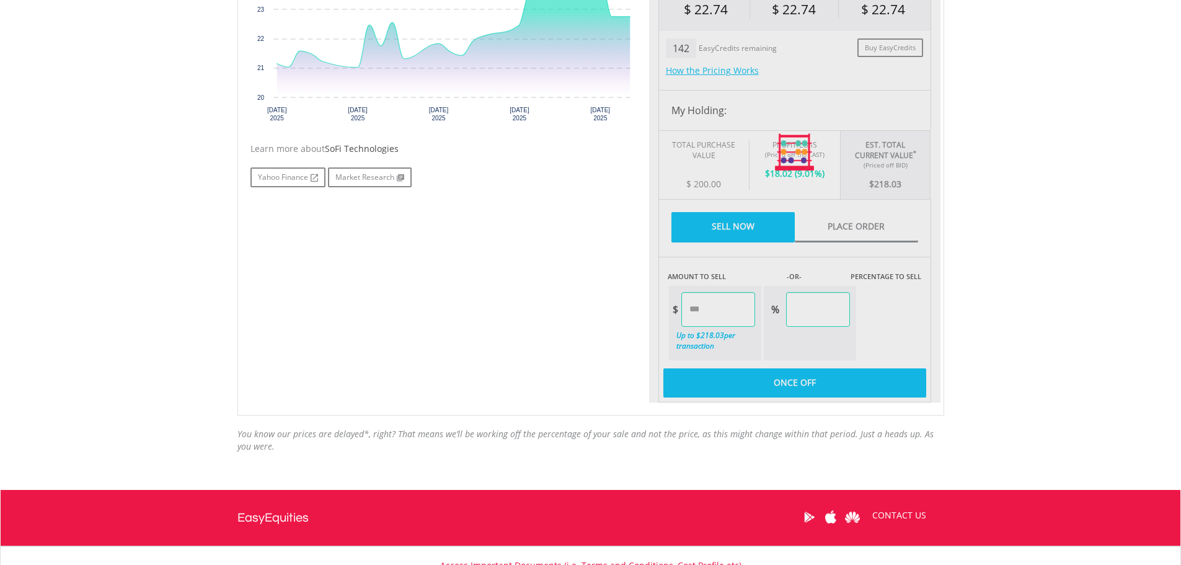
type input "******"
click at [846, 224] on div at bounding box center [794, 153] width 291 height 500
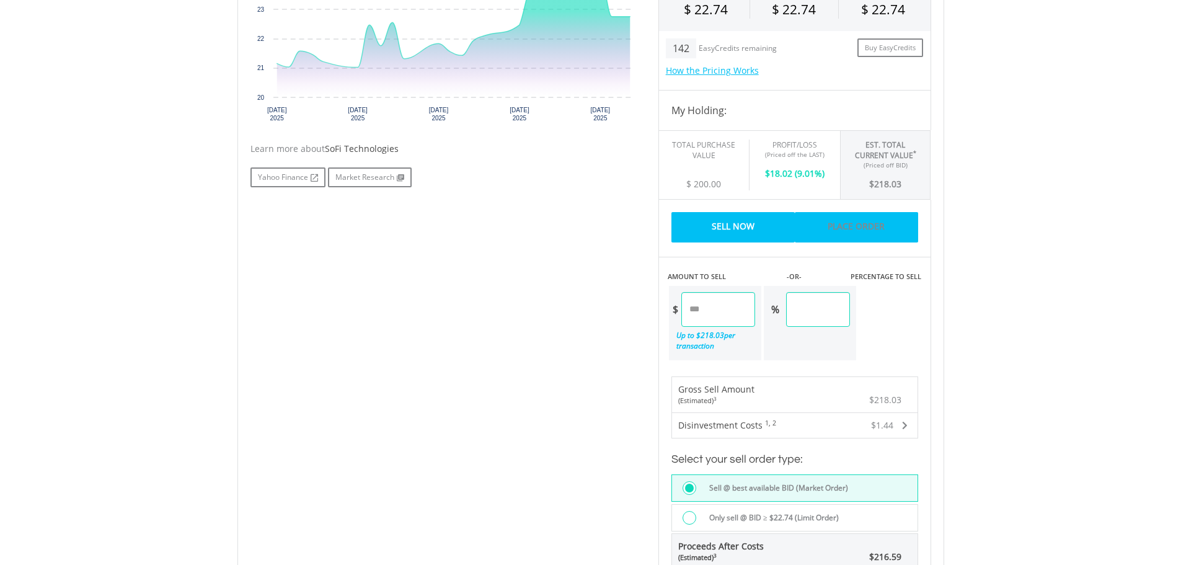
click at [877, 223] on link "Place Order" at bounding box center [856, 227] width 123 height 30
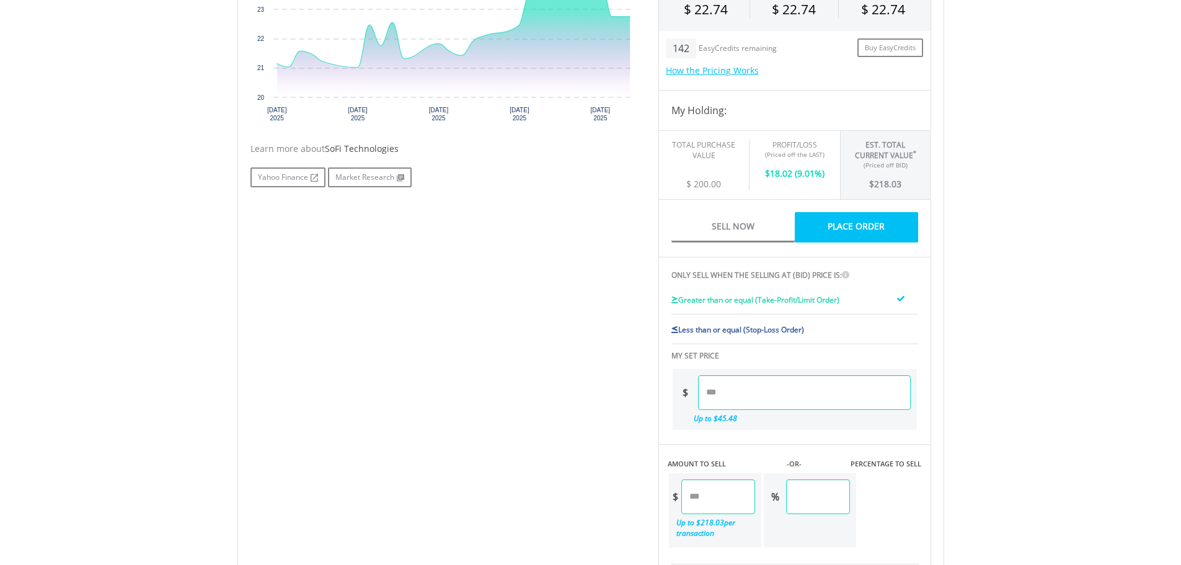
click at [732, 326] on span "Less than or equal (Stop-Loss Order)" at bounding box center [741, 329] width 126 height 11
click at [773, 390] on input "number" at bounding box center [804, 392] width 213 height 35
type input "**"
type input "*****"
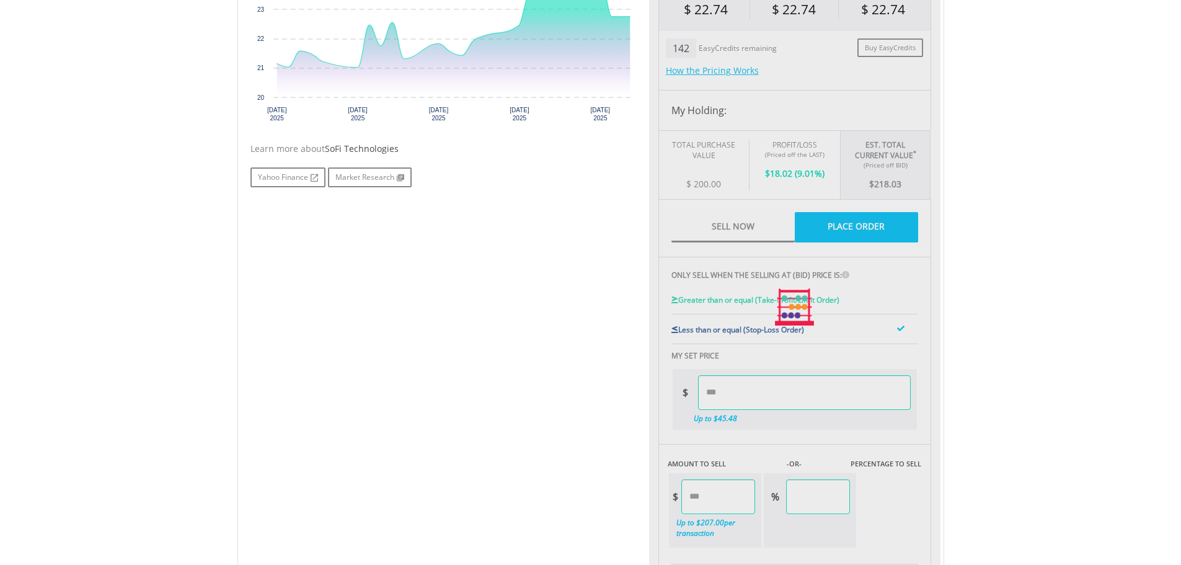
type input "******"
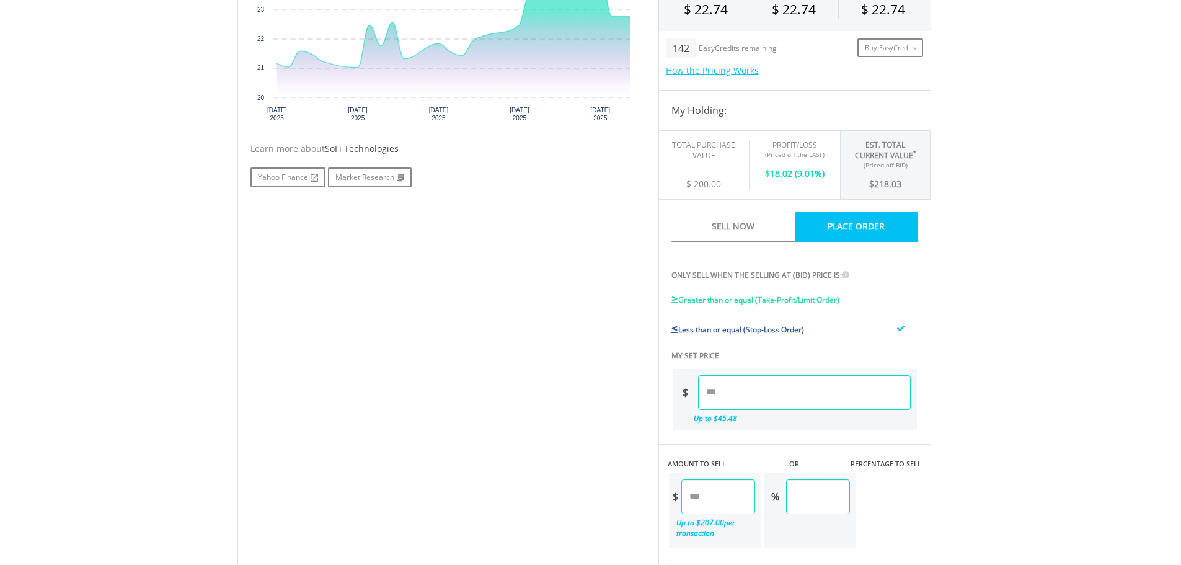
click at [764, 386] on input "*****" at bounding box center [804, 392] width 213 height 35
type input "*****"
click at [1012, 329] on body "My Investments Invest Now New Listings Sell My Recurring Investments Pending Or…" at bounding box center [590, 270] width 1181 height 1532
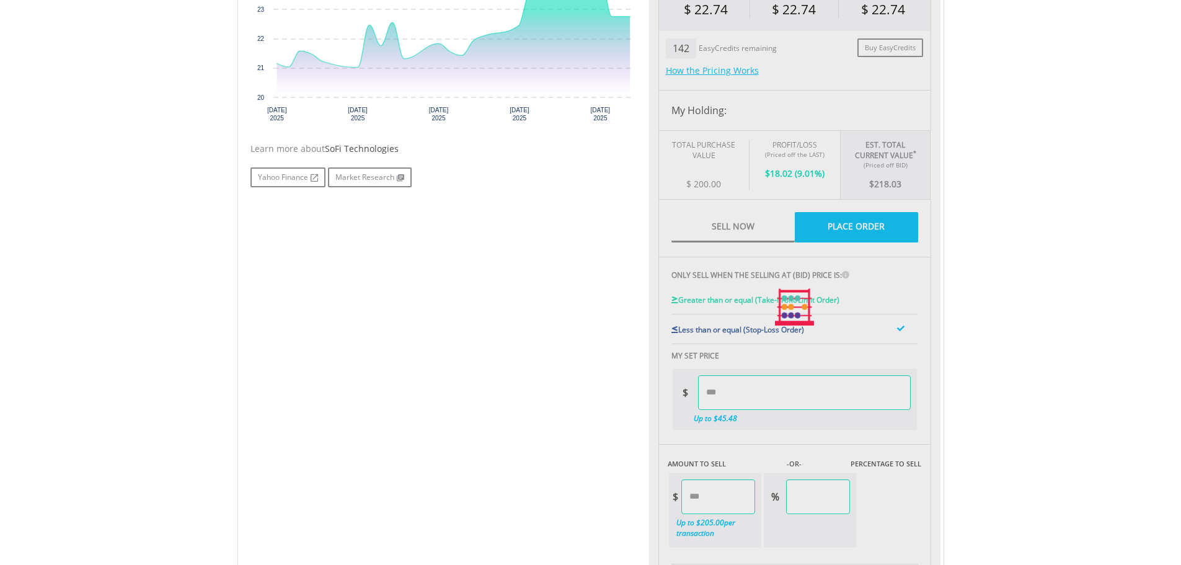
type input "******"
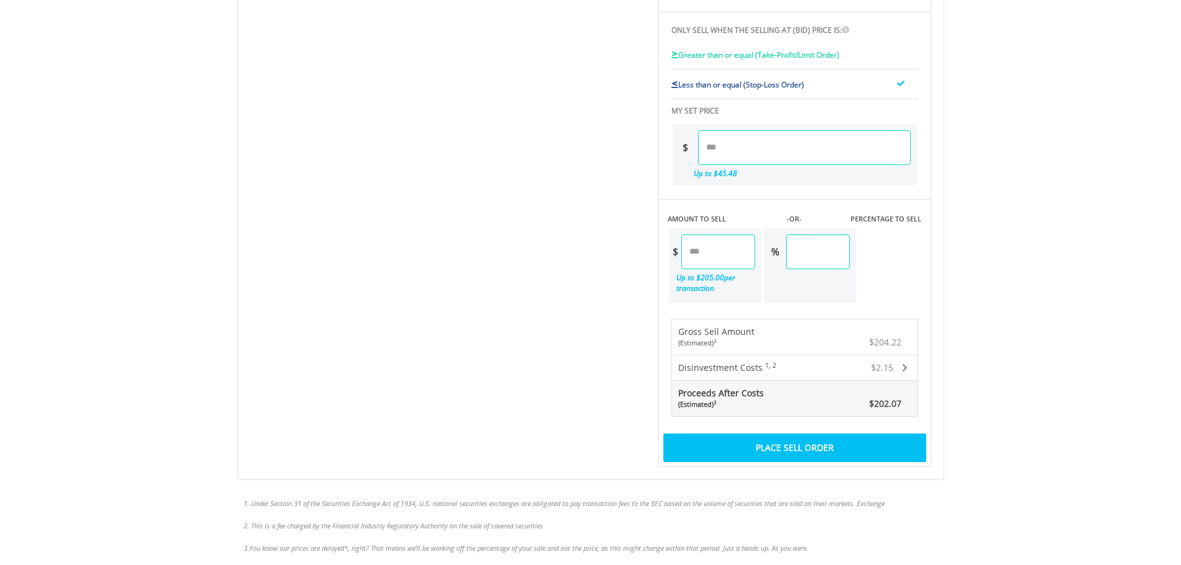
scroll to position [744, 0]
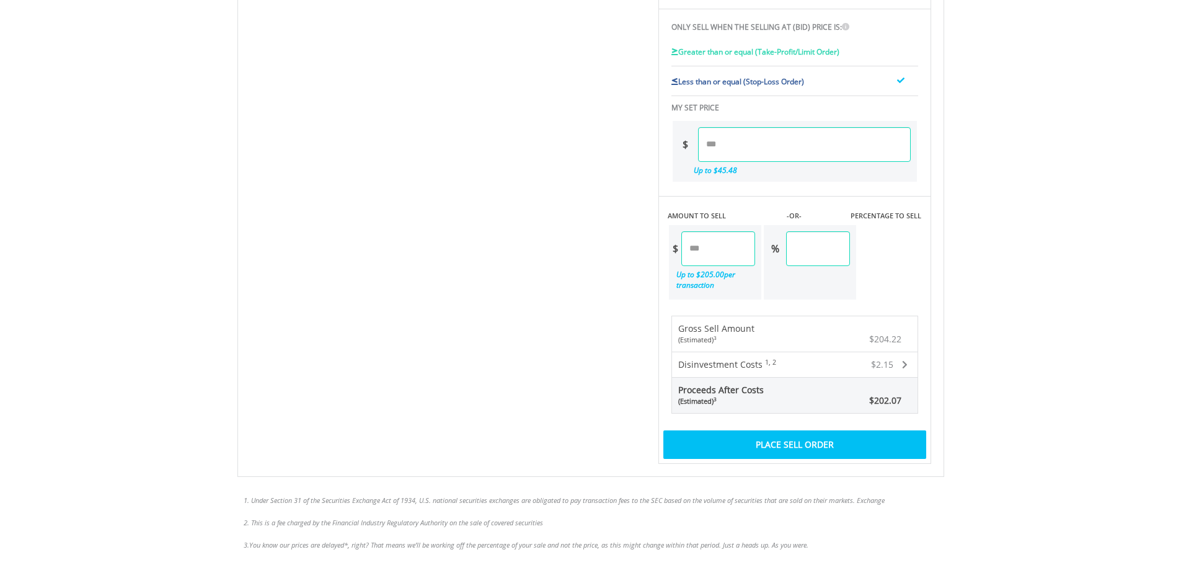
click at [793, 443] on div "Place Sell Order" at bounding box center [794, 444] width 263 height 29
